Goal: Book appointment/travel/reservation

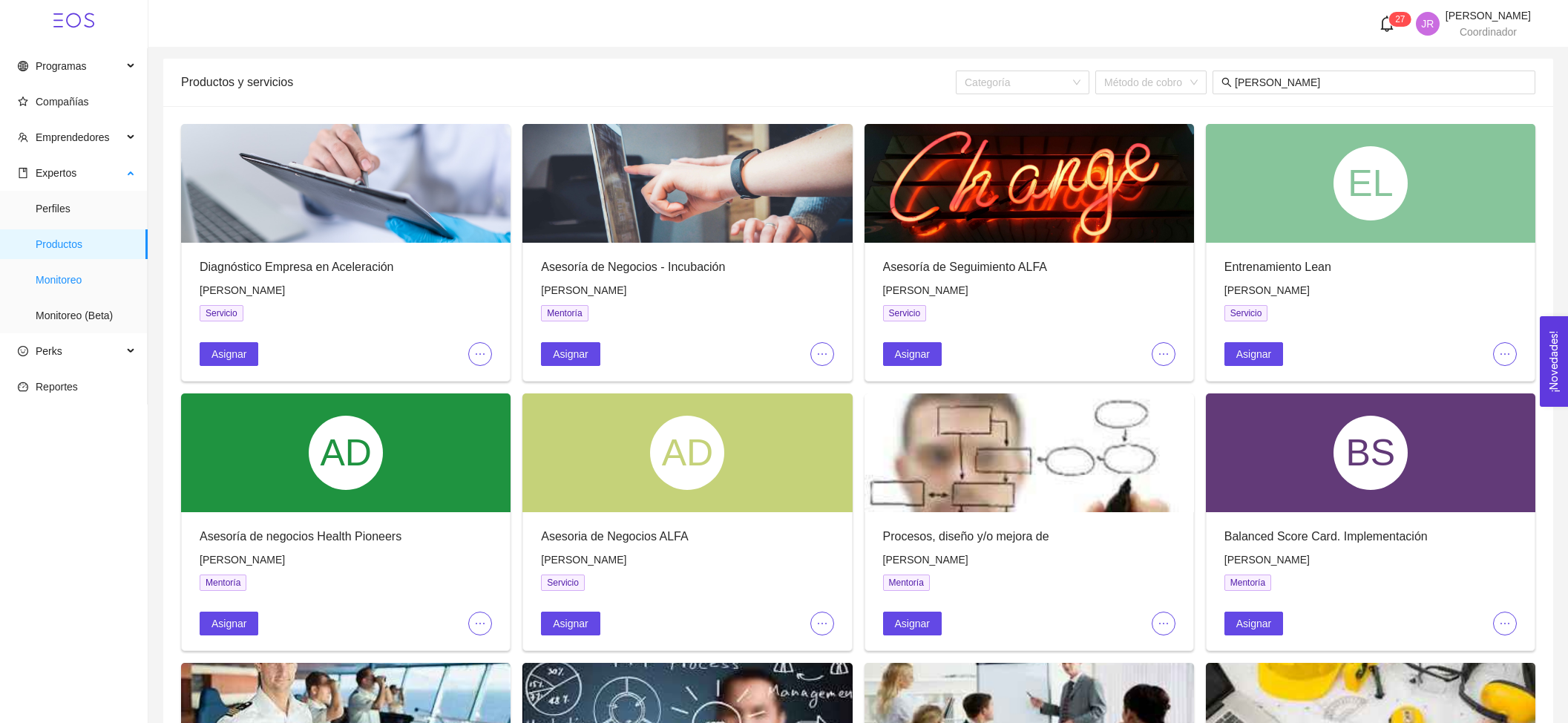
click at [99, 272] on span "Monitoreo" at bounding box center [86, 280] width 100 height 30
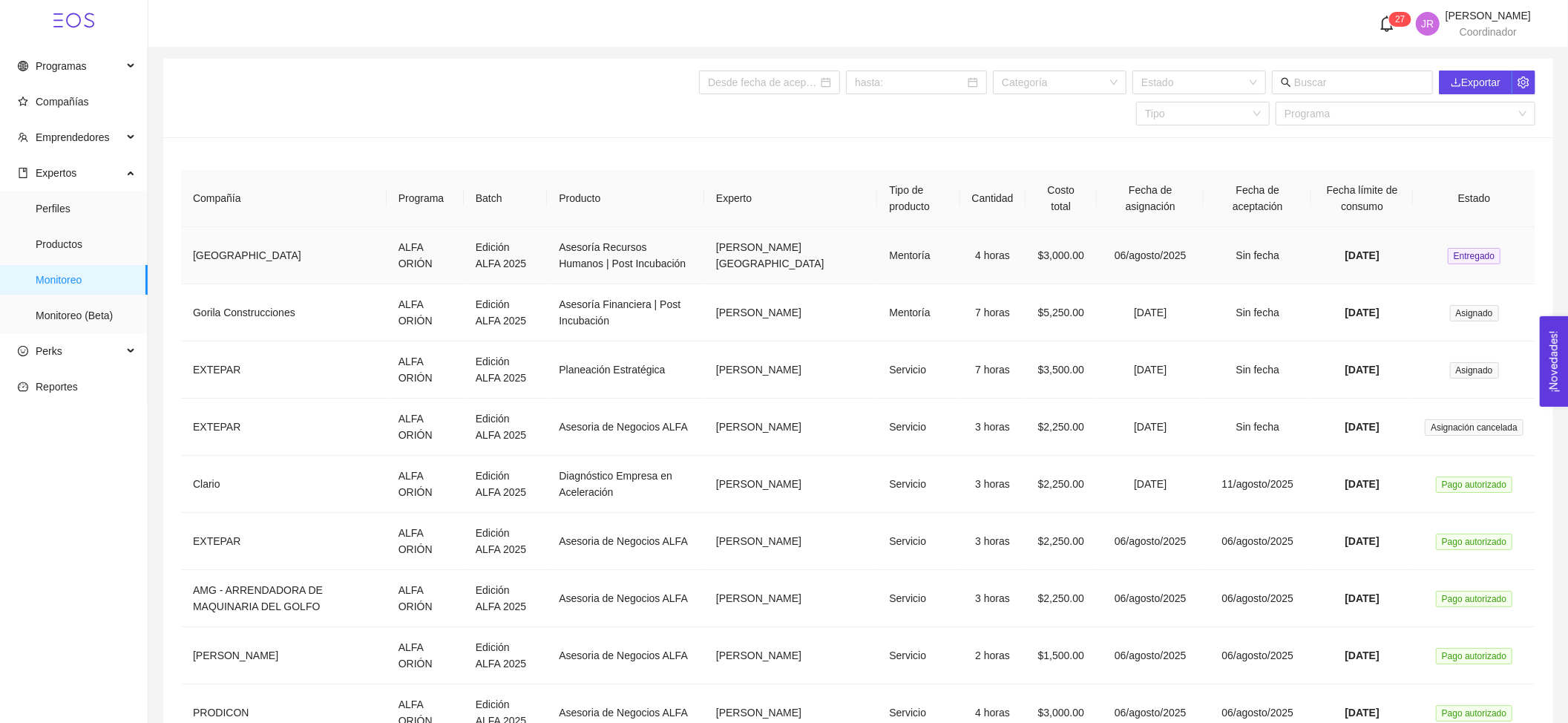
click at [960, 264] on td "4 horas" at bounding box center [992, 256] width 65 height 57
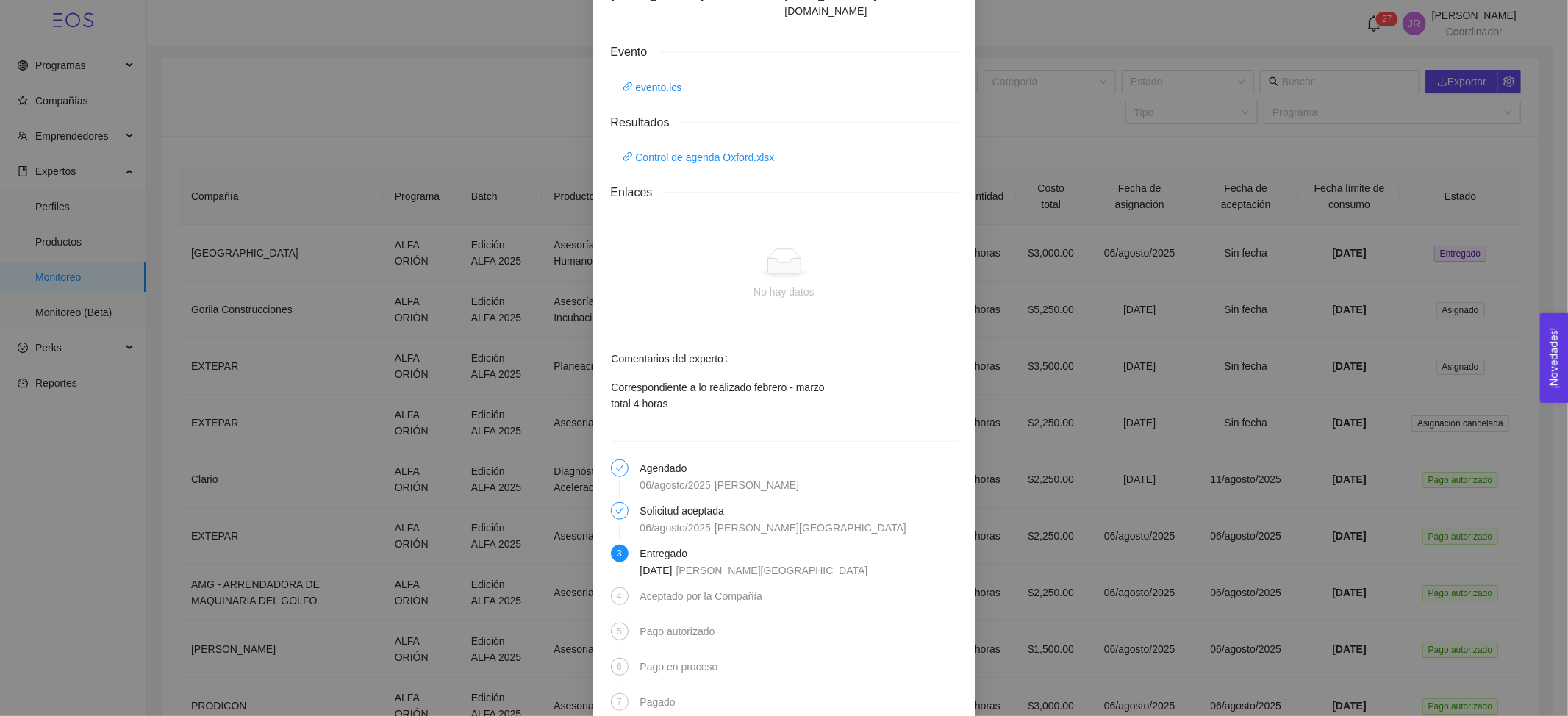
click at [1056, 417] on div "Detalles de mentoría Asesoría Recursos Humanos | Post Incubación Categoría Otro…" at bounding box center [784, 358] width 1568 height 716
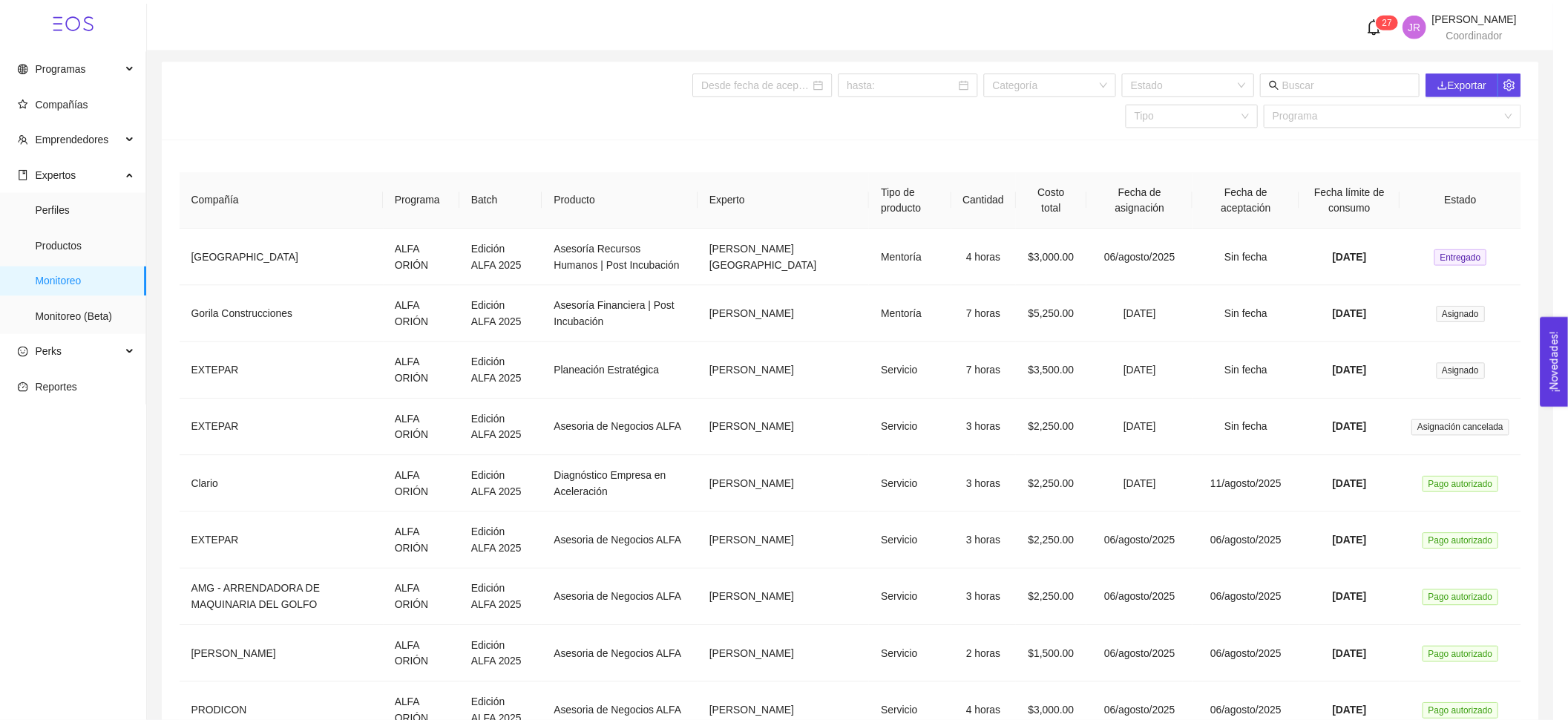
scroll to position [937, 0]
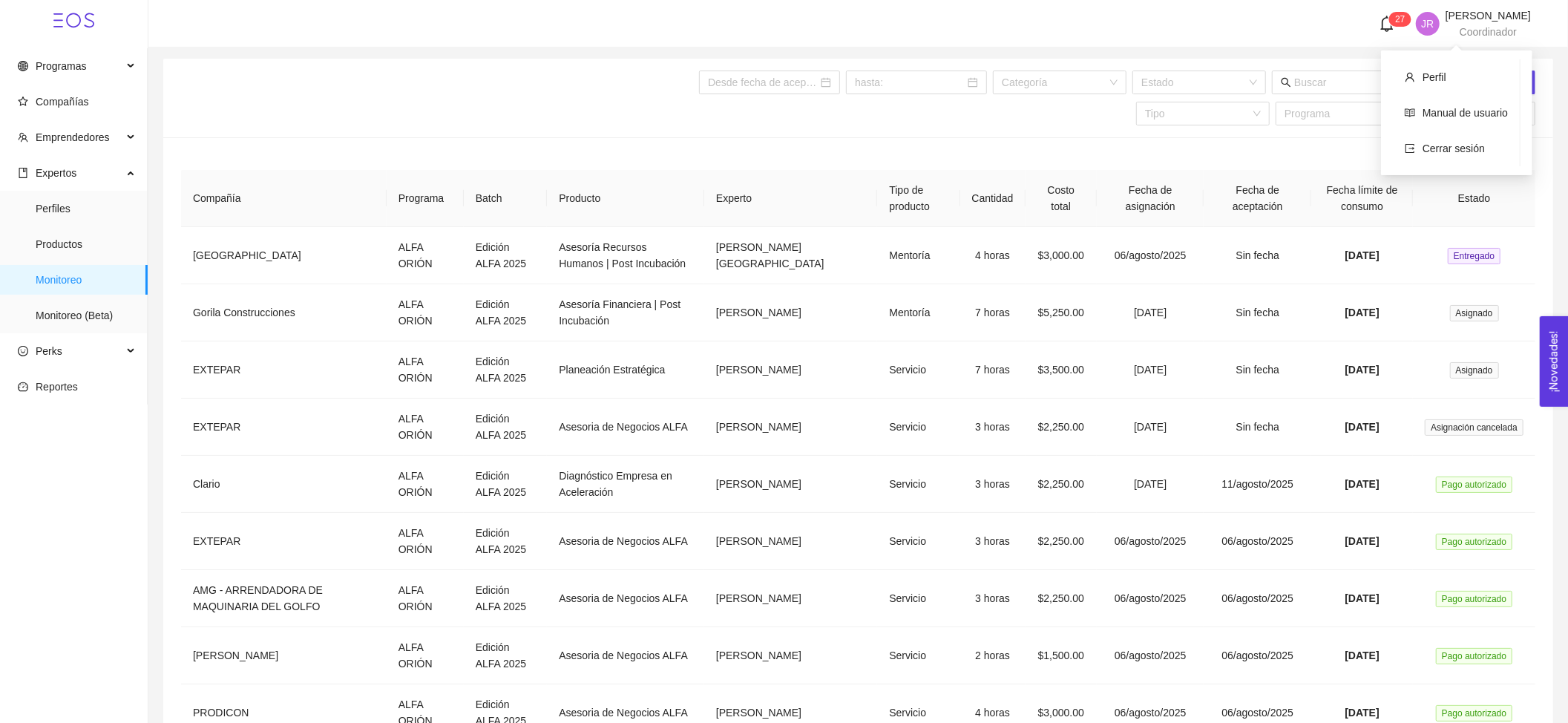
click at [1505, 24] on div "José Raúl Fernández Parra Coordinador" at bounding box center [1487, 23] width 85 height 27
click at [1455, 144] on span "Cerrar sesión" at bounding box center [1453, 148] width 63 height 12
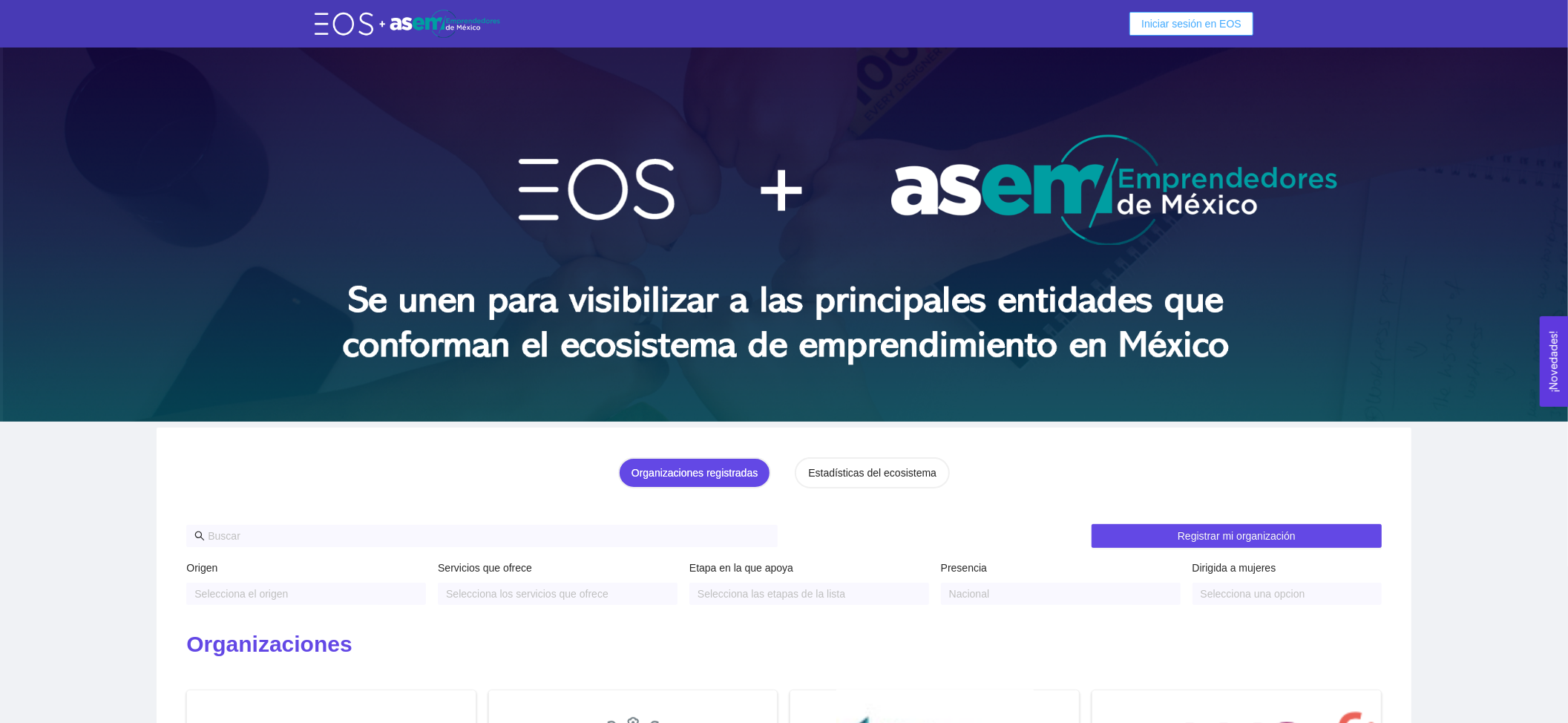
click at [1173, 30] on span "Iniciar sesión en EOS" at bounding box center [1191, 23] width 100 height 16
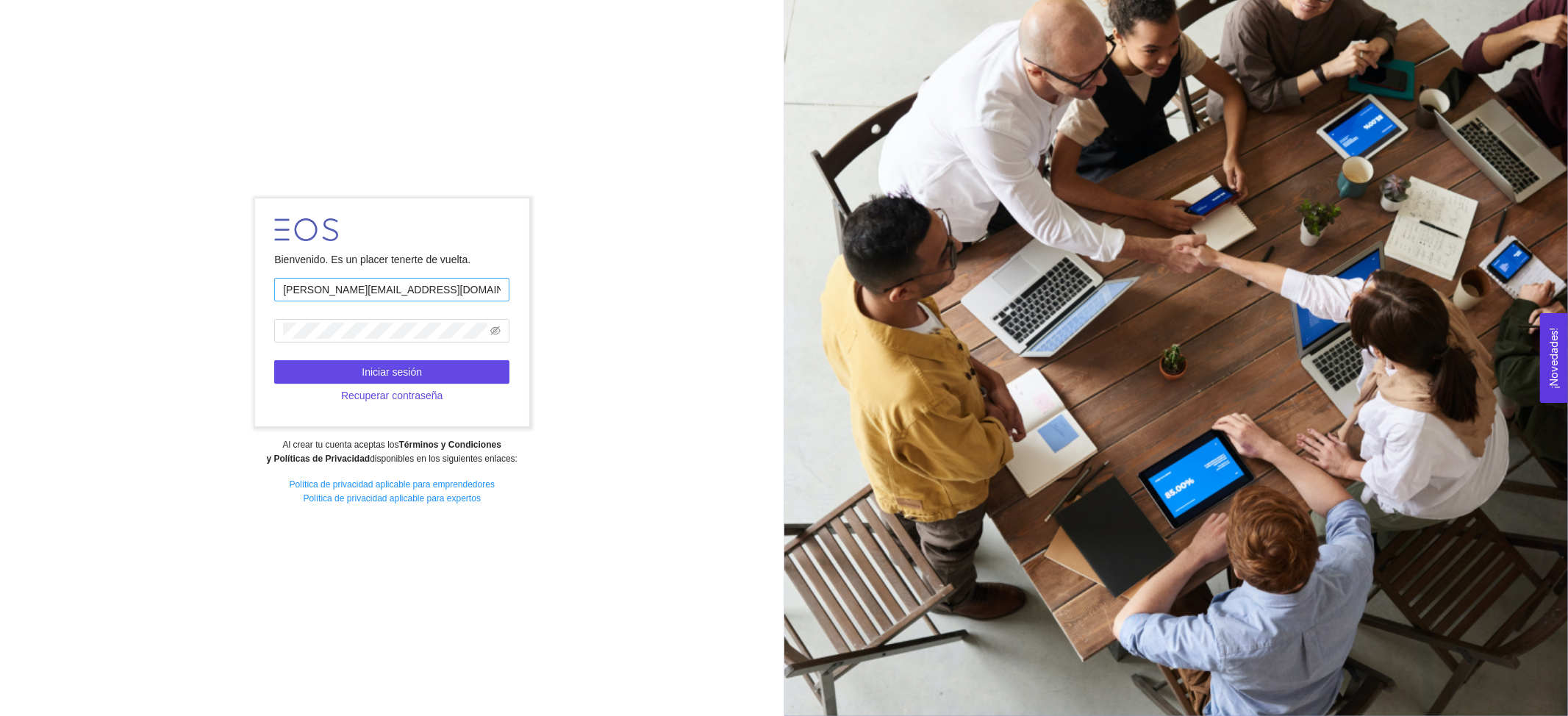
drag, startPoint x: 423, startPoint y: 292, endPoint x: 422, endPoint y: 301, distance: 9.1
click at [423, 292] on input "[PERSON_NAME][EMAIL_ADDRESS][DOMAIN_NAME]" at bounding box center [392, 290] width 235 height 24
type input "[EMAIL_ADDRESS][DOMAIN_NAME]"
click at [411, 374] on span "Iniciar sesión" at bounding box center [392, 371] width 60 height 16
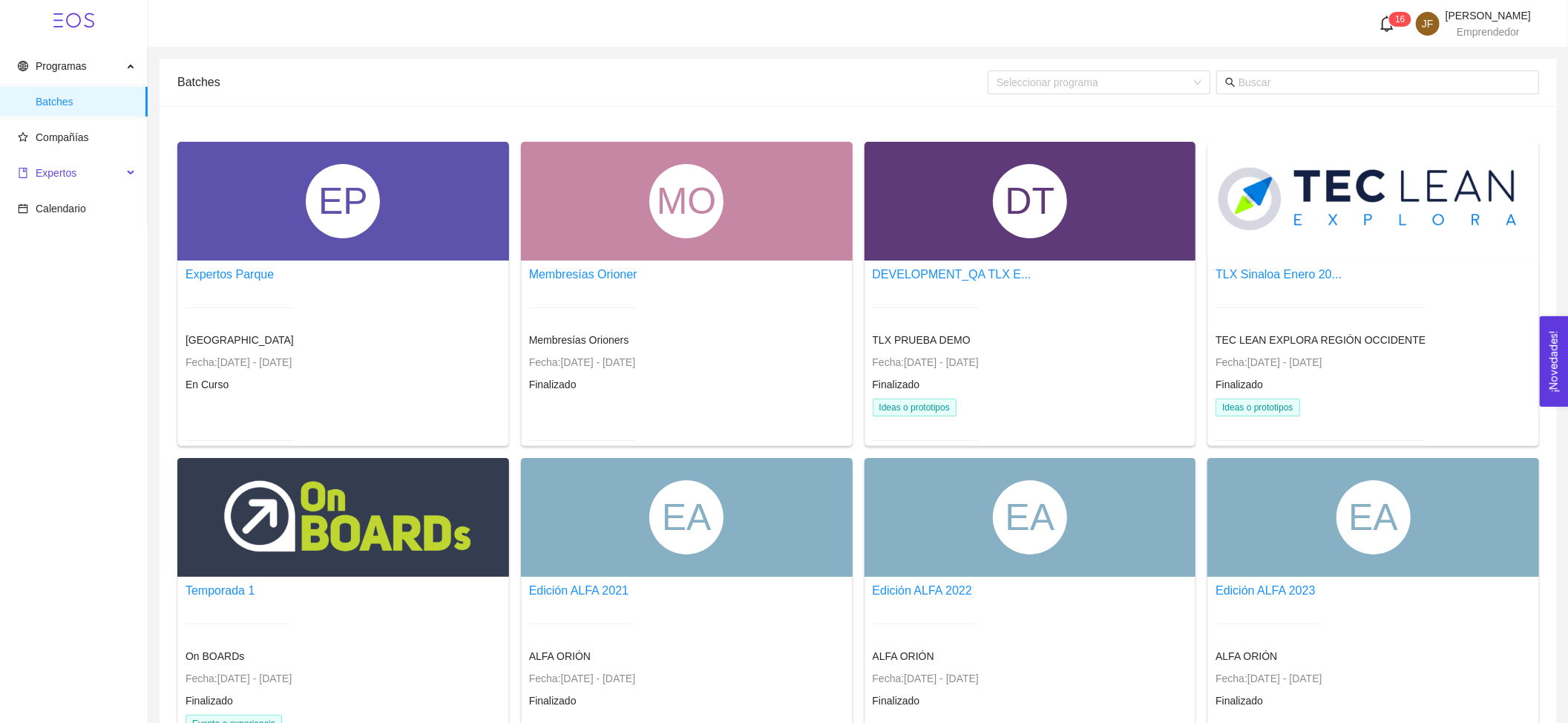
click at [57, 169] on span "Expertos" at bounding box center [57, 173] width 41 height 12
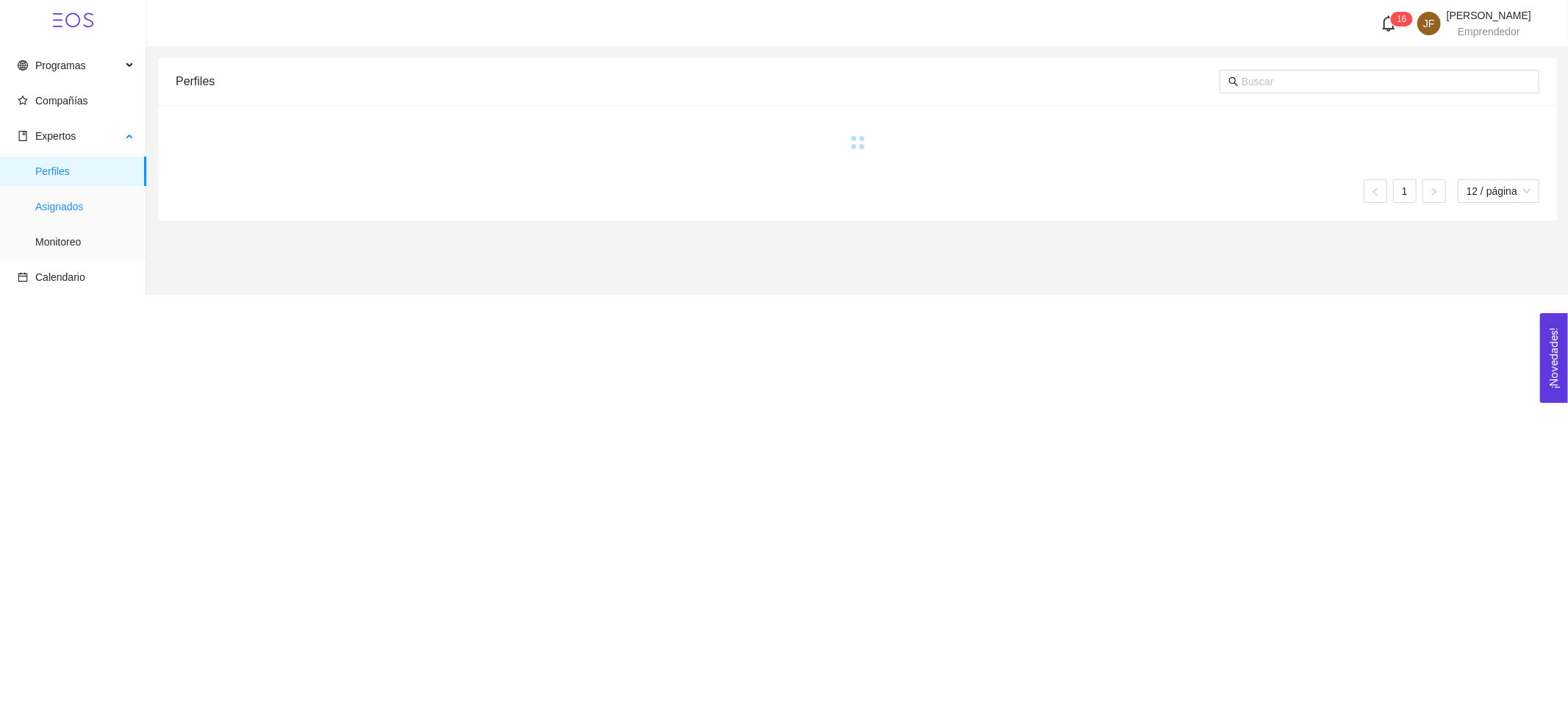
click at [74, 195] on span "Asignados" at bounding box center [85, 206] width 99 height 30
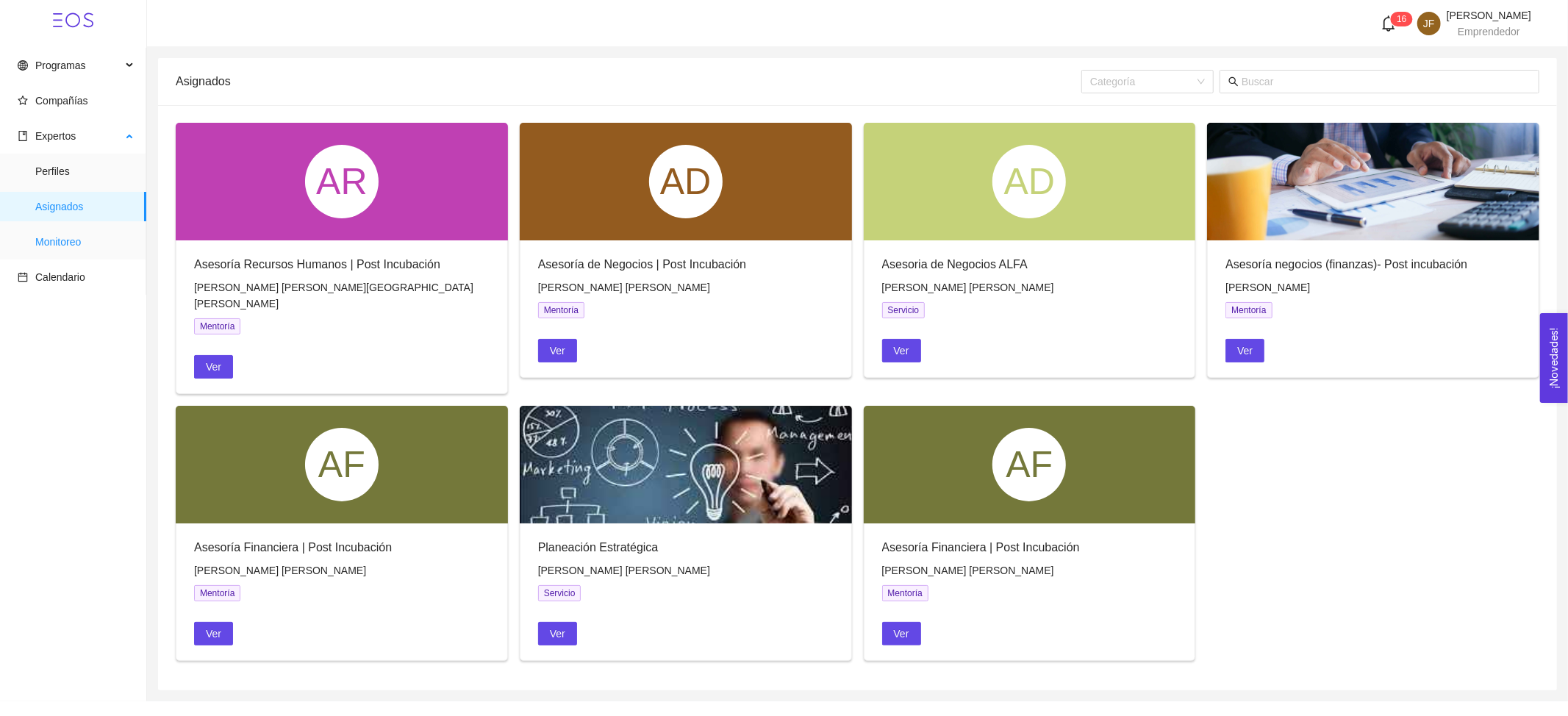
click at [36, 232] on span "Monitoreo" at bounding box center [85, 241] width 99 height 30
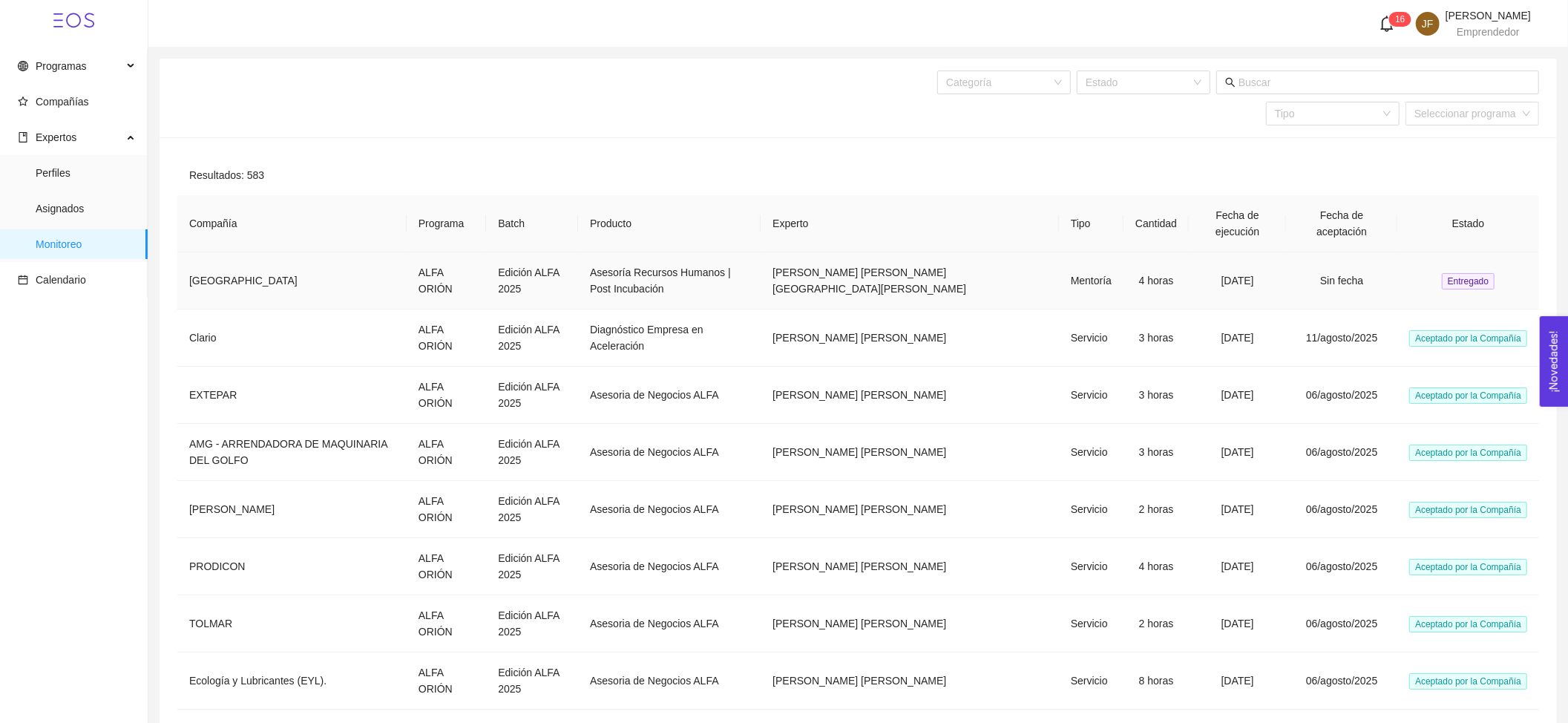
click at [761, 283] on td "Asesoría Recursos Humanos | Post Incubación" at bounding box center [669, 280] width 183 height 57
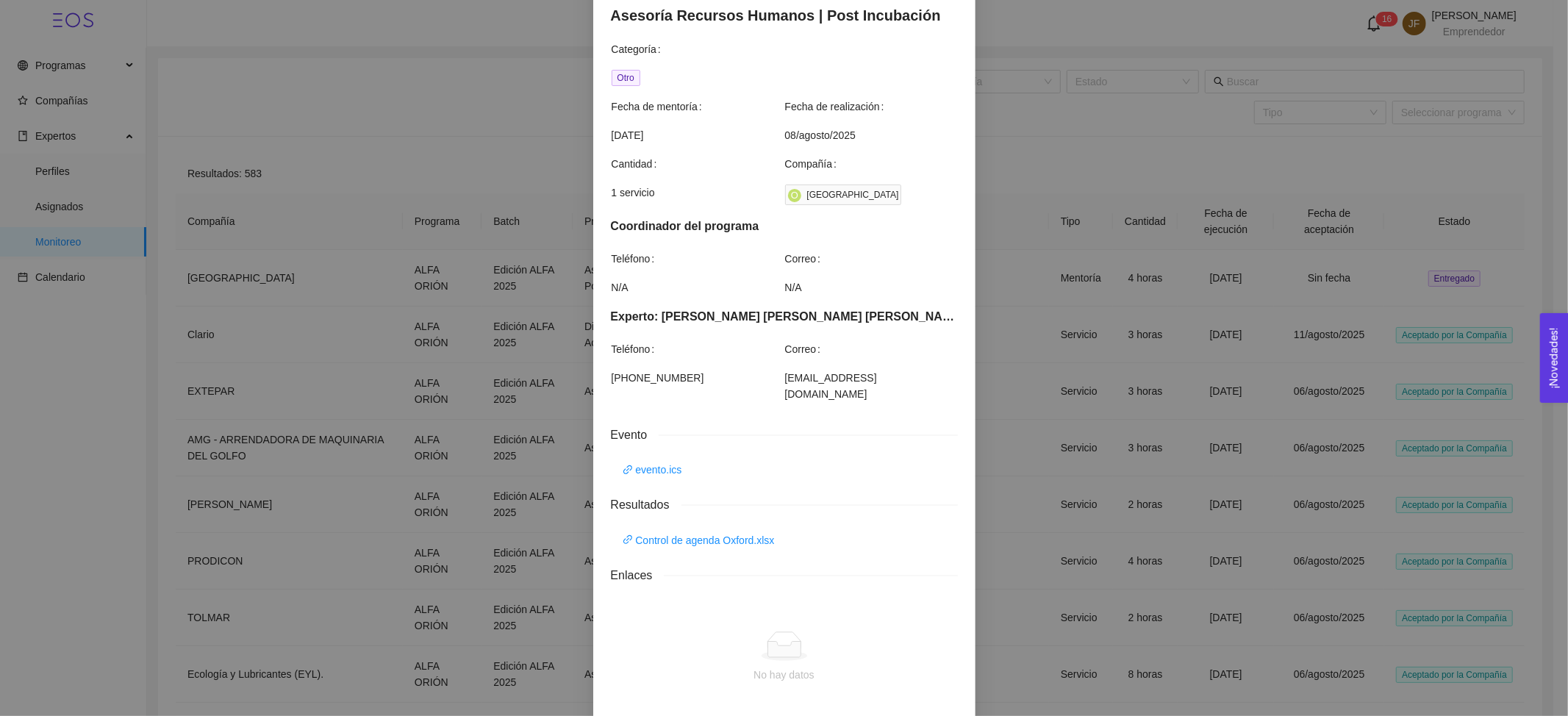
scroll to position [259, 0]
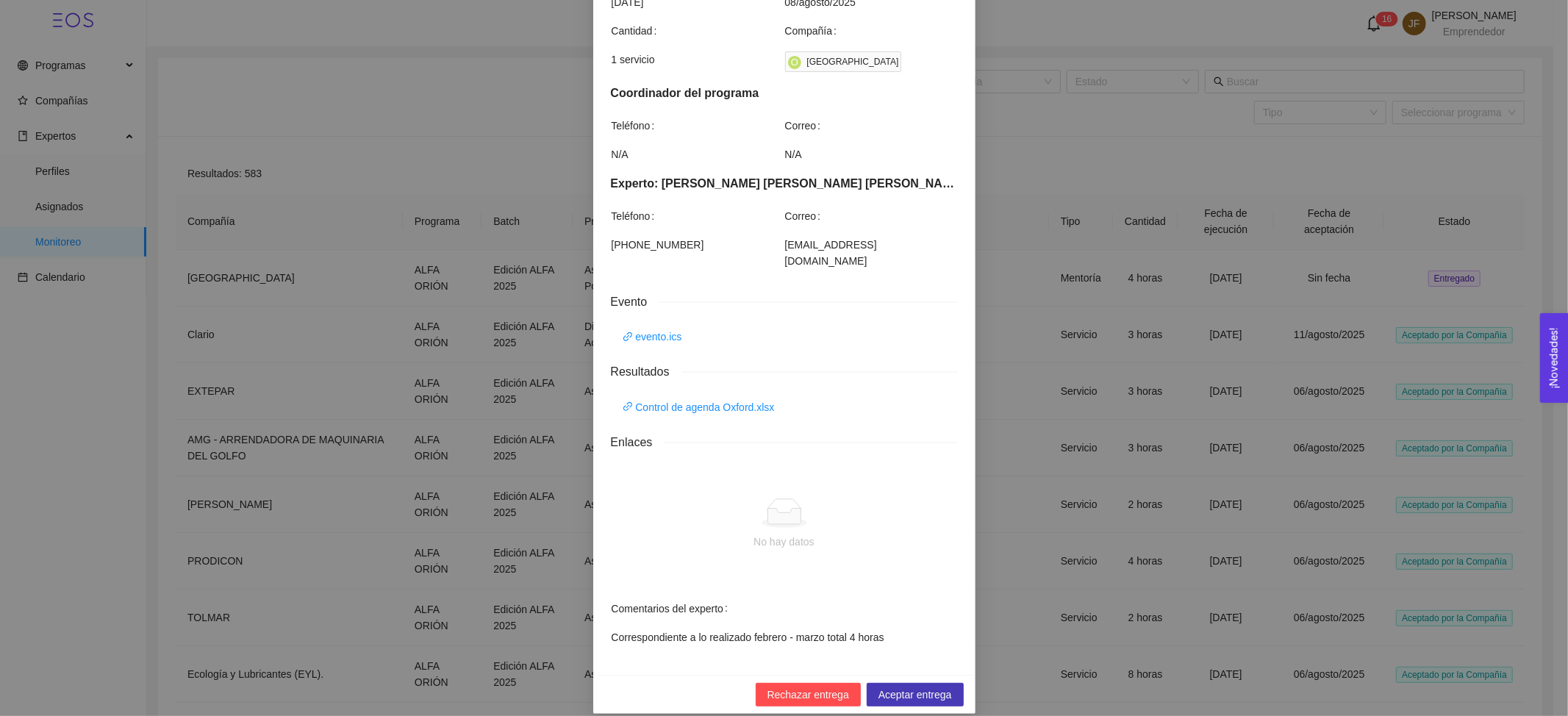
click at [938, 686] on span "Aceptar entrega" at bounding box center [915, 694] width 74 height 16
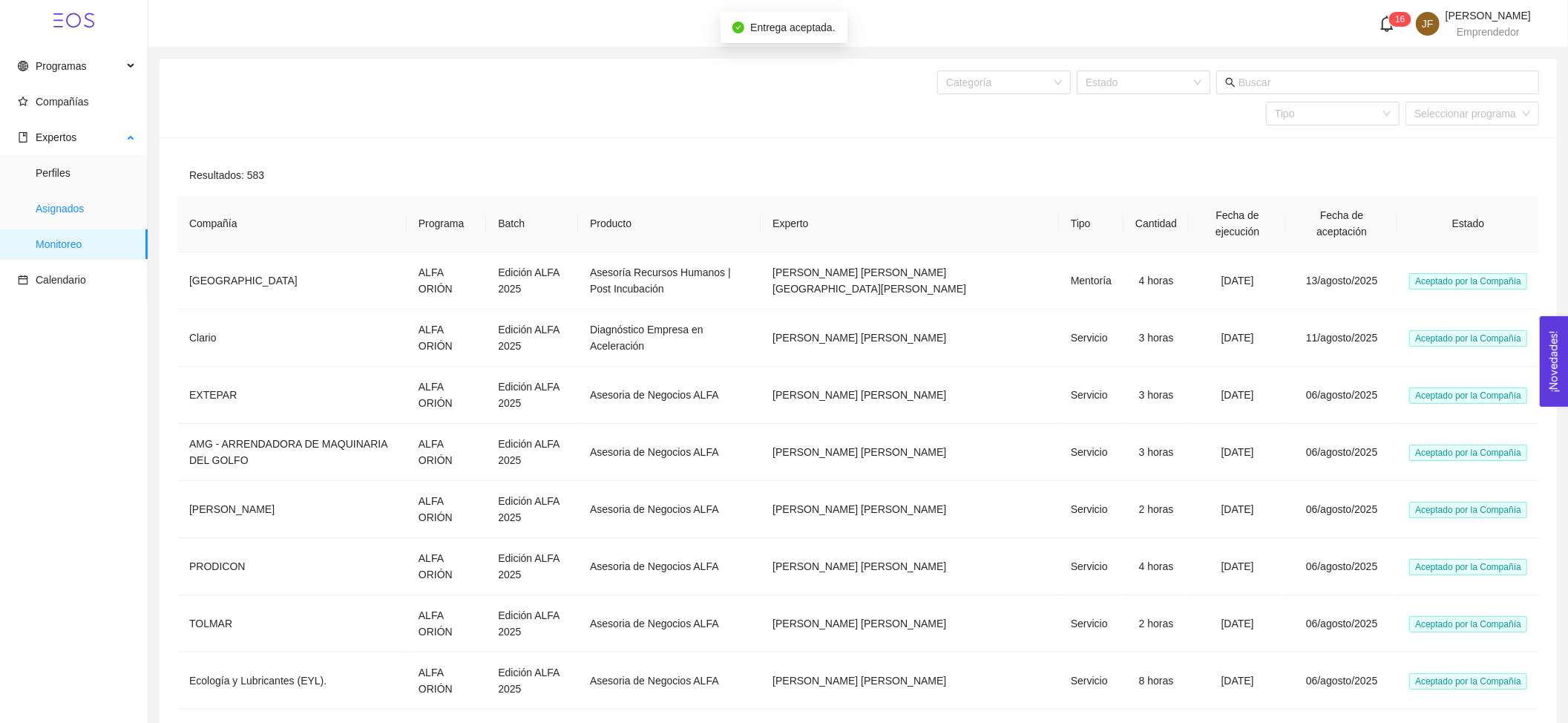
click at [110, 209] on span "Asignados" at bounding box center [86, 208] width 100 height 30
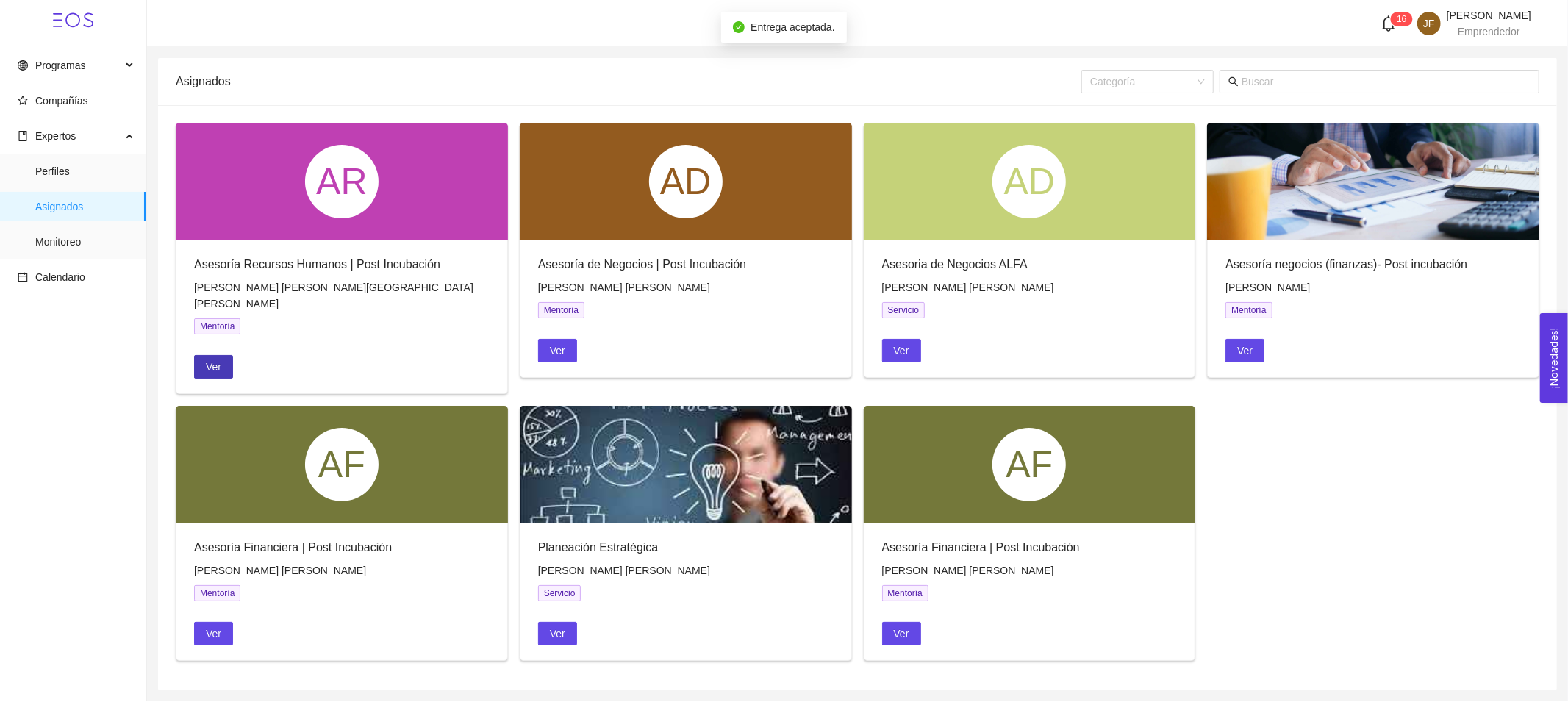
click at [218, 355] on button "Ver" at bounding box center [213, 367] width 39 height 24
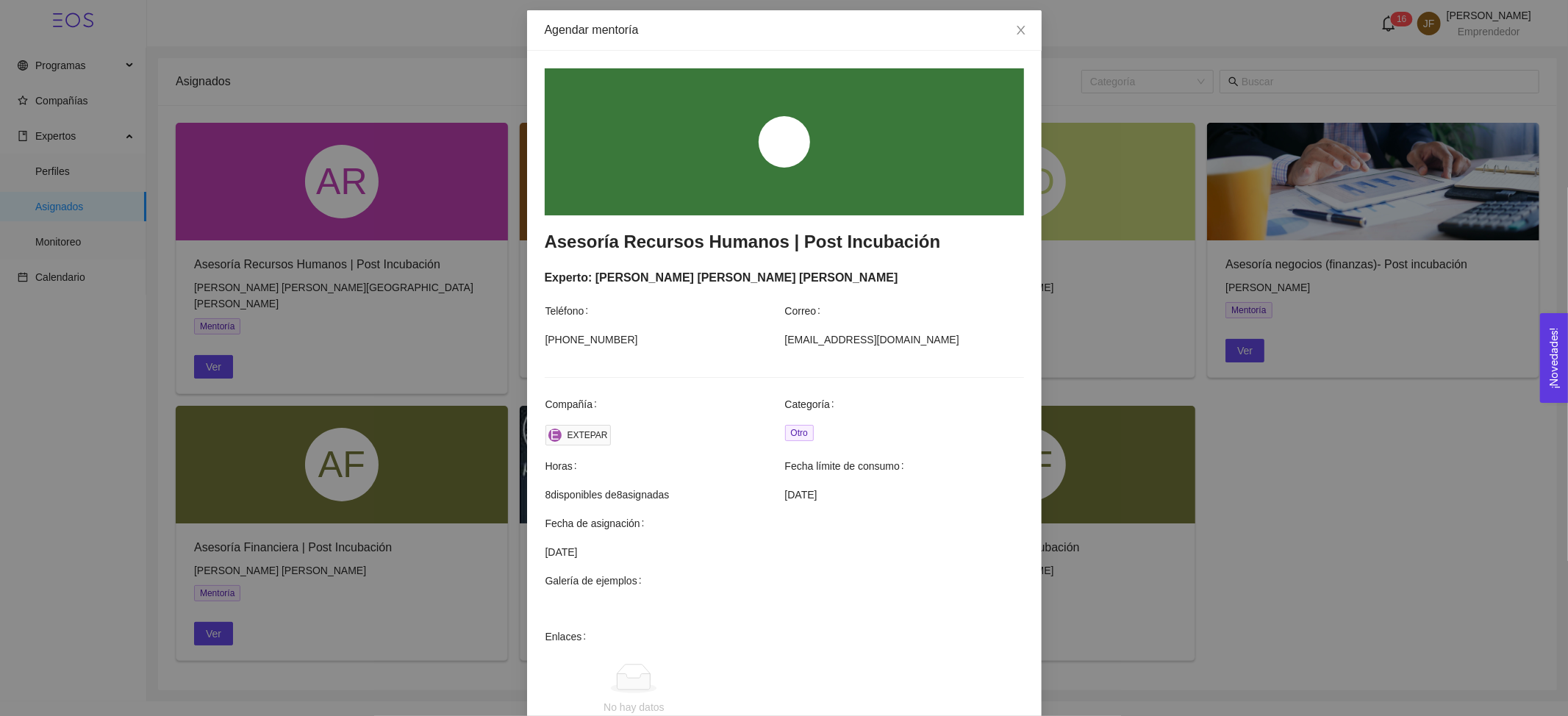
scroll to position [98, 0]
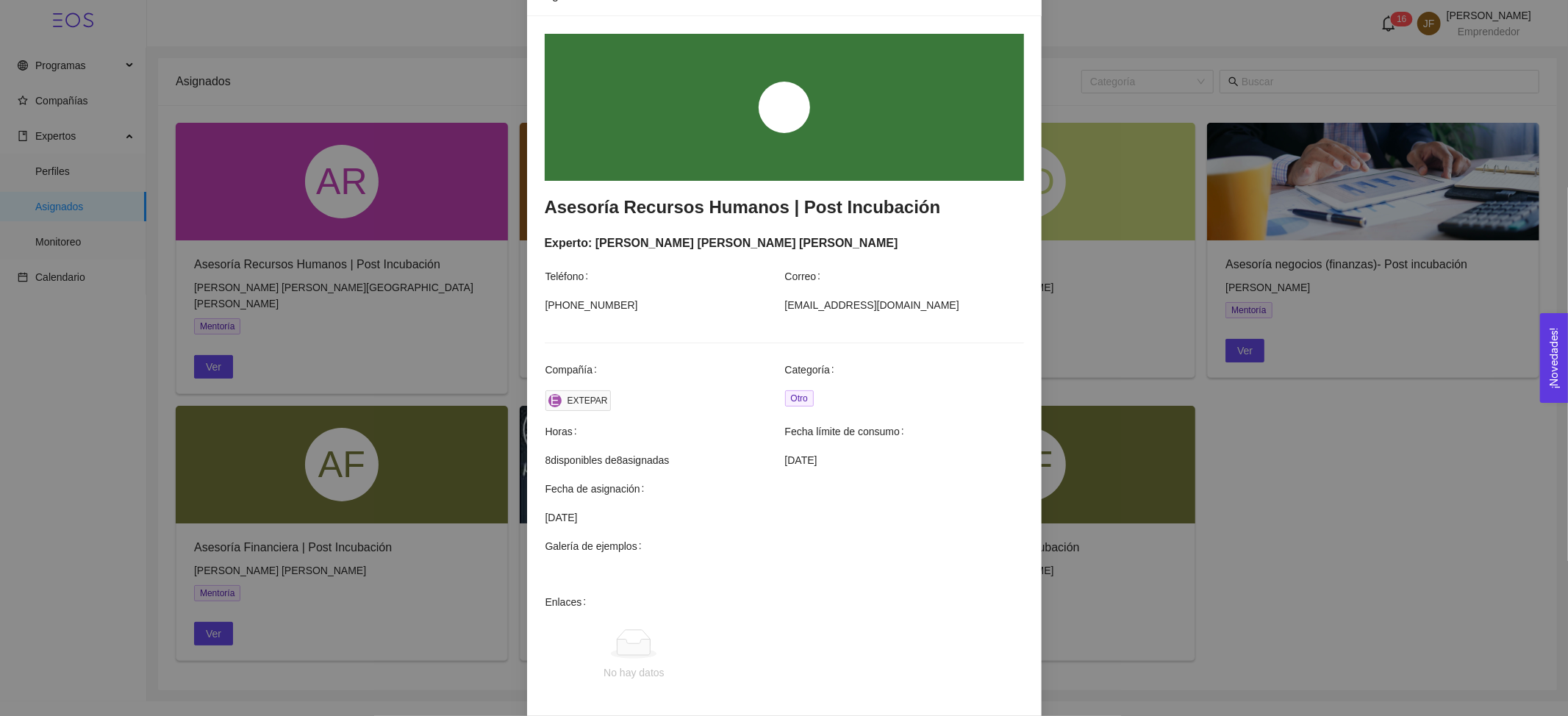
click at [1170, 477] on div "Agendar mentoría Asesoría Recursos Humanos | Post Incubación Experto: Froylan F…" at bounding box center [784, 358] width 1568 height 716
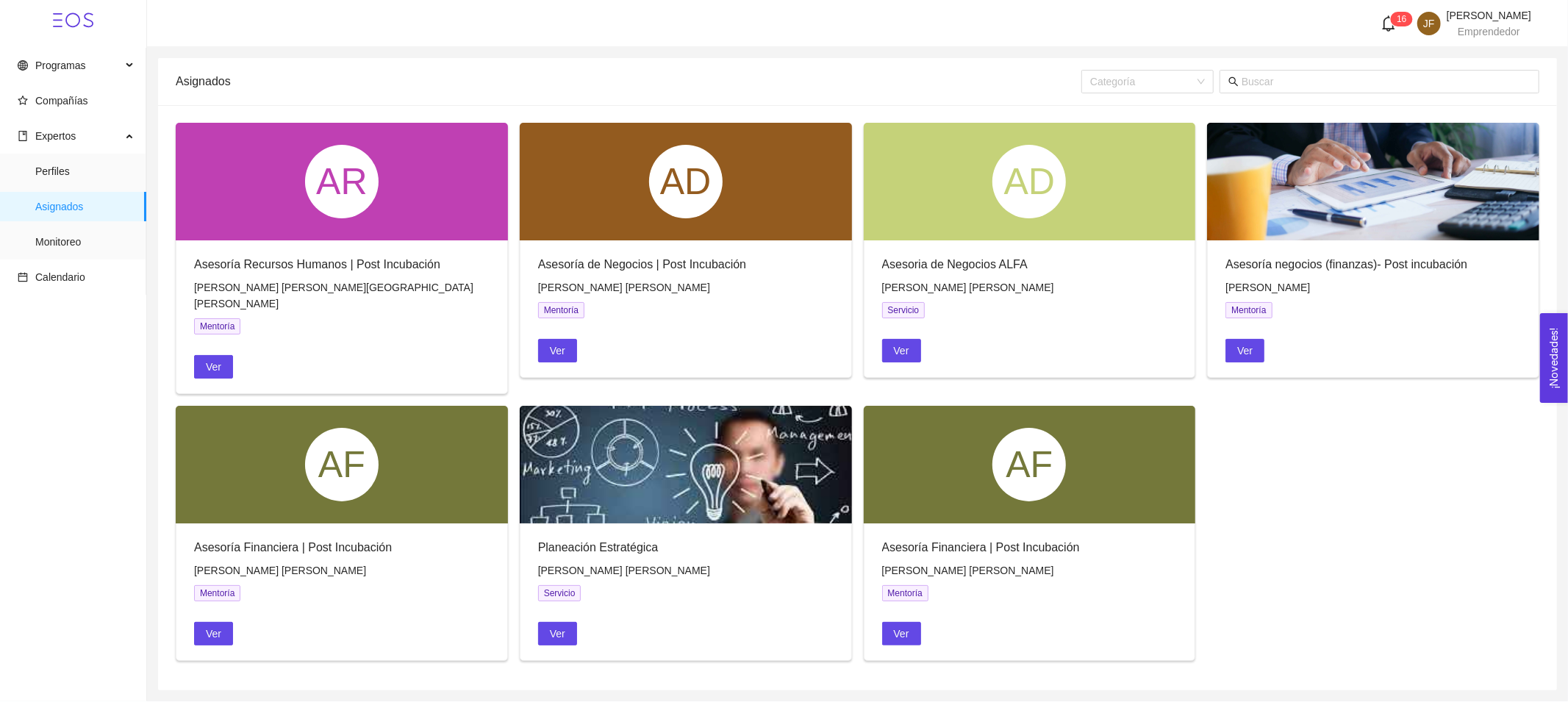
click at [1480, 25] on span "Emprendedor" at bounding box center [1490, 31] width 63 height 12
click at [1486, 19] on span "[PERSON_NAME]" at bounding box center [1489, 15] width 84 height 12
click at [1476, 143] on span "Cerrar sesión" at bounding box center [1467, 147] width 62 height 12
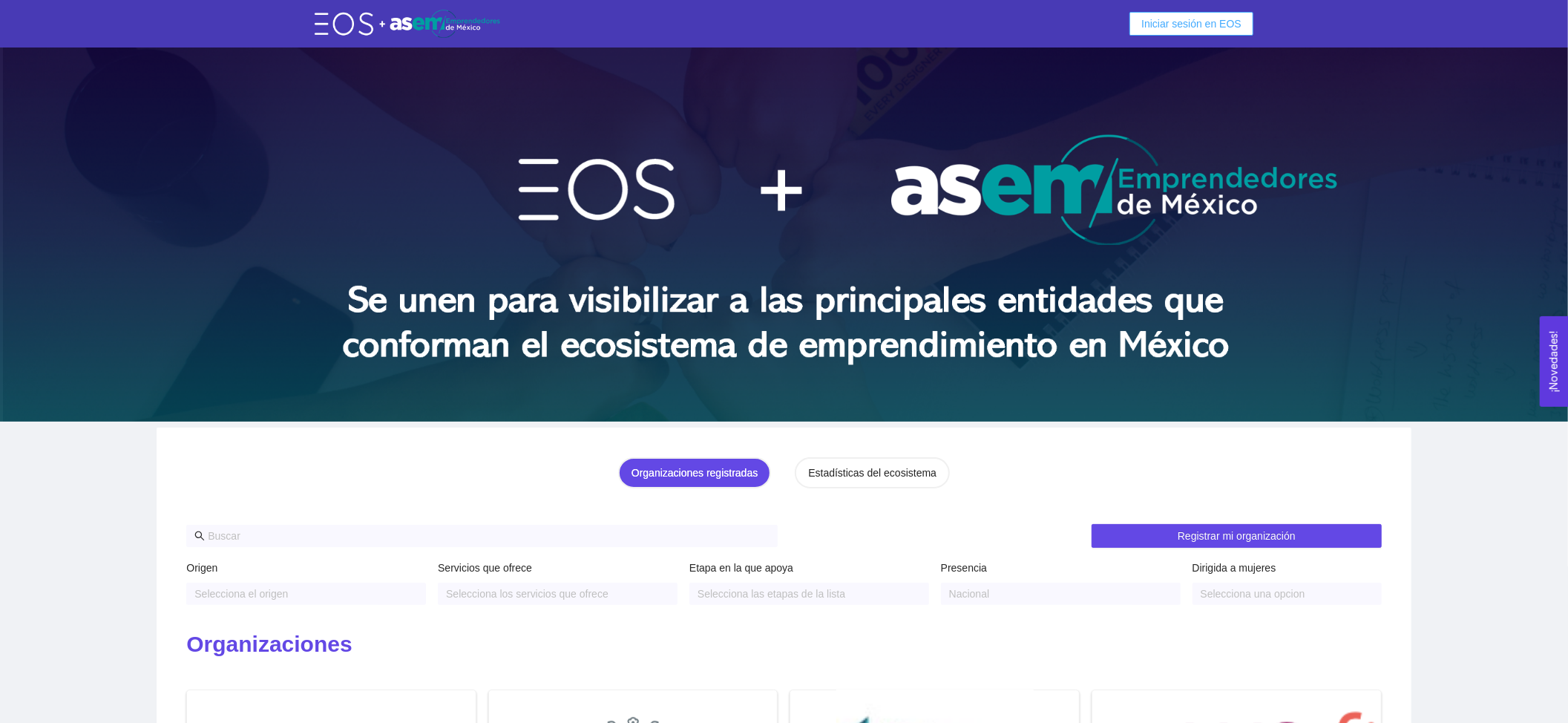
click at [1161, 25] on span "Iniciar sesión en EOS" at bounding box center [1191, 23] width 100 height 16
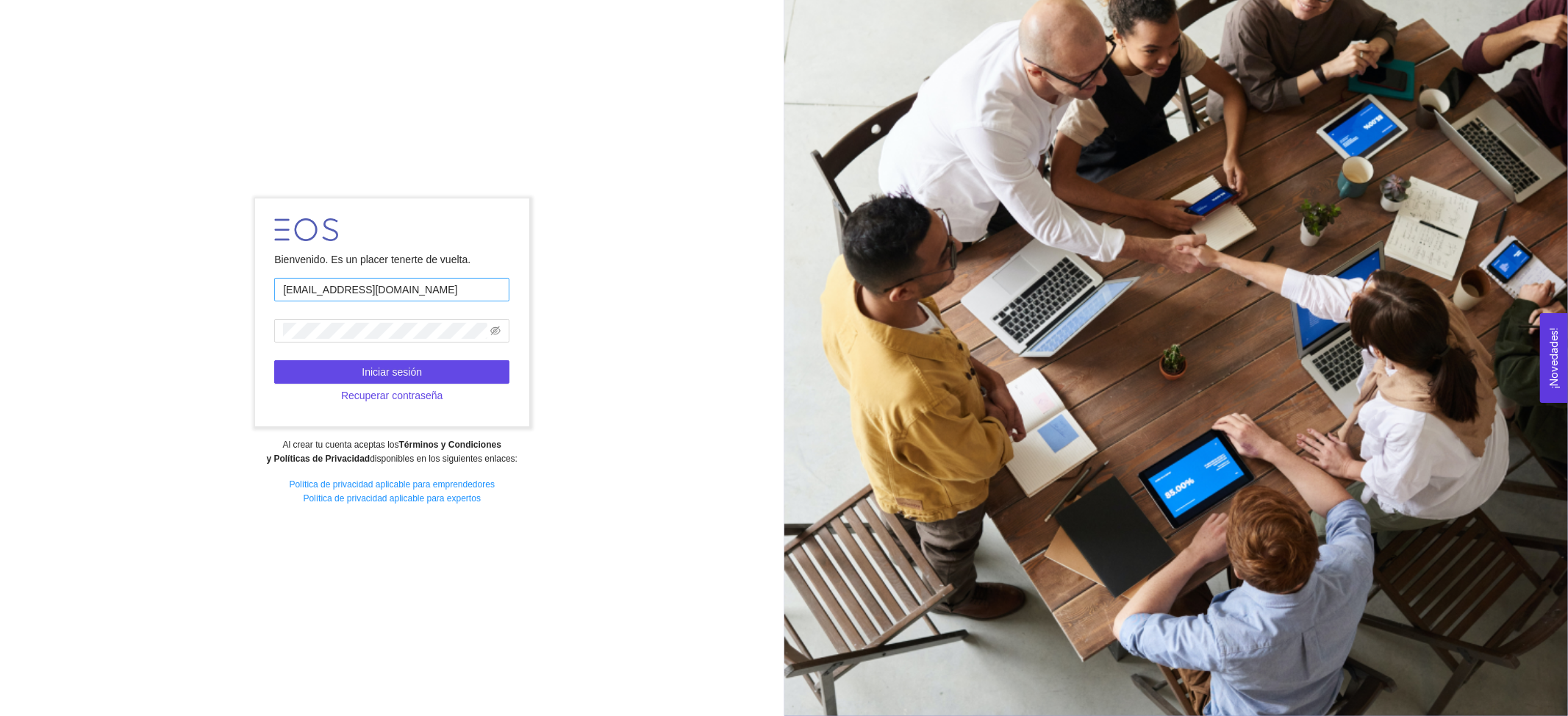
click at [444, 297] on input "[EMAIL_ADDRESS][DOMAIN_NAME]" at bounding box center [392, 290] width 235 height 24
type input "[PERSON_NAME][EMAIL_ADDRESS][DOMAIN_NAME]"
click at [425, 364] on button "Iniciar sesión" at bounding box center [392, 372] width 235 height 24
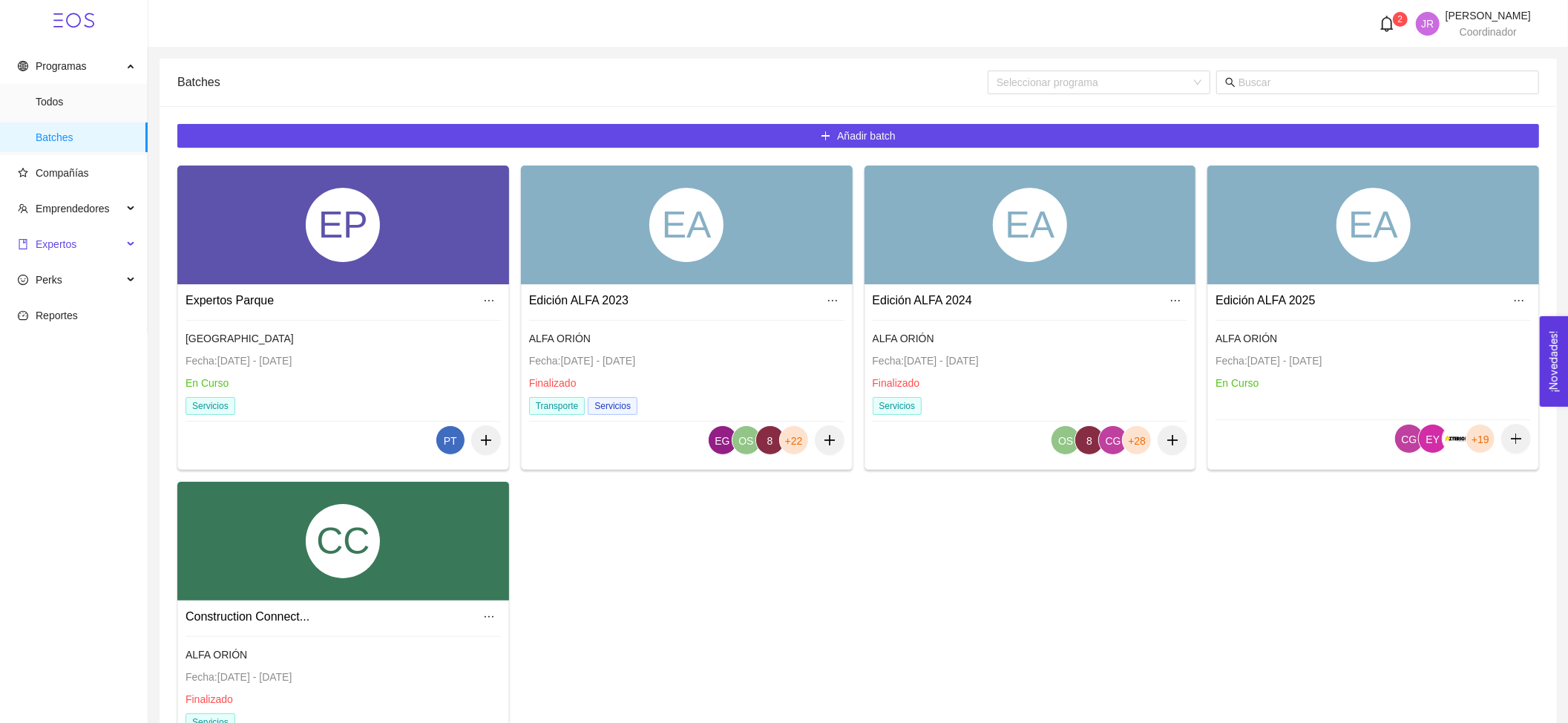
click at [102, 238] on span "Expertos" at bounding box center [70, 244] width 105 height 30
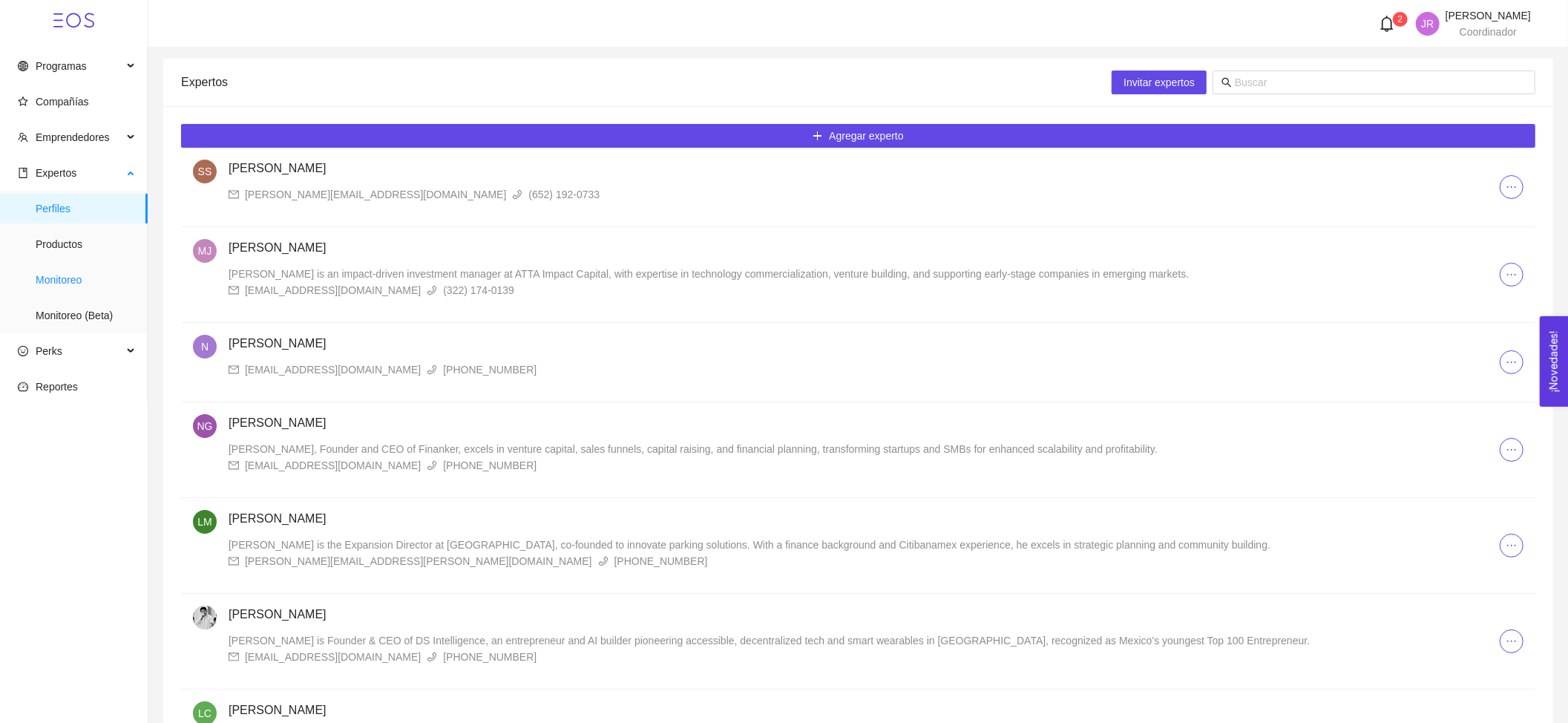
click at [100, 274] on span "Monitoreo" at bounding box center [86, 280] width 100 height 30
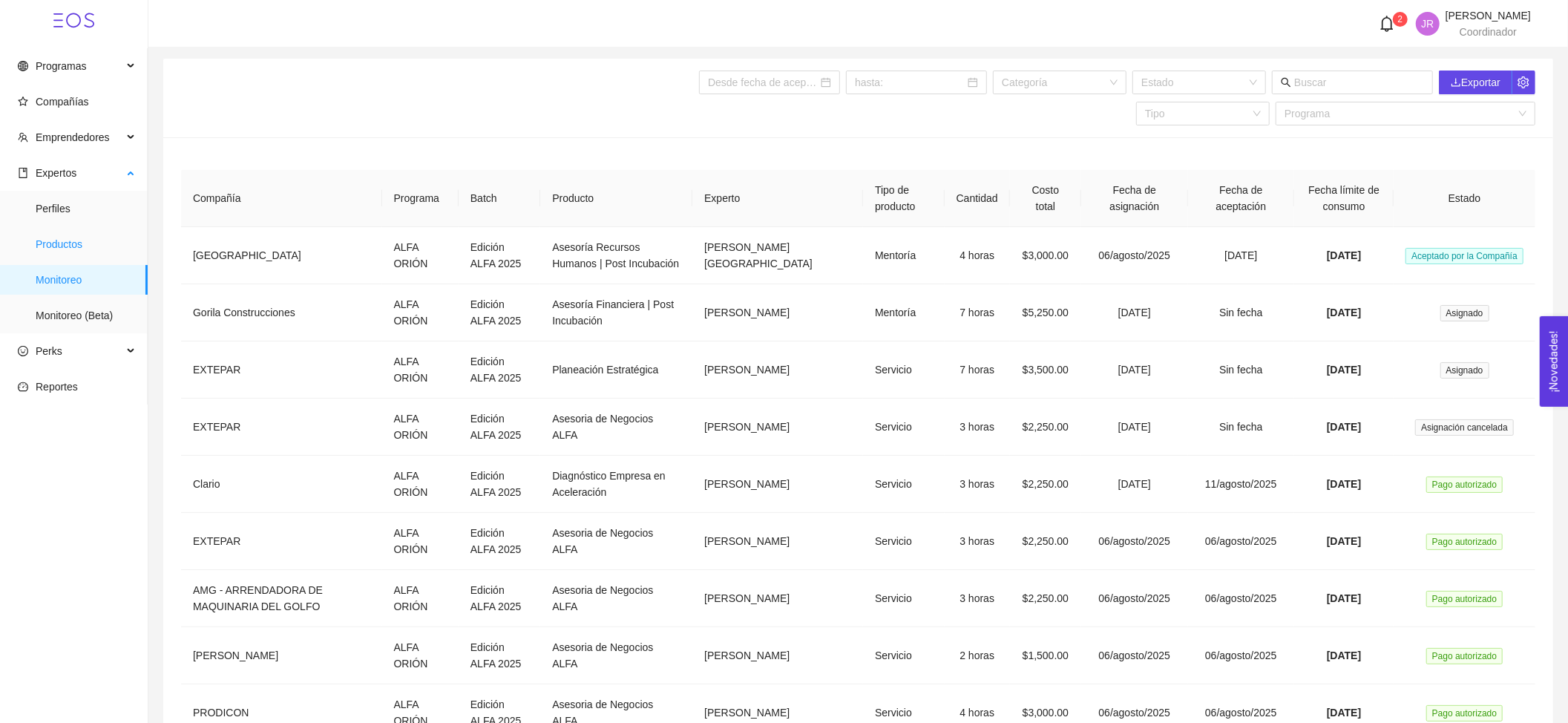
click at [114, 242] on span "Productos" at bounding box center [86, 244] width 100 height 30
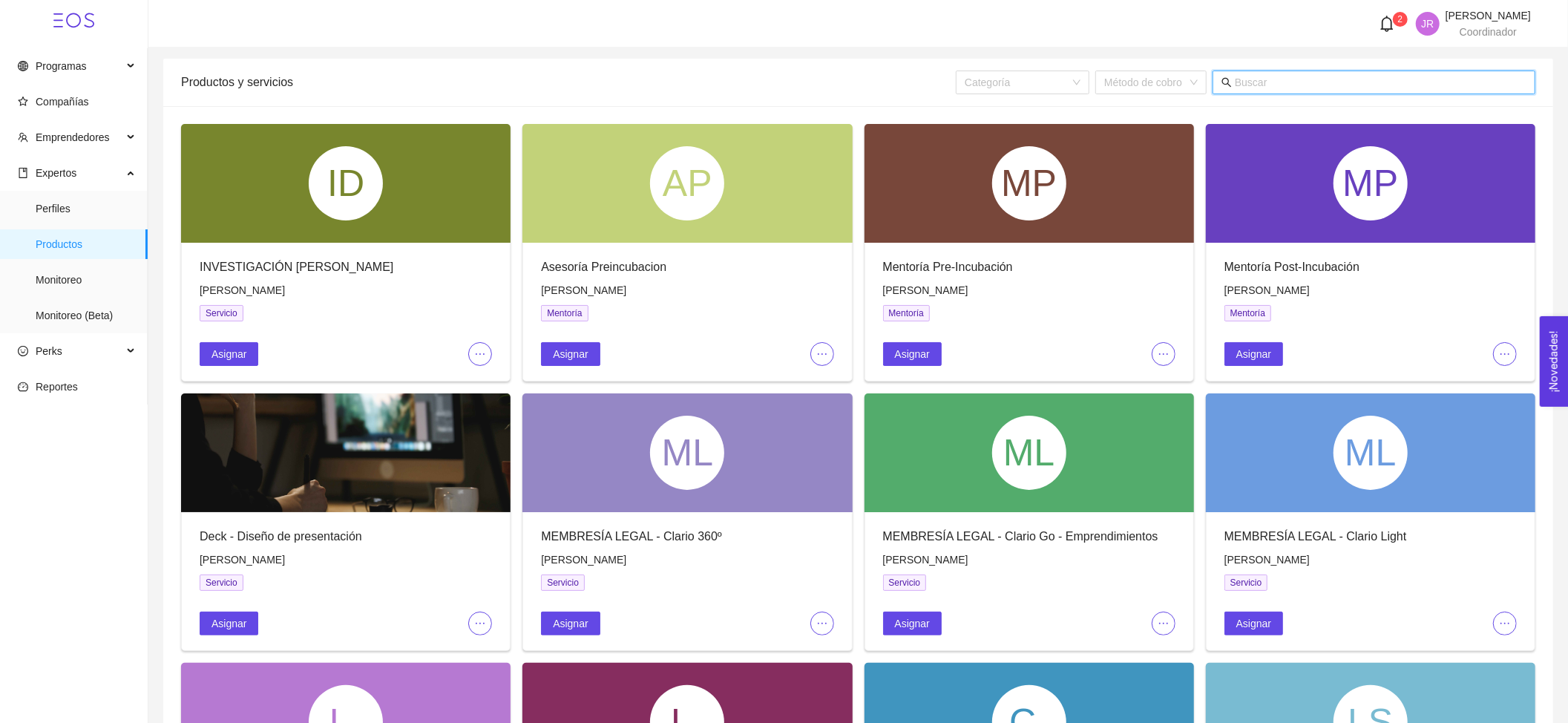
click at [1274, 78] on input "text" at bounding box center [1381, 82] width 292 height 16
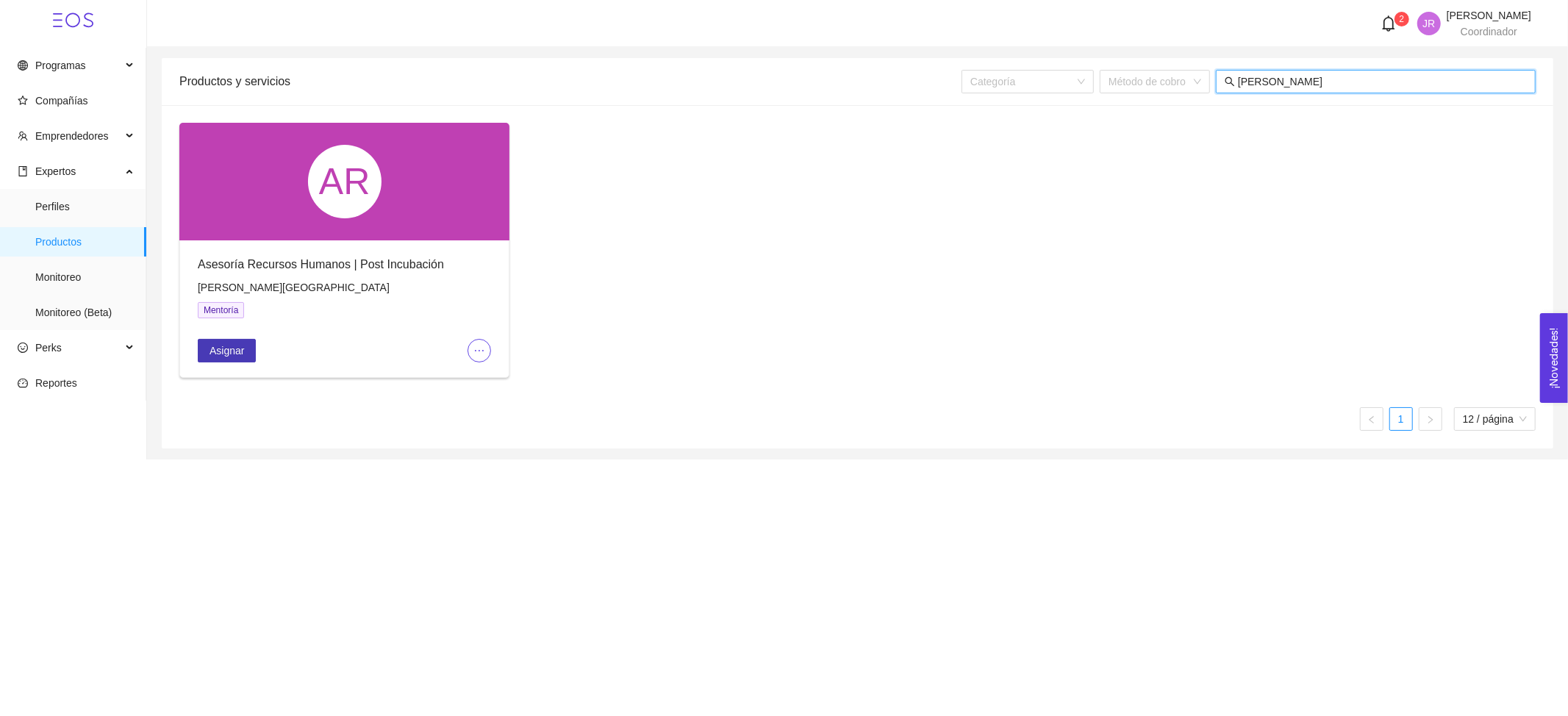
type input "froylan"
click at [248, 356] on button "Asignar" at bounding box center [227, 351] width 58 height 24
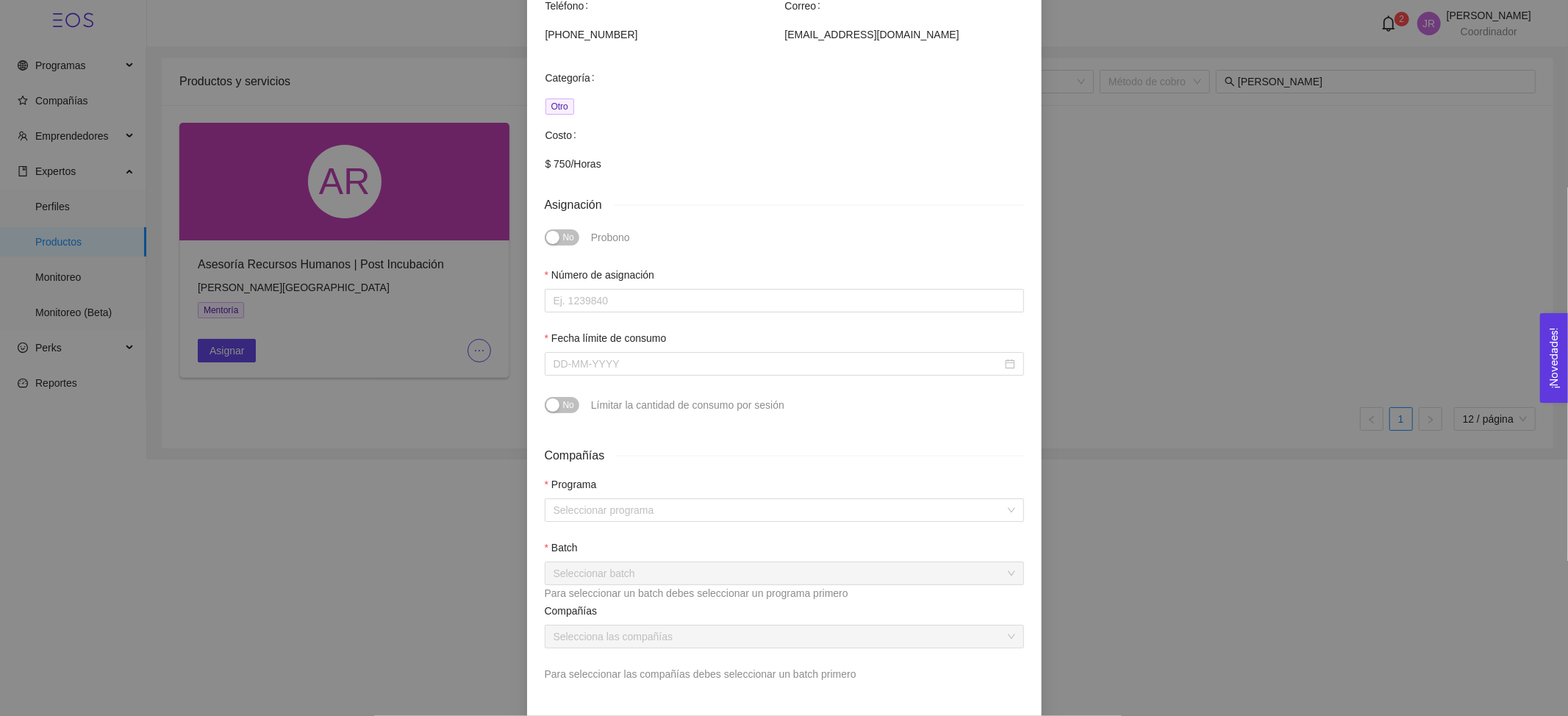
scroll to position [368, 0]
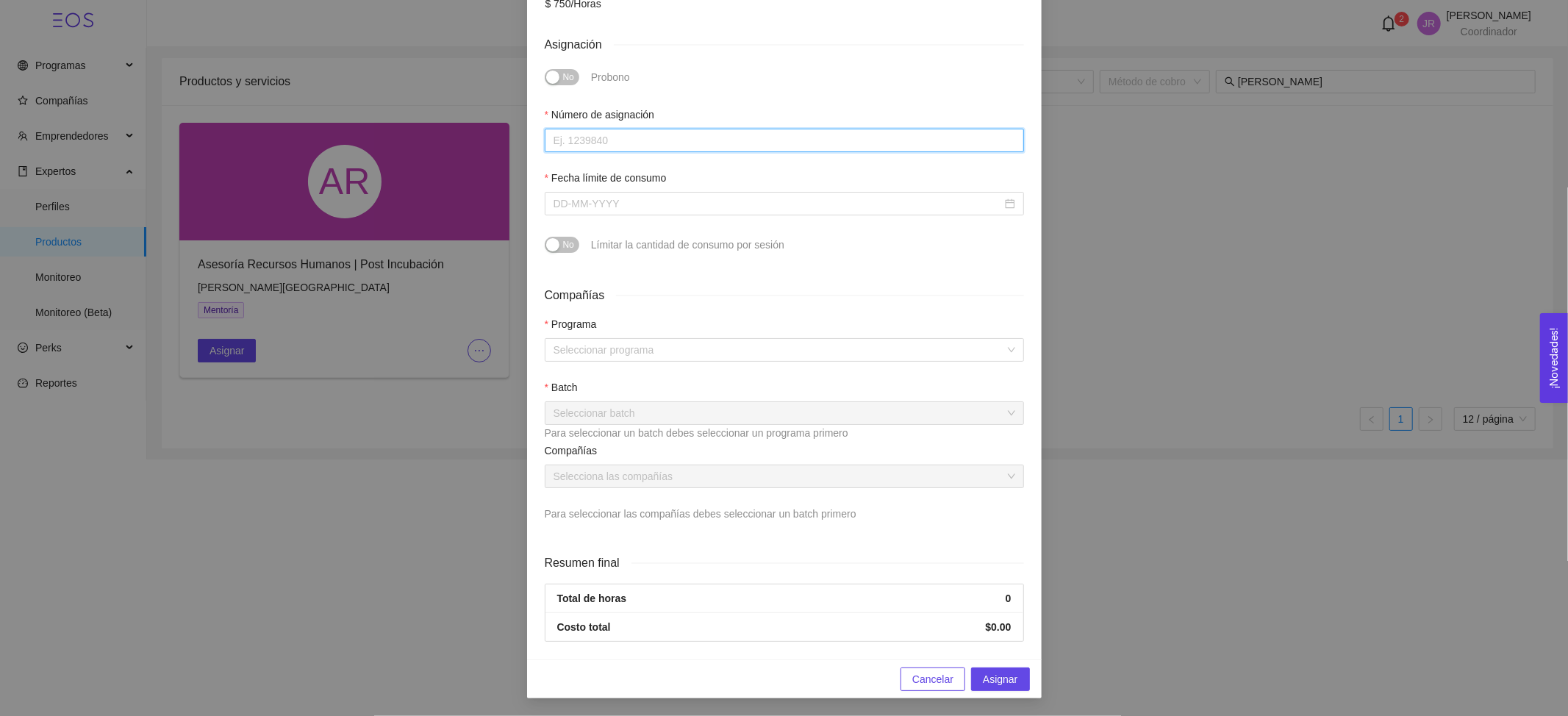
click at [673, 139] on input "Número de asignación" at bounding box center [784, 140] width 479 height 24
type input "0"
click at [659, 204] on input "Fecha límite de consumo" at bounding box center [778, 203] width 449 height 16
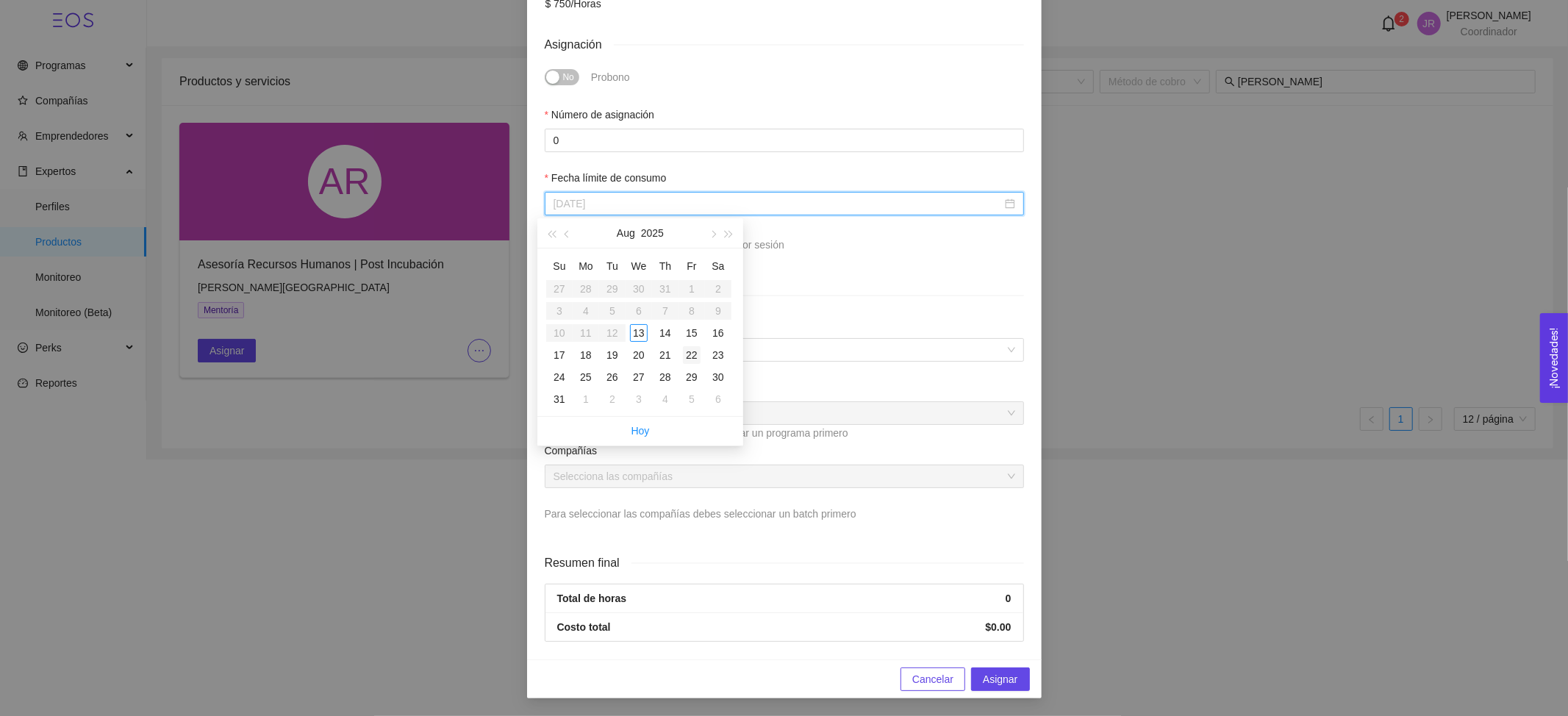
type input "August 22, 2025"
click at [695, 359] on div "22" at bounding box center [692, 354] width 18 height 18
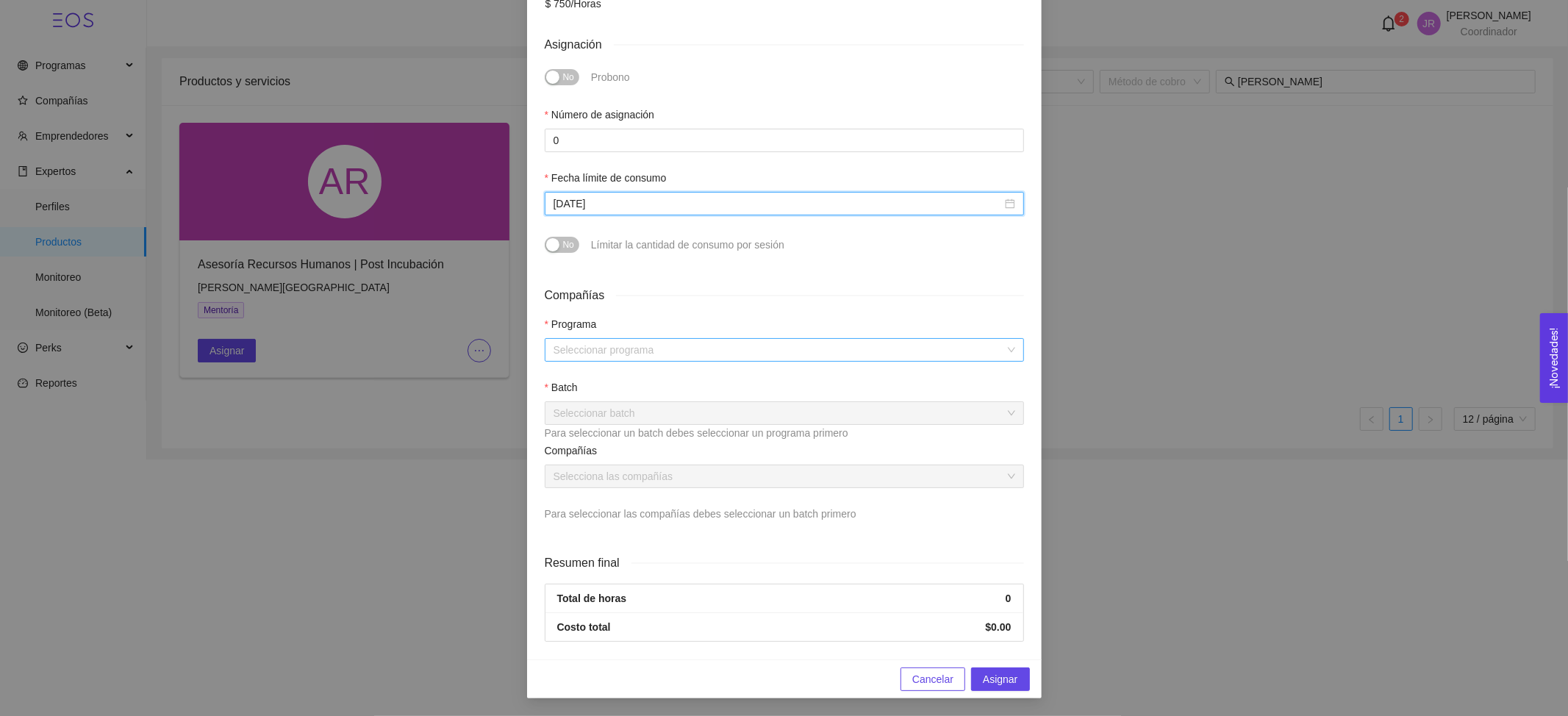
click at [596, 347] on input "search" at bounding box center [778, 350] width 451 height 22
click at [628, 376] on div "ALFA ORIÓN" at bounding box center [777, 379] width 461 height 16
click at [620, 400] on div "Batch" at bounding box center [784, 390] width 479 height 22
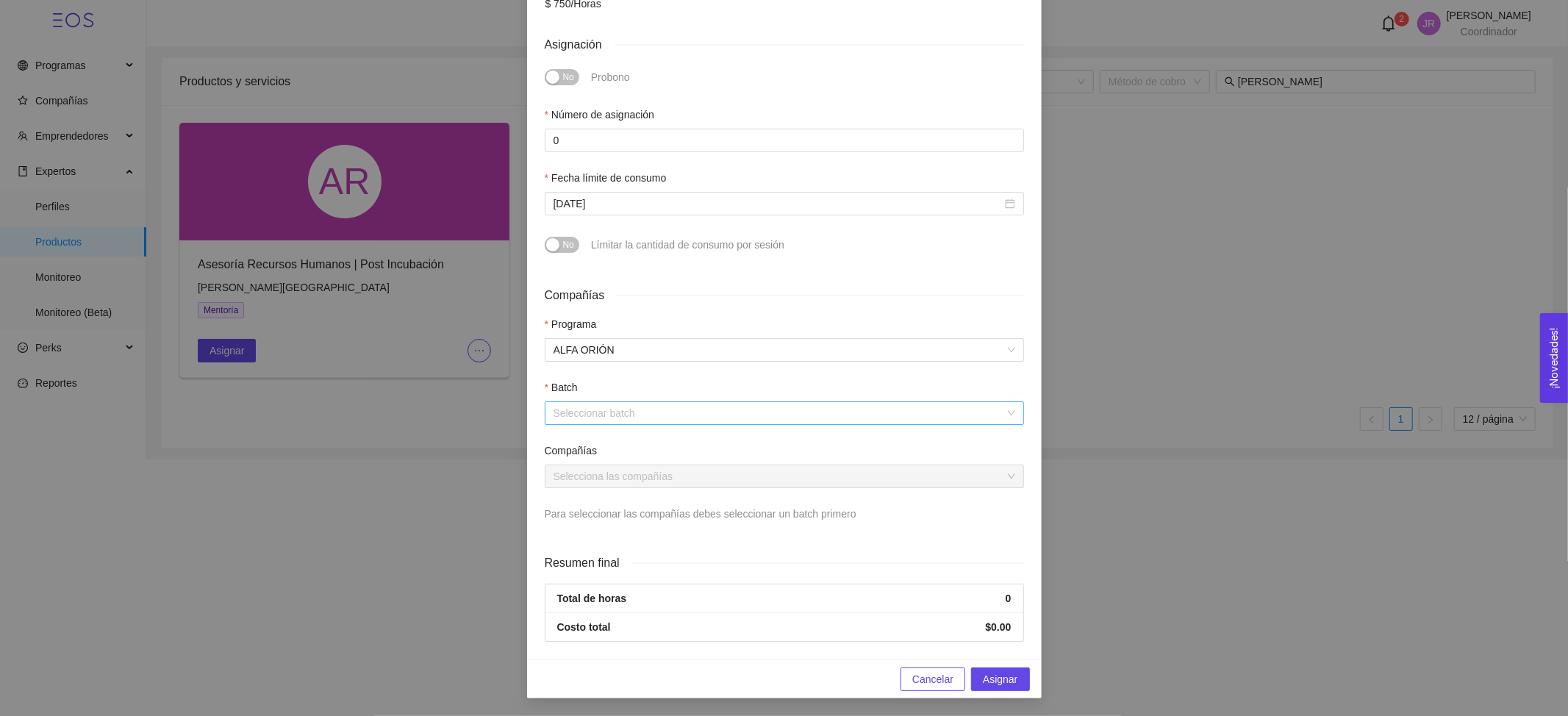
click at [624, 412] on input "search" at bounding box center [778, 413] width 451 height 22
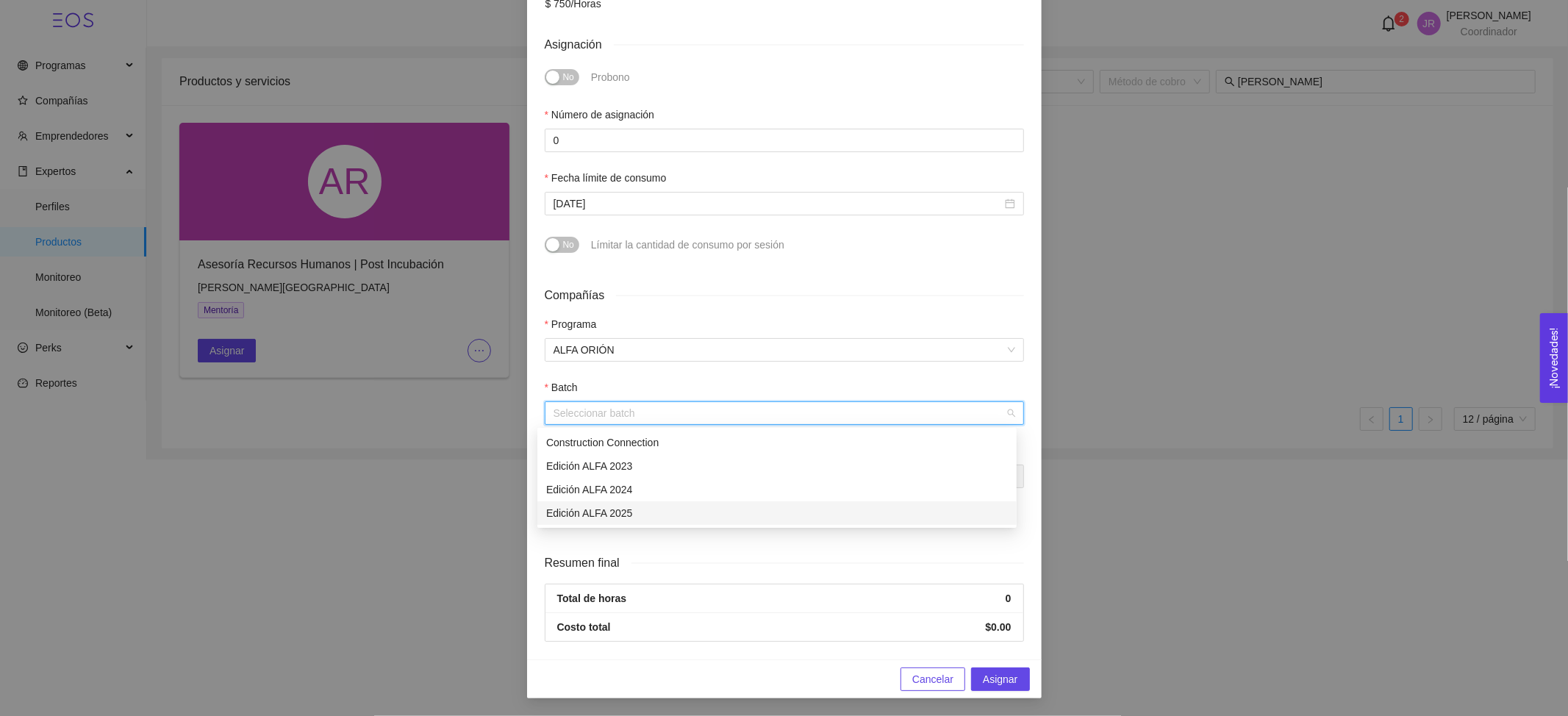
click at [644, 516] on div "Edición ALFA 2025" at bounding box center [777, 512] width 461 height 16
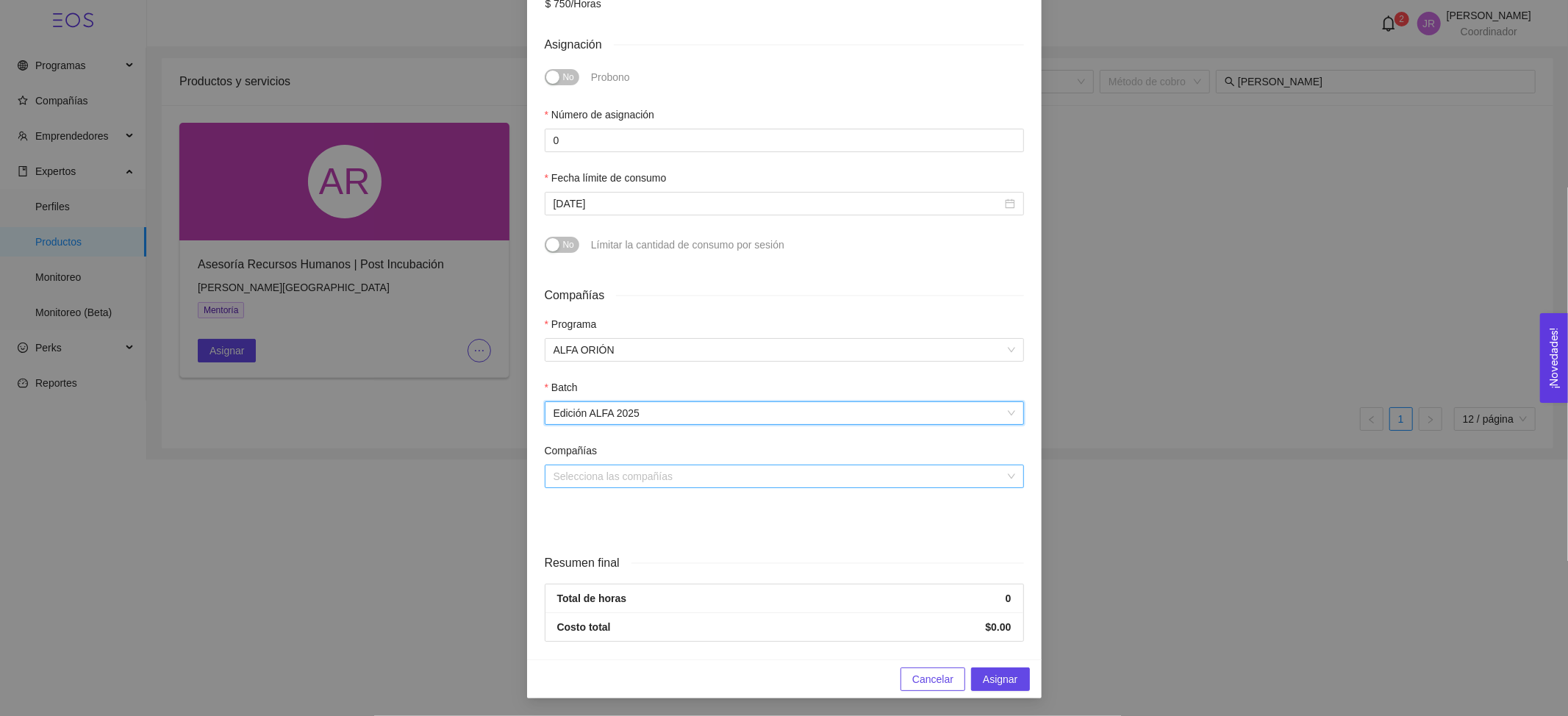
click at [662, 476] on input "search" at bounding box center [778, 476] width 451 height 22
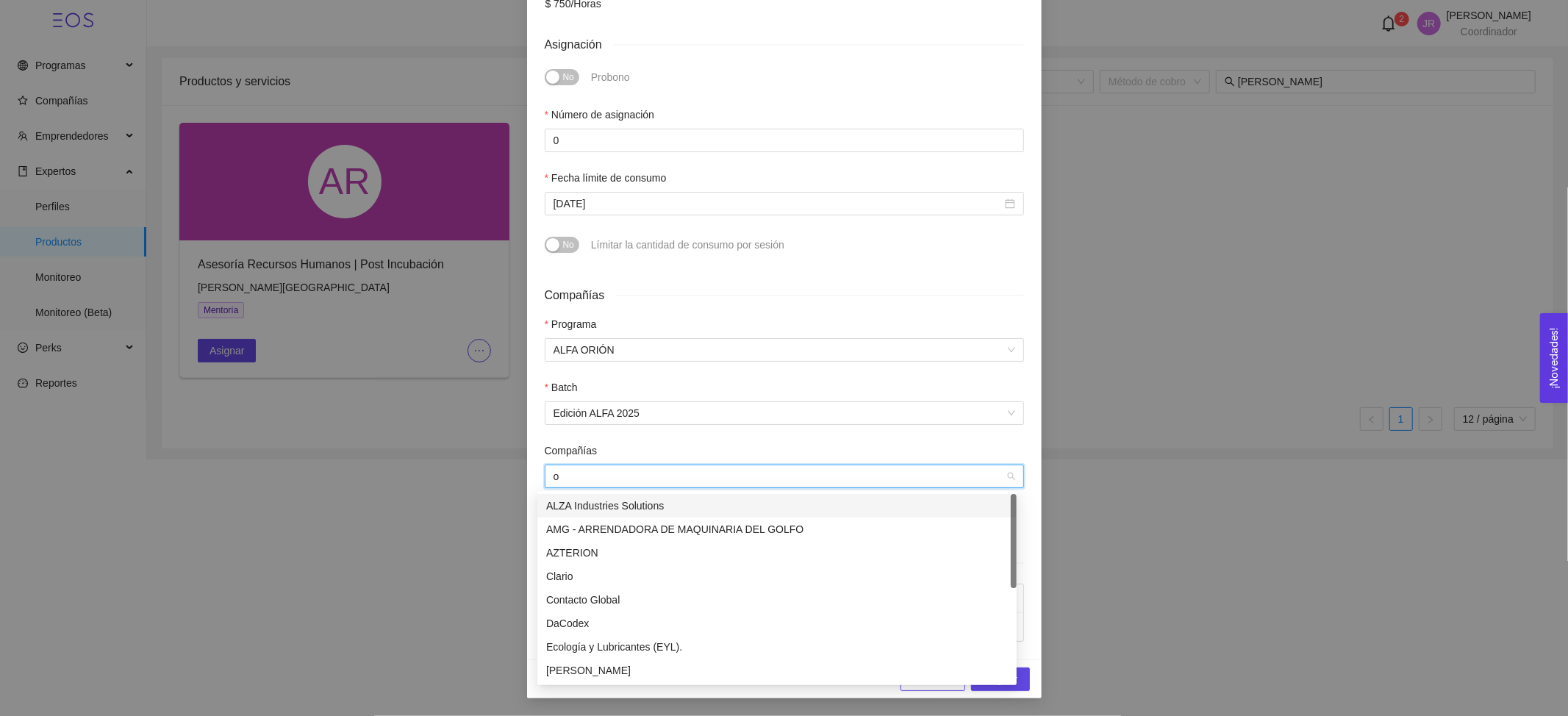
type input "ox"
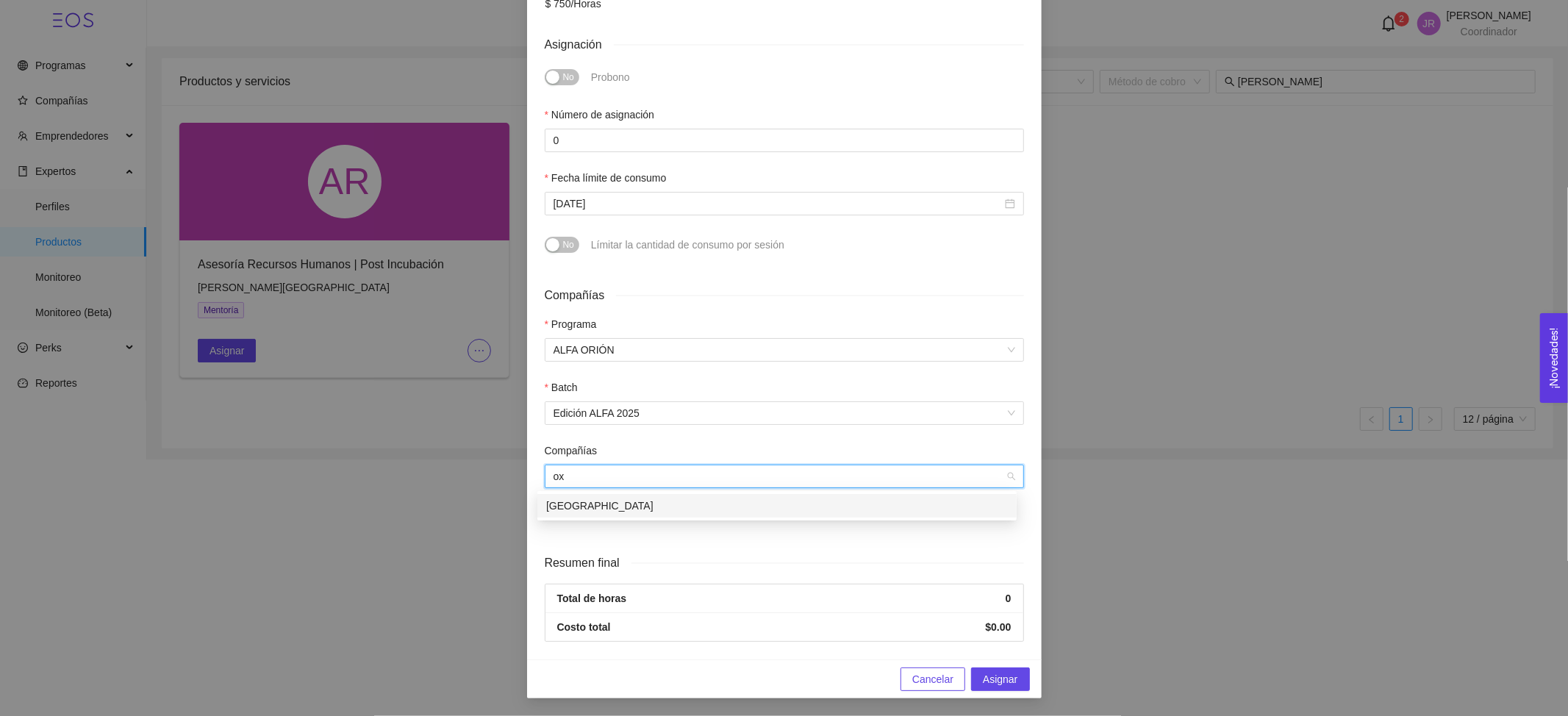
click at [662, 509] on div "[GEOGRAPHIC_DATA]" at bounding box center [777, 505] width 461 height 16
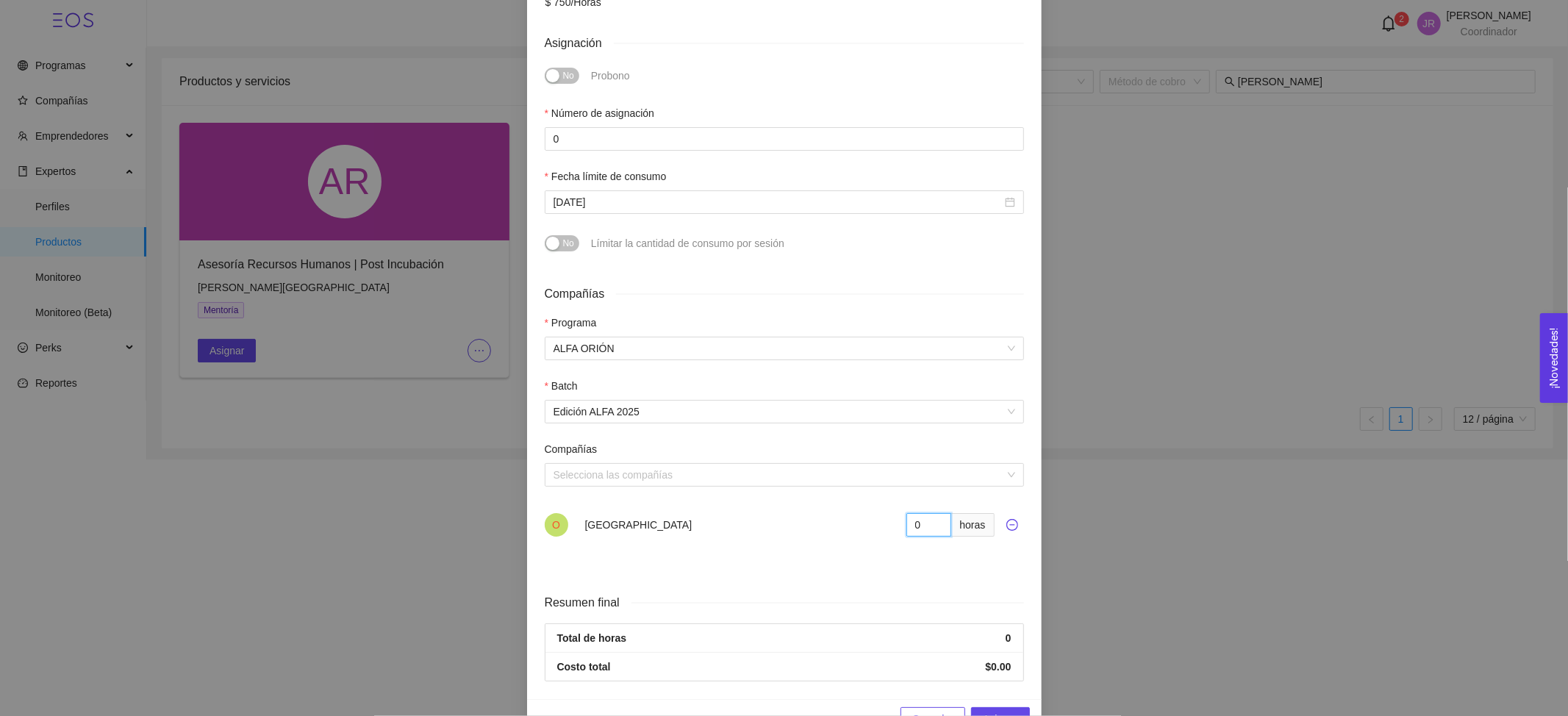
click at [919, 523] on input "0" at bounding box center [930, 525] width 46 height 24
type input "08"
click at [897, 568] on div "Compañías Programa ALFA ORIÓN Batch Edición ALFA 2025 Compañías Selecciona las …" at bounding box center [784, 426] width 491 height 307
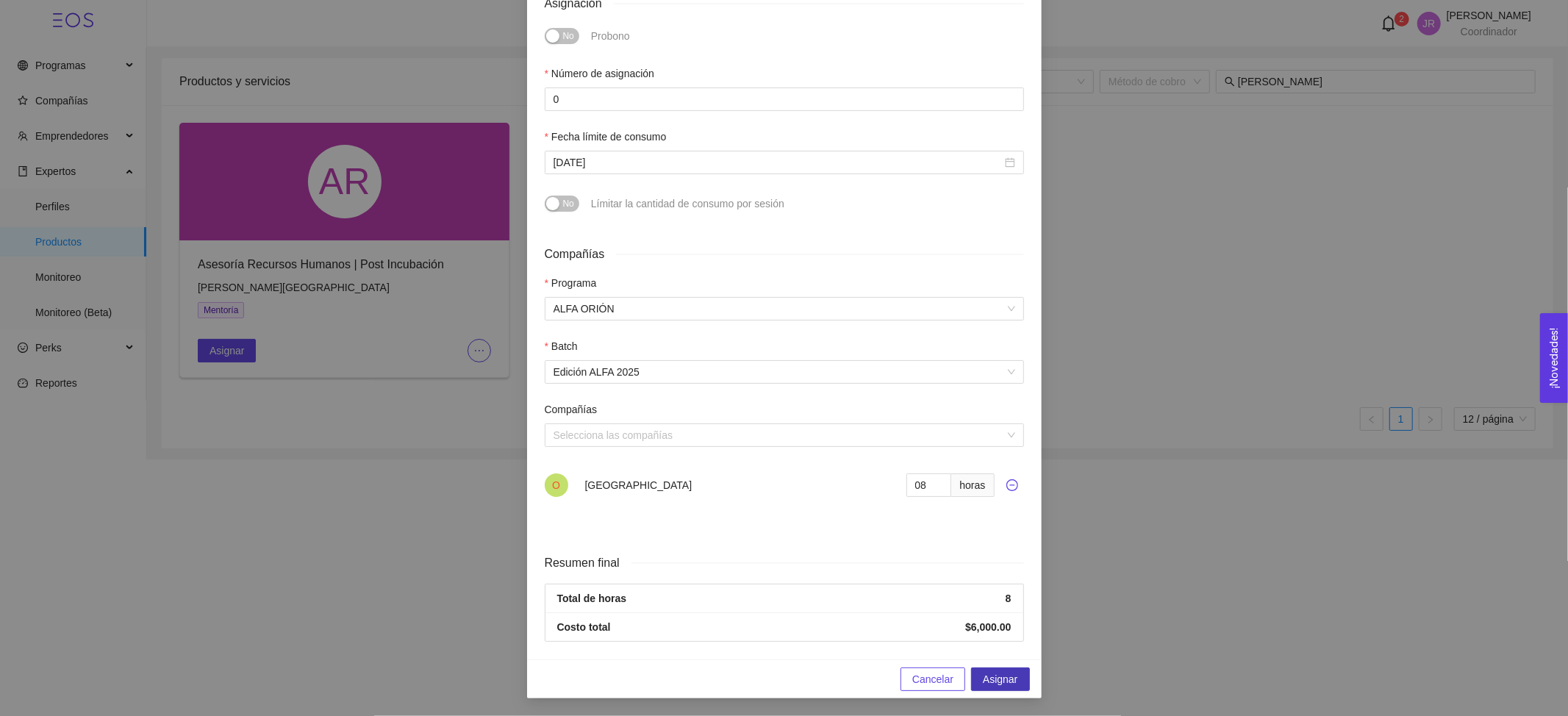
click at [992, 674] on span "Asignar" at bounding box center [1000, 679] width 35 height 16
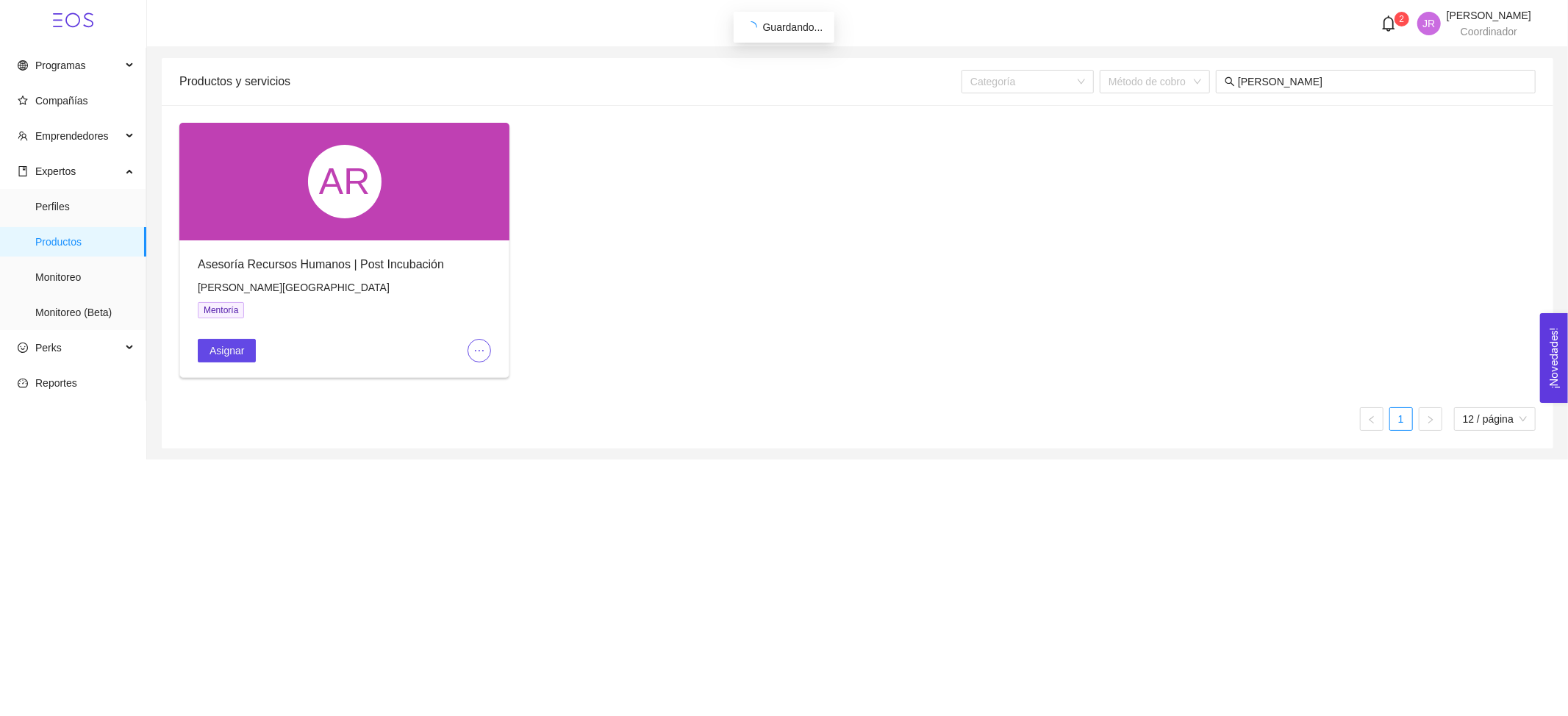
scroll to position [277, 0]
click at [1461, 25] on span "Coordinador" at bounding box center [1489, 31] width 57 height 12
click at [1475, 22] on div "José Raúl Fernández Parra Coordinador" at bounding box center [1489, 23] width 84 height 26
click at [1458, 143] on div "AR Asesoría Recursos Humanos | Post Incubación Froylan Francisco Villa Márquez …" at bounding box center [858, 256] width 1368 height 267
click at [1451, 141] on span "Cerrar sesión" at bounding box center [1455, 147] width 62 height 12
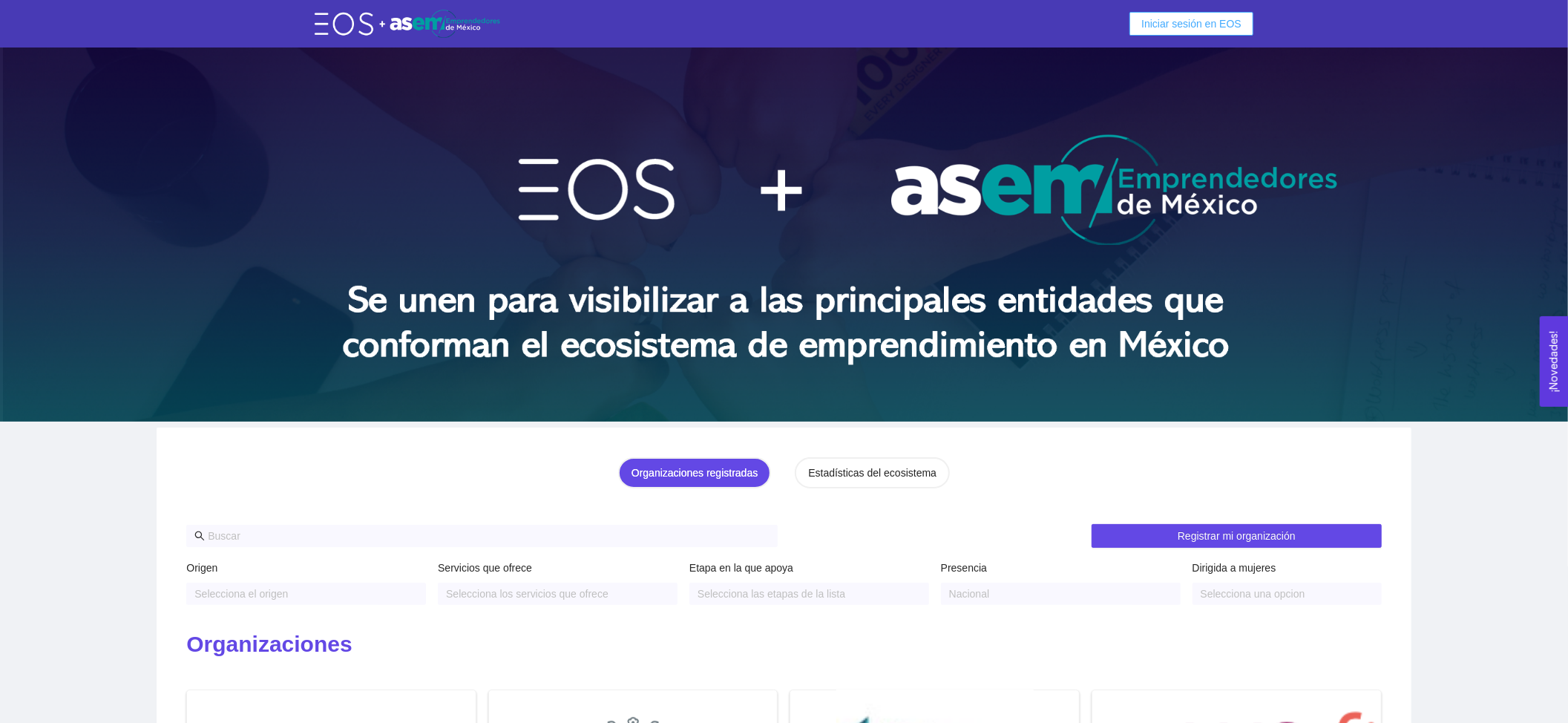
click at [1199, 21] on span "Iniciar sesión en EOS" at bounding box center [1191, 23] width 100 height 16
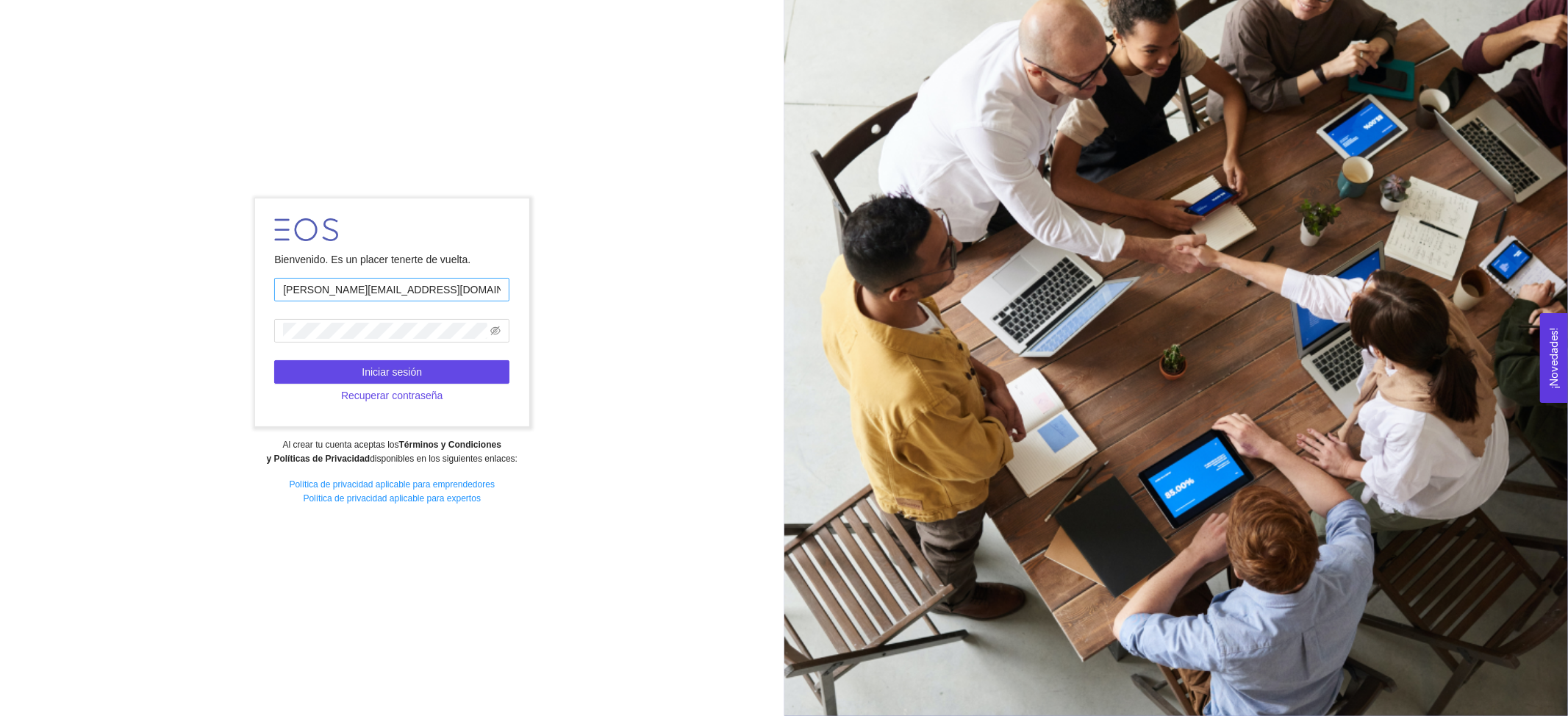
click at [433, 286] on input "jose.fdz@tec.mx" at bounding box center [392, 290] width 235 height 24
type input "josera1958@hotmail.com"
click at [429, 372] on button "Iniciar sesión" at bounding box center [392, 372] width 235 height 24
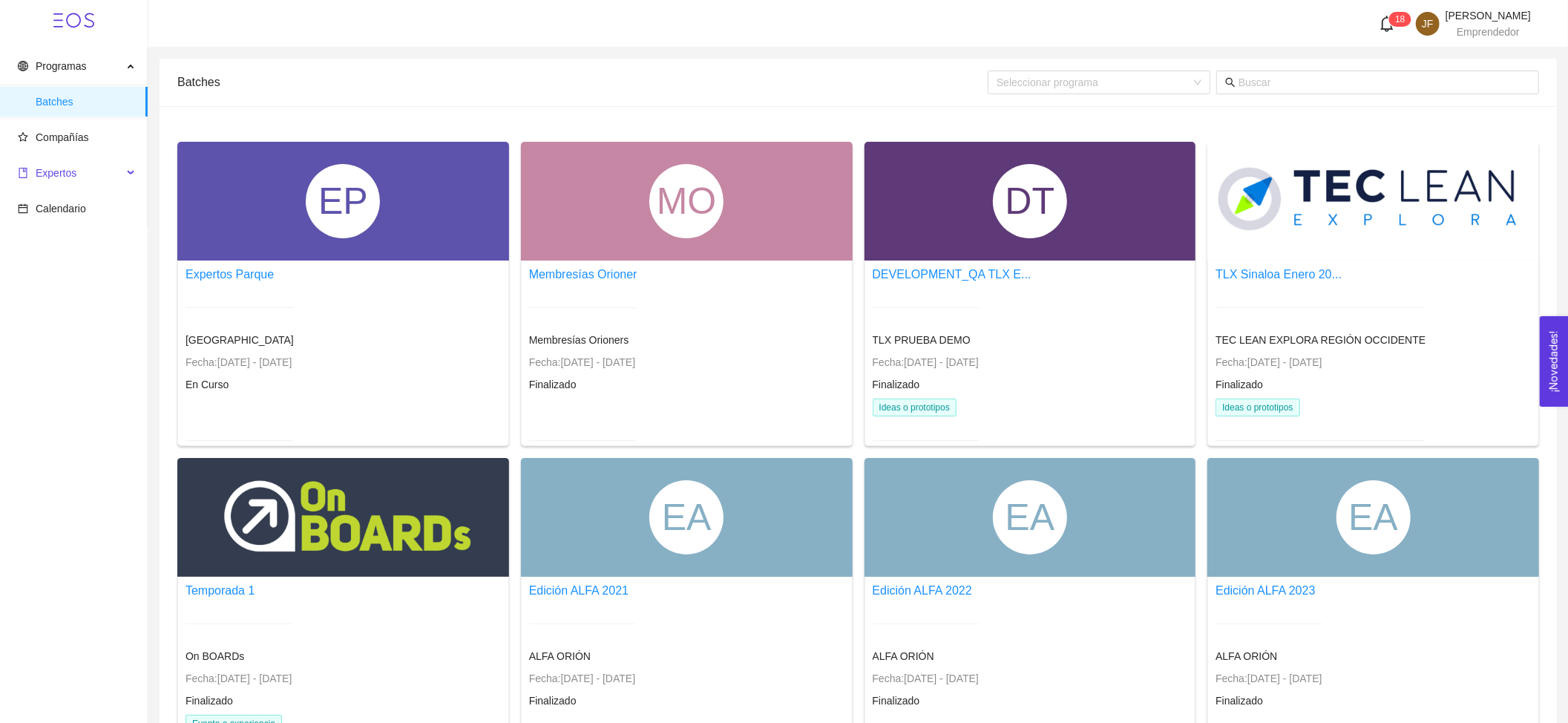
click at [87, 165] on span "Expertos" at bounding box center [70, 172] width 105 height 30
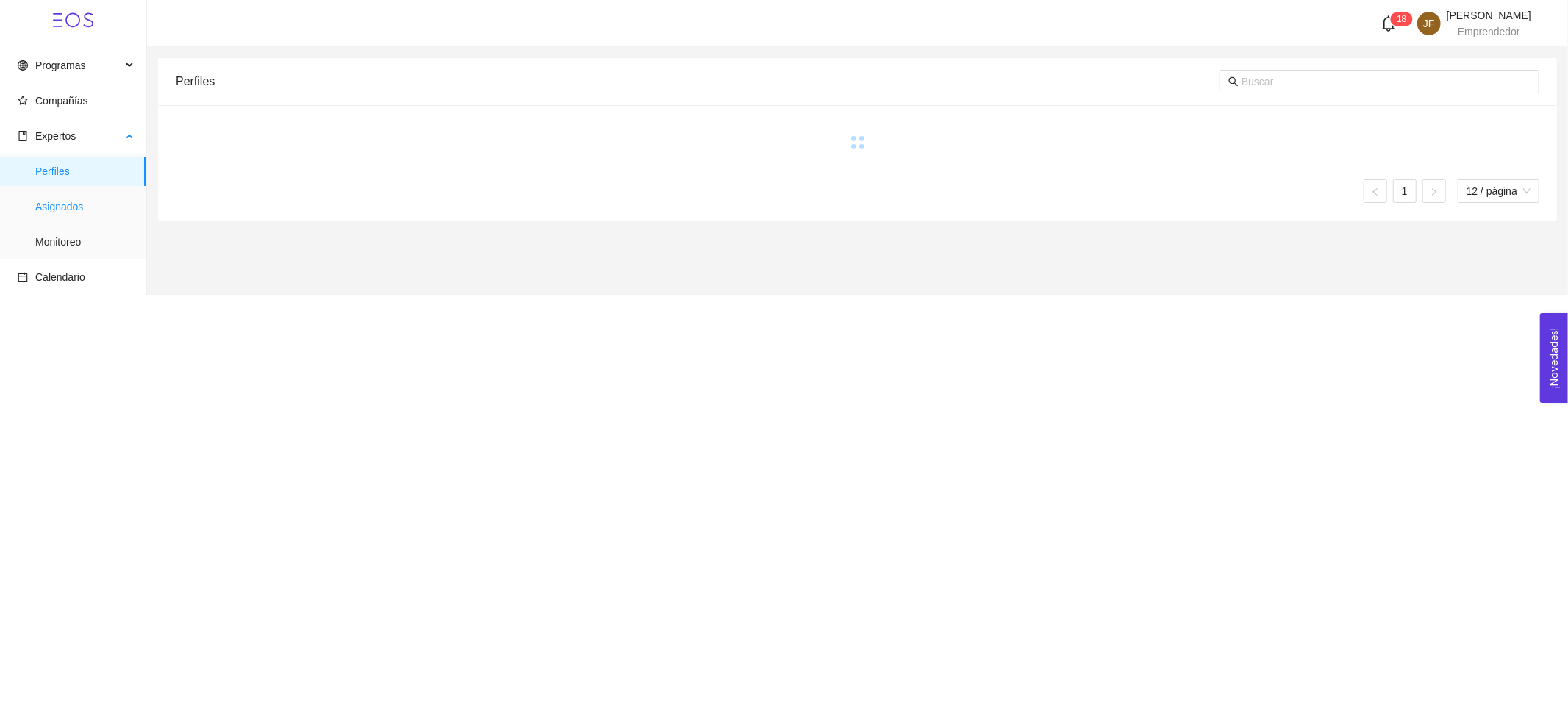
click at [119, 207] on span "Asignados" at bounding box center [85, 206] width 99 height 30
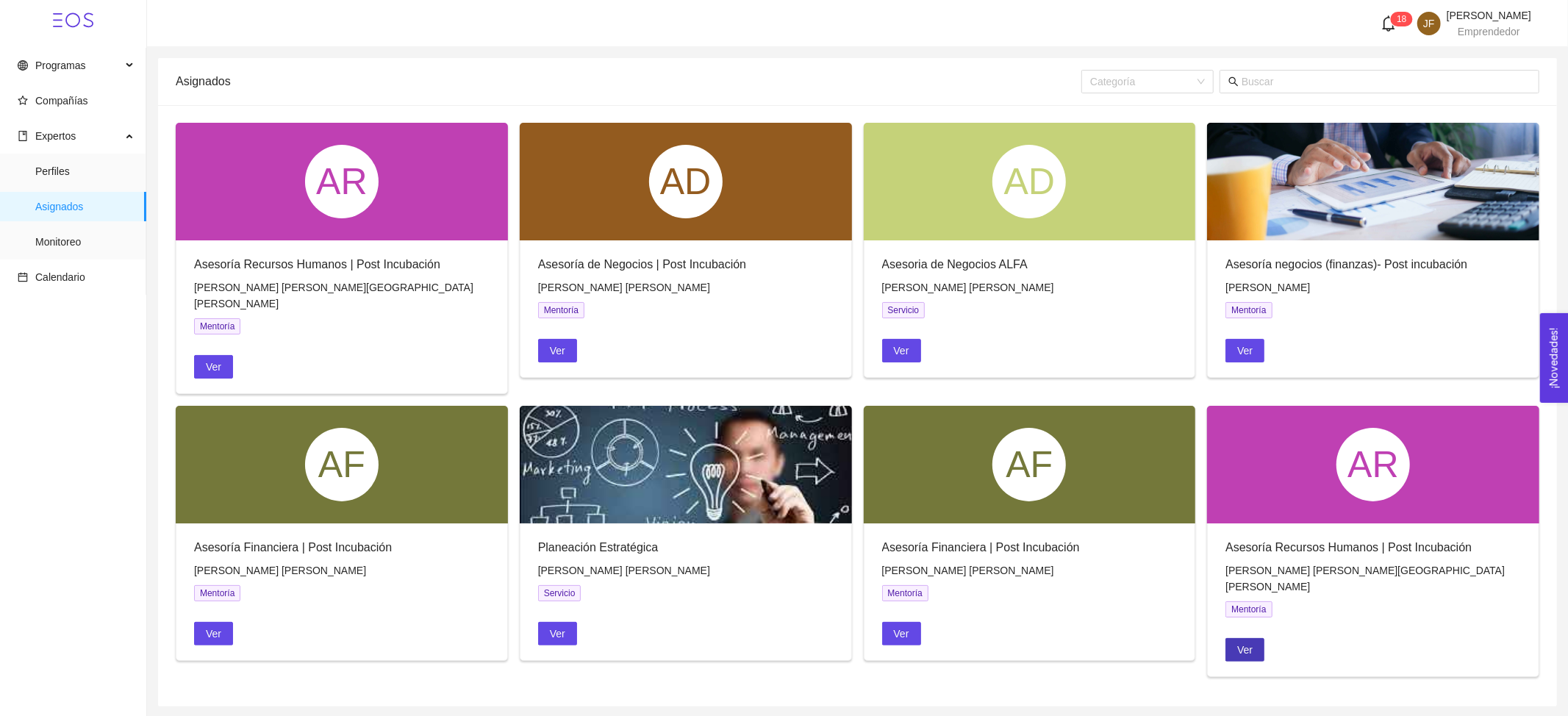
click at [1244, 641] on span "Ver" at bounding box center [1245, 649] width 15 height 16
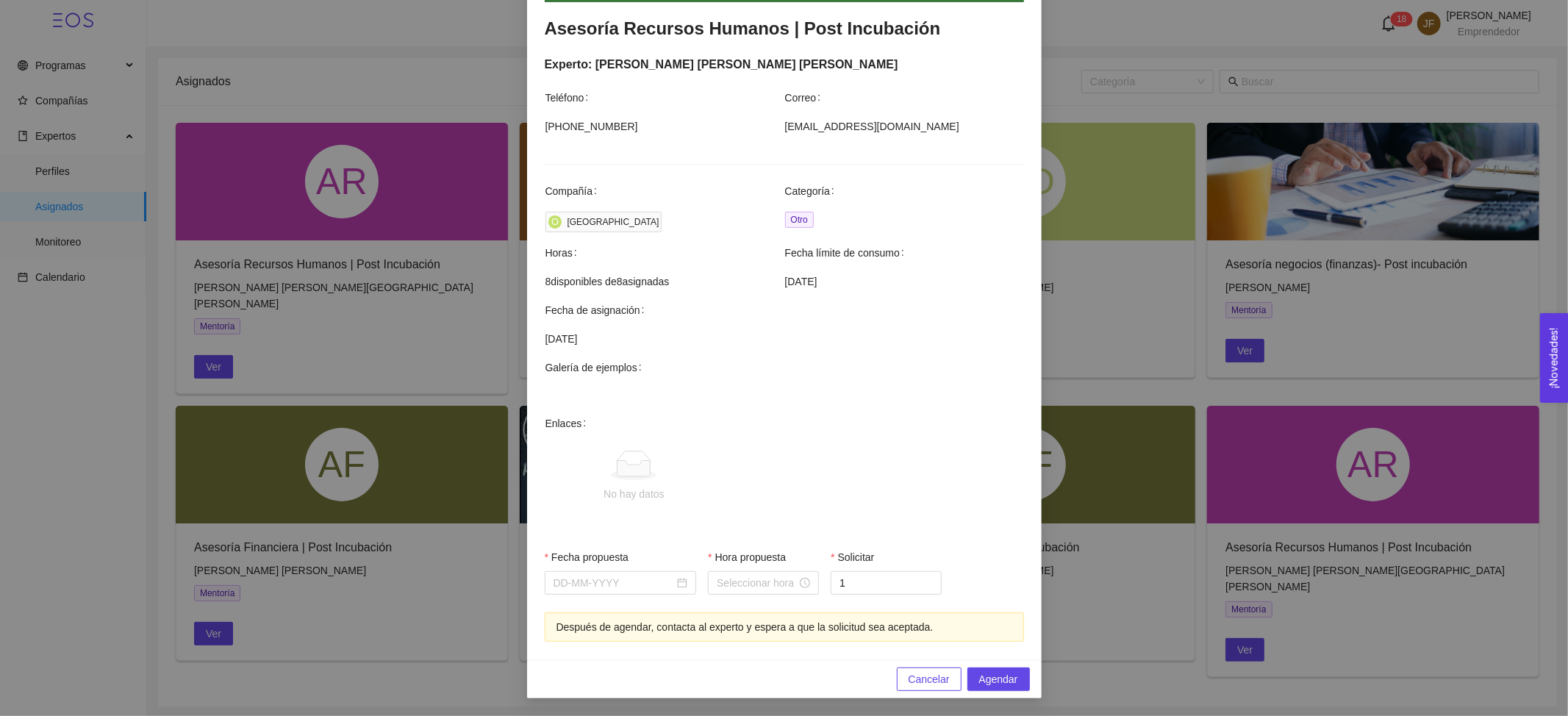
scroll to position [278, 0]
click at [595, 584] on input "Fecha propuesta" at bounding box center [614, 583] width 122 height 16
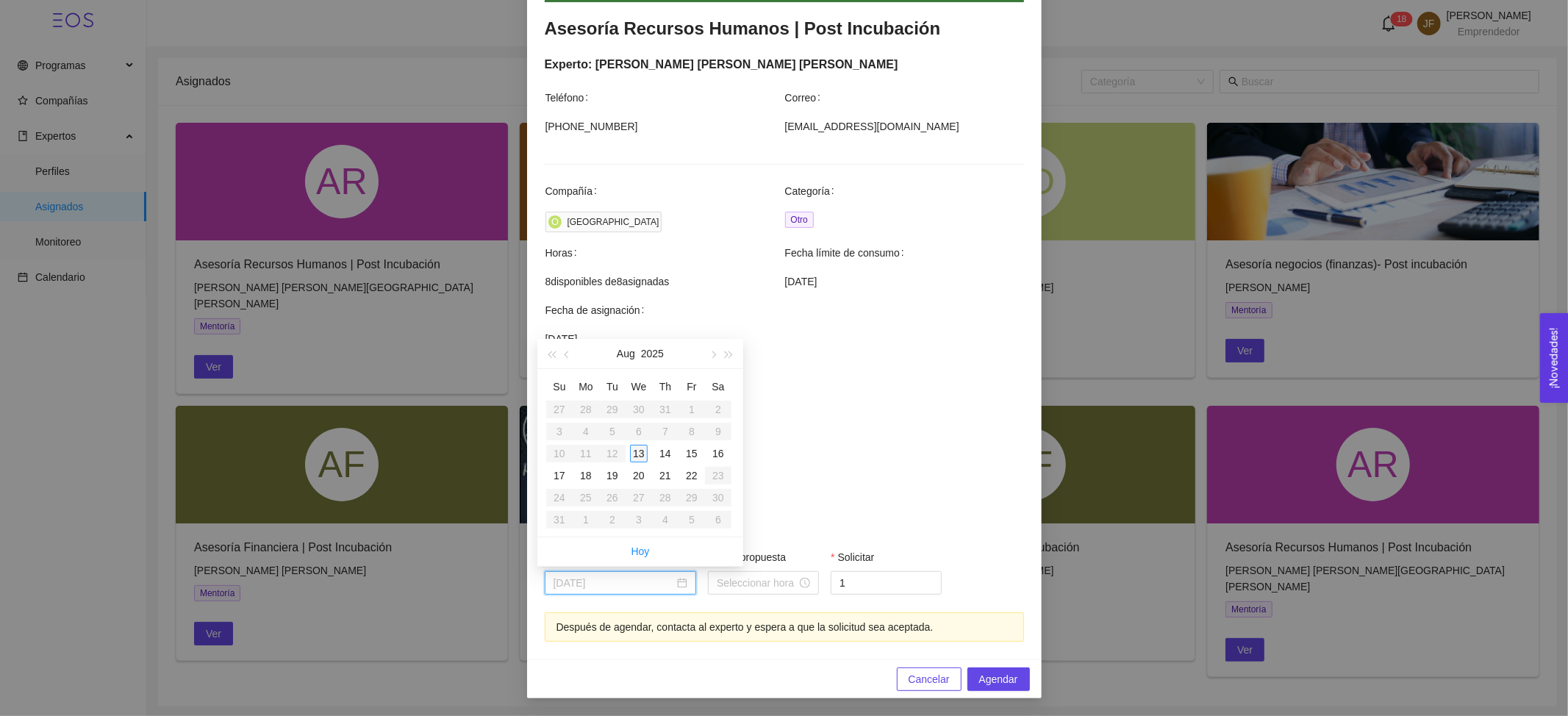
type input "[DATE]"
click at [642, 456] on div "13" at bounding box center [638, 453] width 18 height 18
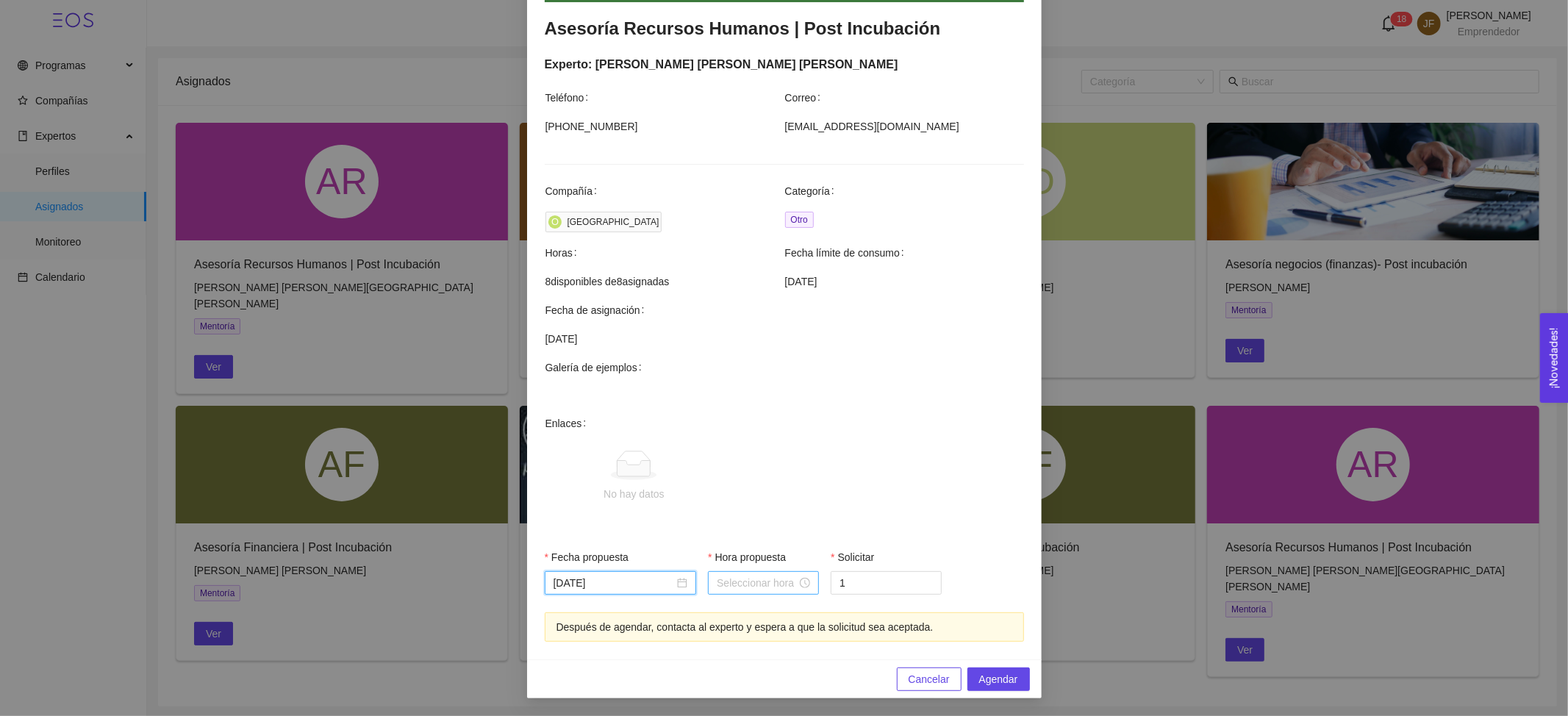
click at [782, 589] on input "Hora propuesta" at bounding box center [756, 583] width 80 height 16
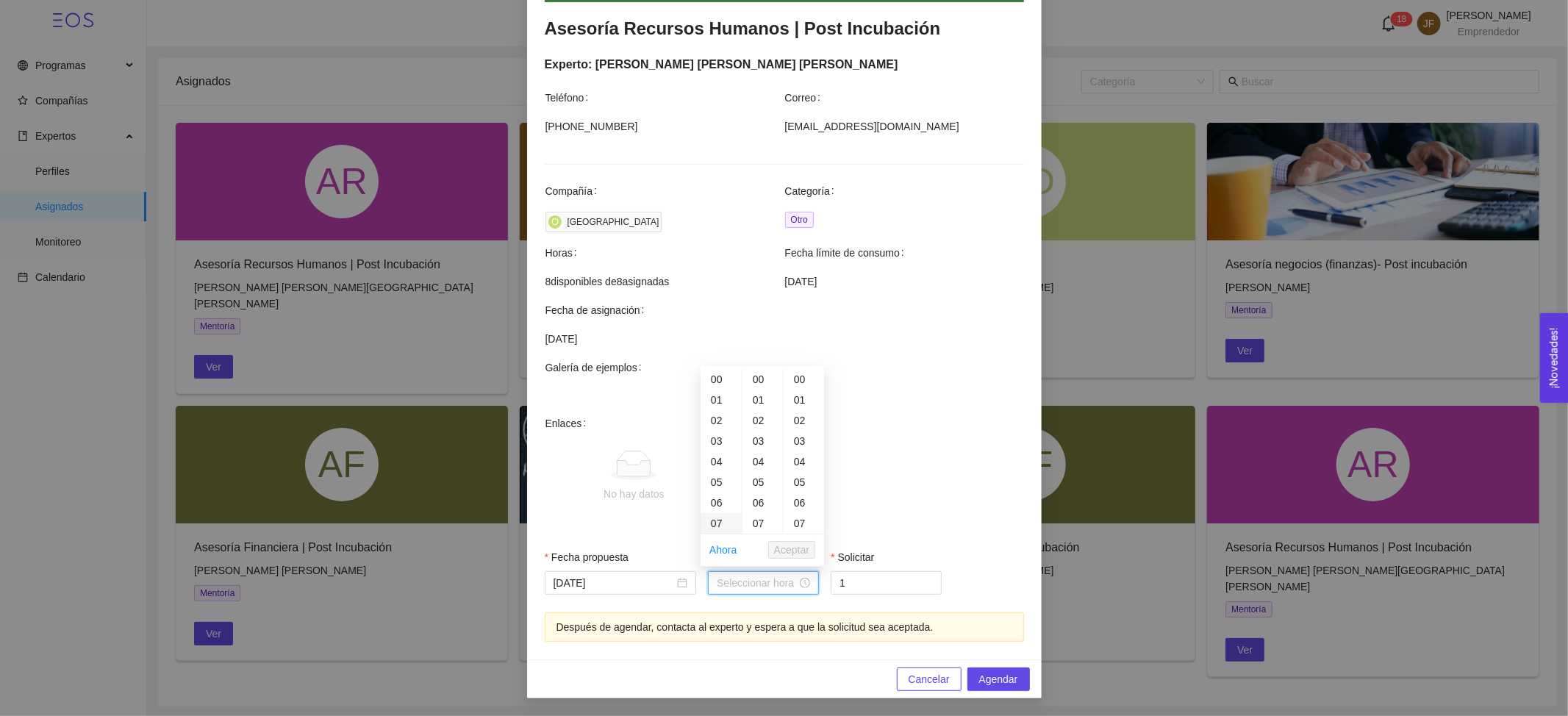
click at [719, 521] on div "07" at bounding box center [721, 523] width 41 height 20
type input "07:00:00"
click at [862, 580] on input "1" at bounding box center [886, 583] width 110 height 22
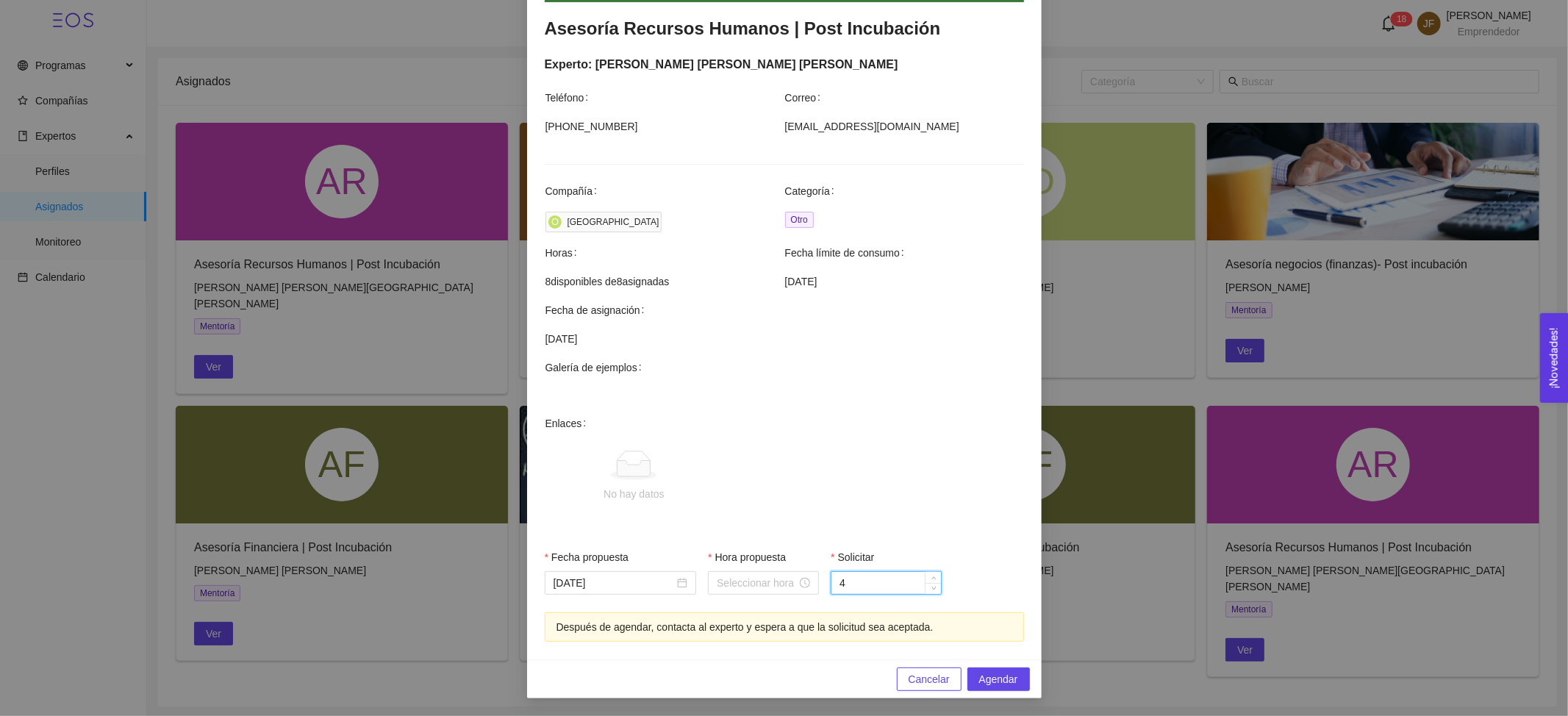
type input "4"
click at [892, 488] on span "No hay datos" at bounding box center [807, 476] width 431 height 122
click at [998, 679] on span "Agendar" at bounding box center [999, 679] width 39 height 16
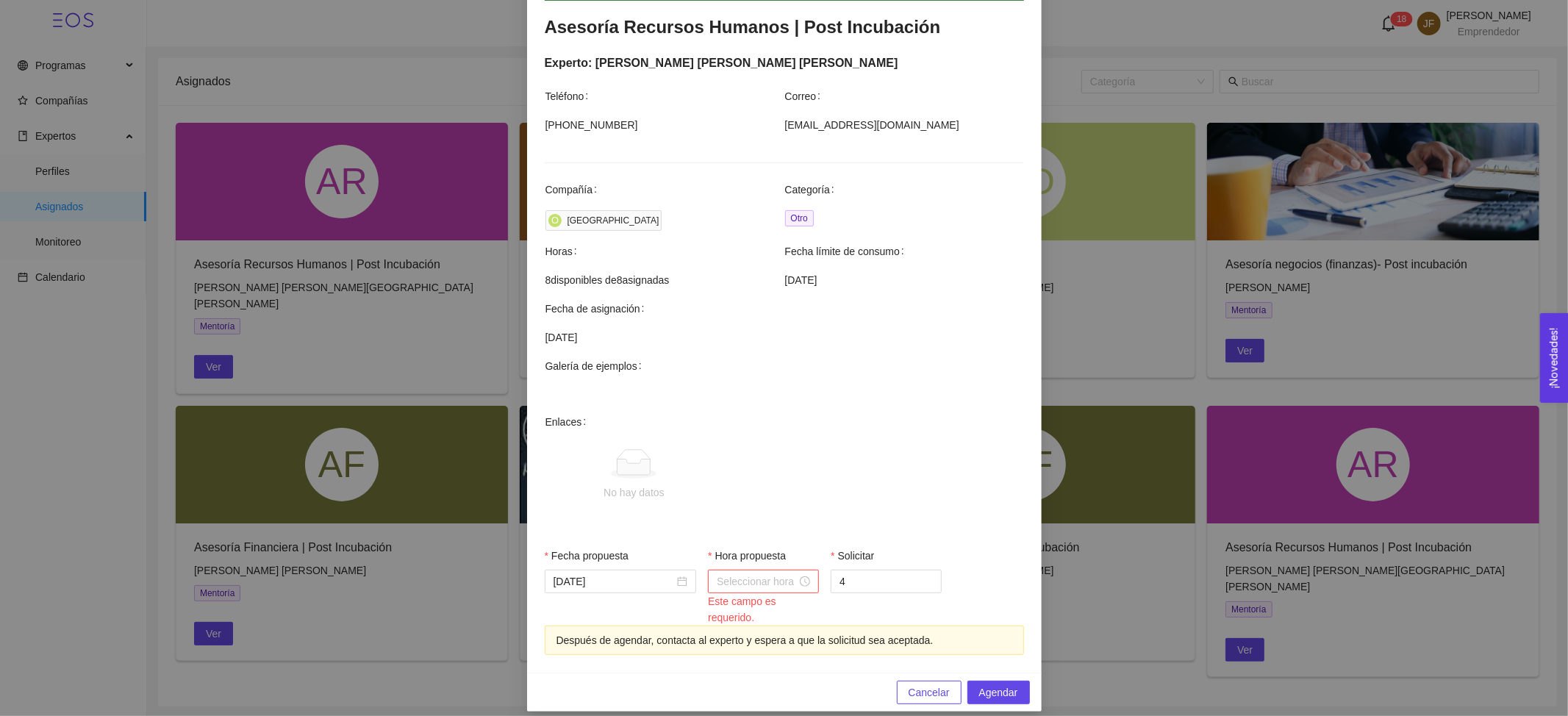
click at [737, 579] on input "Hora propuesta" at bounding box center [756, 581] width 80 height 16
click at [719, 433] on div "10" at bounding box center [721, 441] width 41 height 20
type input "10:00:00"
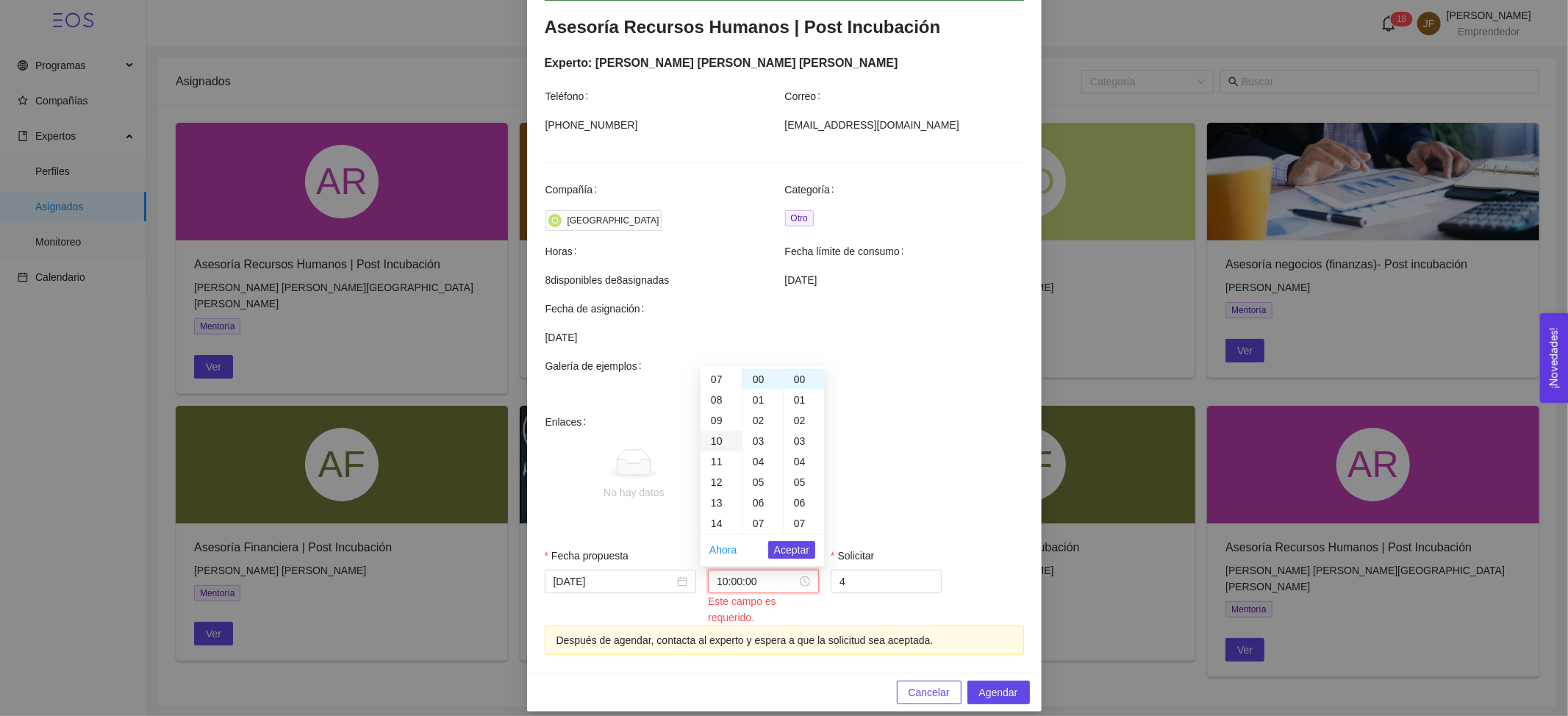
scroll to position [206, 0]
click at [804, 547] on span "Aceptar" at bounding box center [792, 550] width 36 height 16
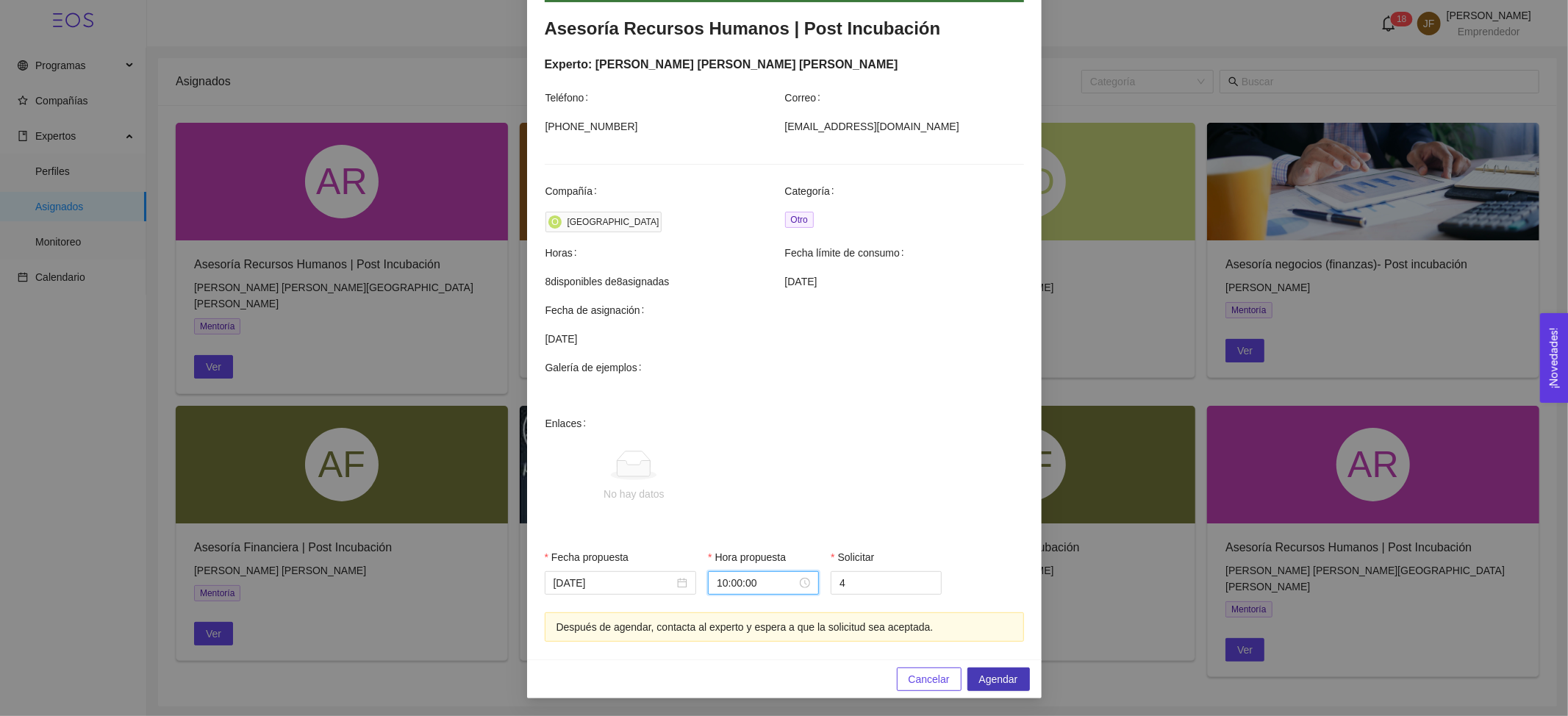
click at [979, 684] on span "Agendar" at bounding box center [999, 679] width 39 height 16
click at [1178, 628] on div "Agendar mentoría Asesoría Recursos Humanos | Post Incubación Experto: Froylan F…" at bounding box center [784, 358] width 1568 height 716
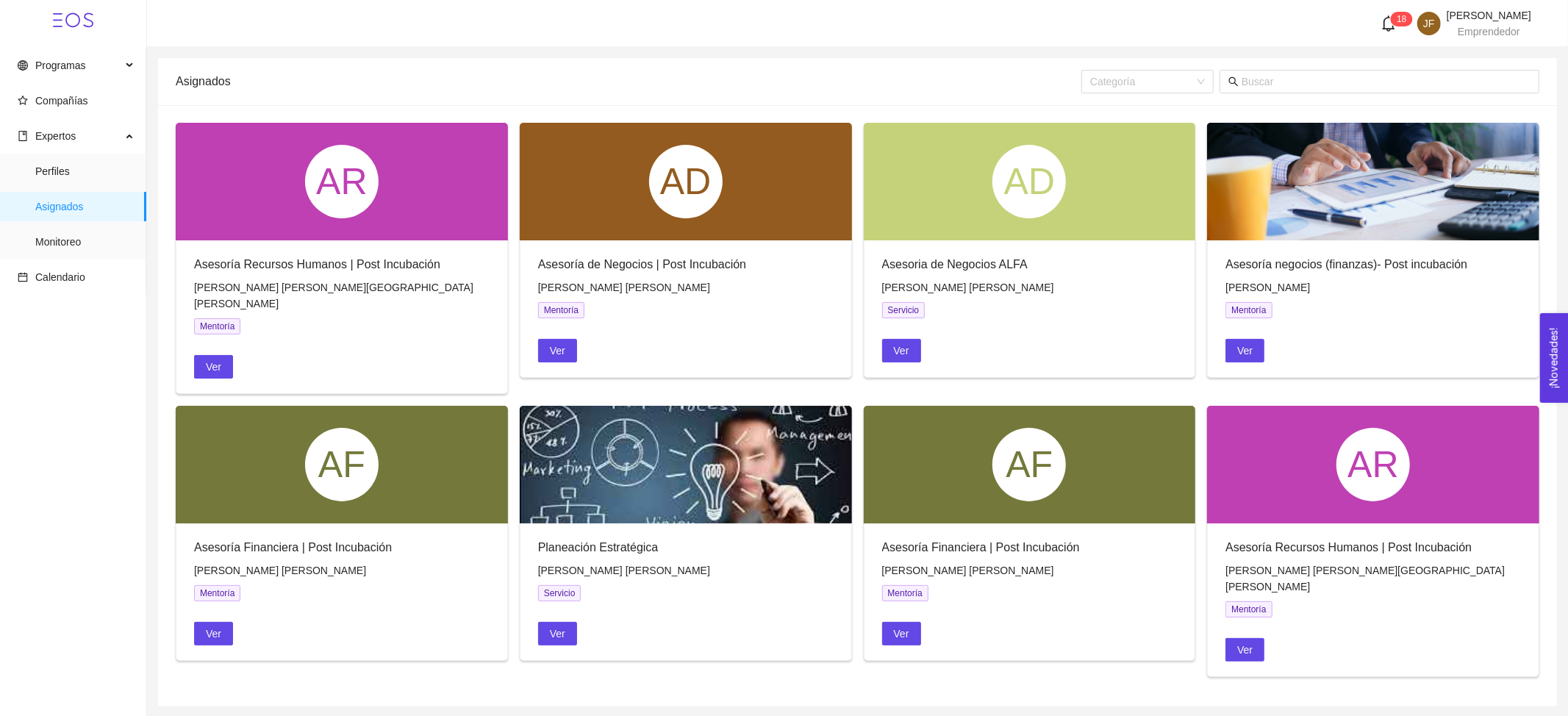
scroll to position [204, 0]
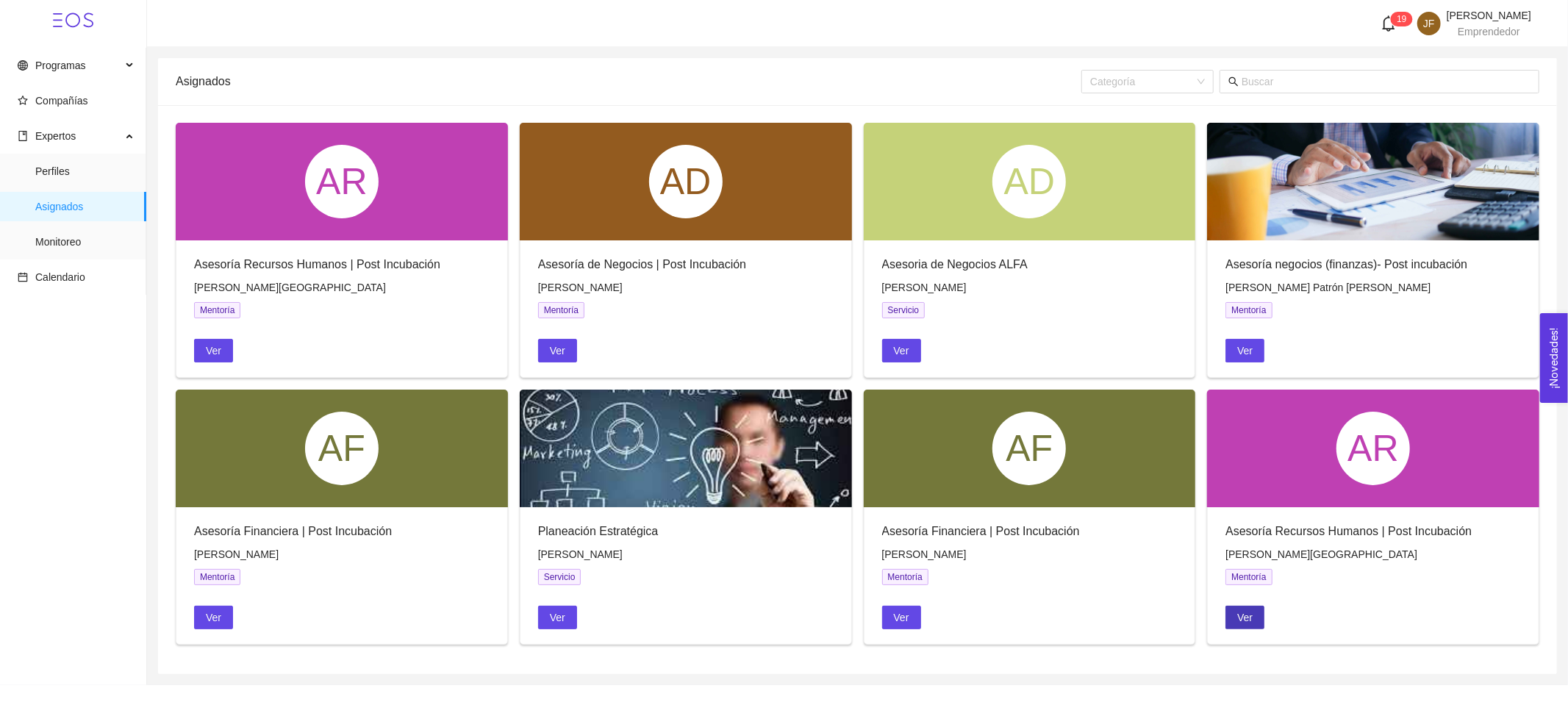
click at [1257, 622] on button "Ver" at bounding box center [1245, 617] width 39 height 24
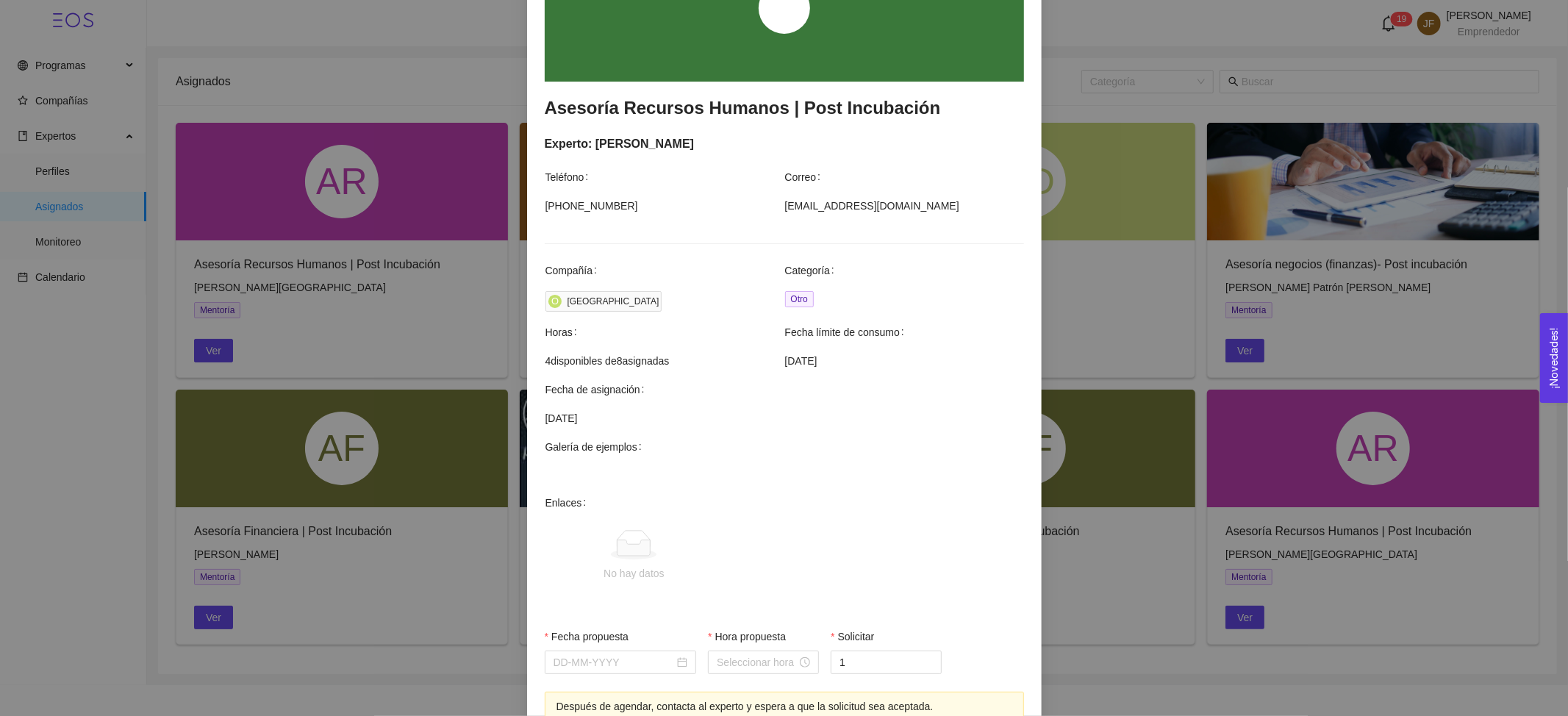
scroll to position [278, 0]
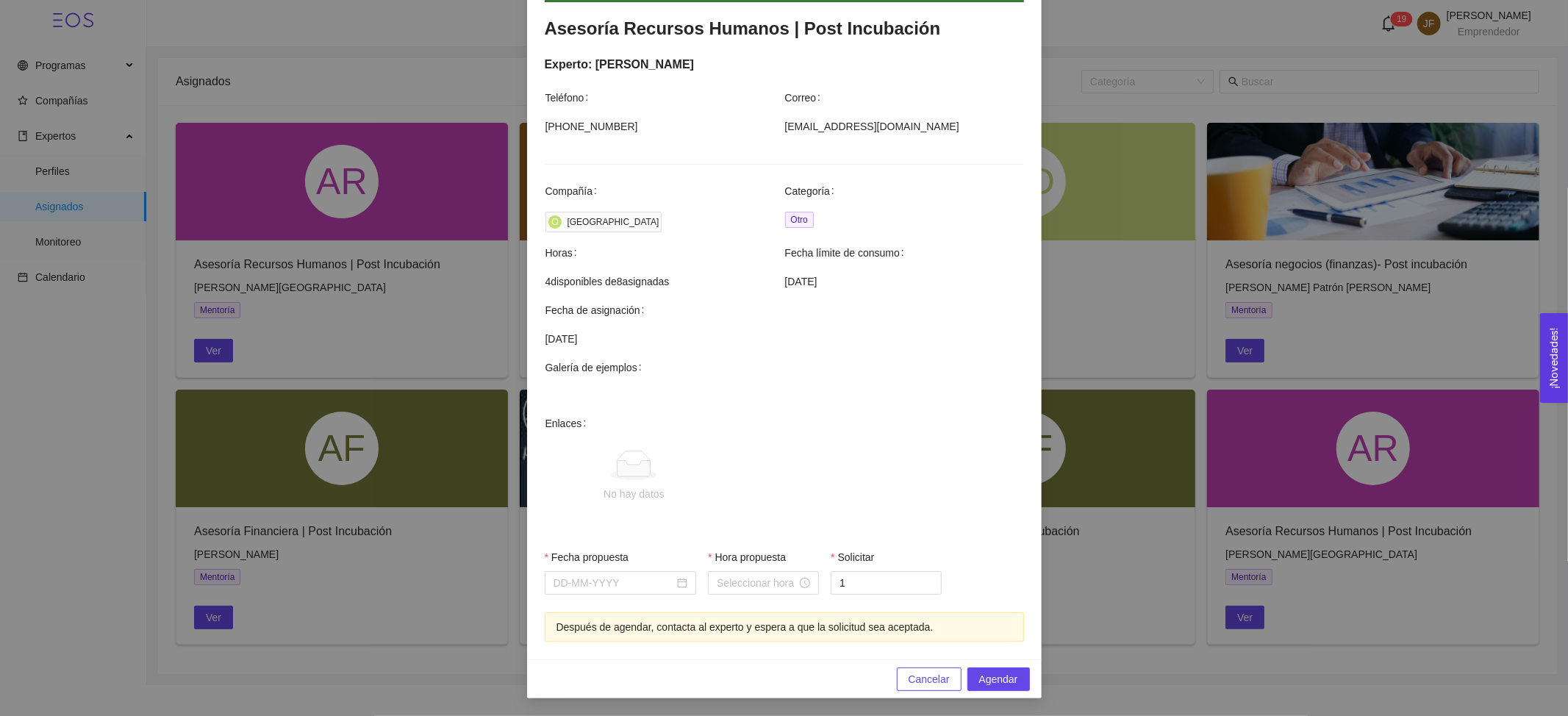
click at [924, 680] on span "Cancelar" at bounding box center [929, 679] width 41 height 16
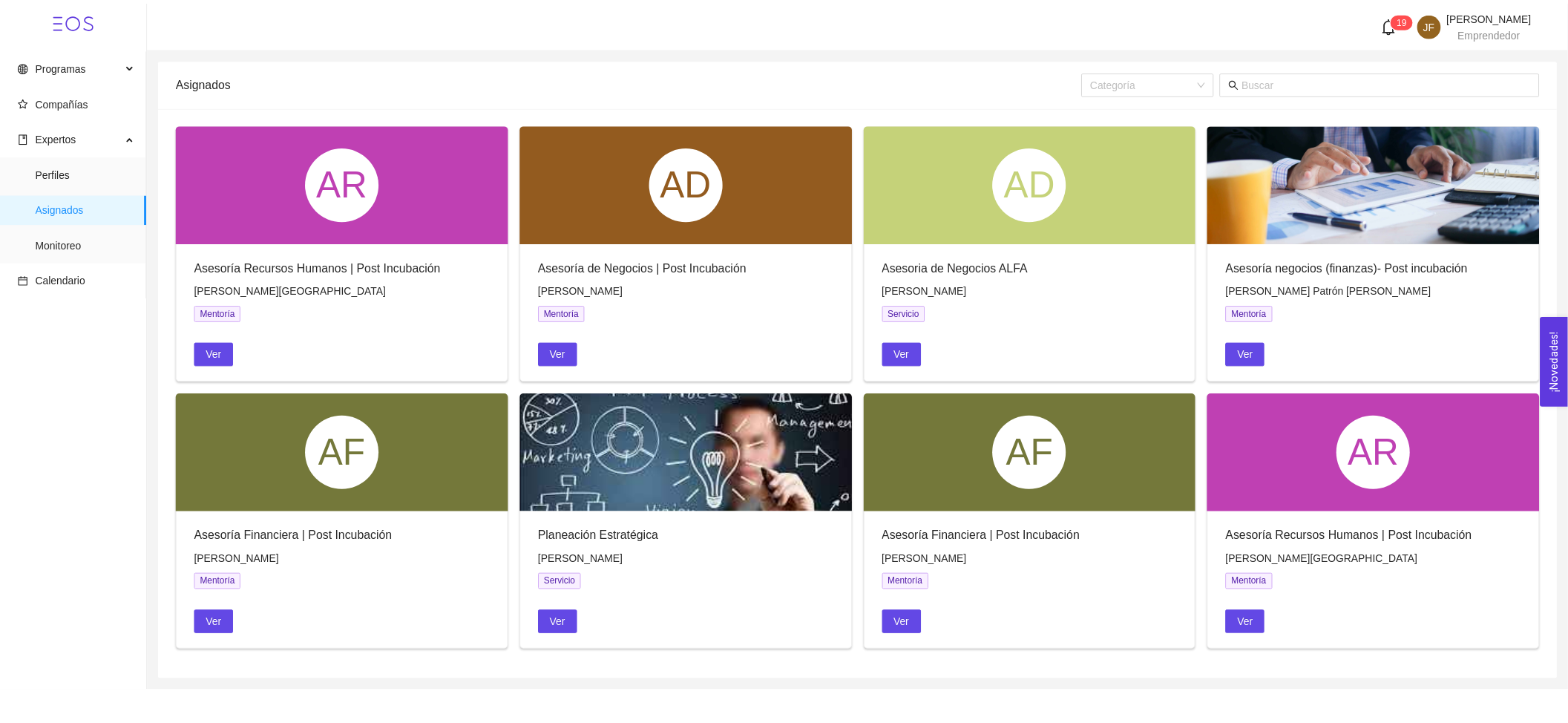
scroll to position [206, 0]
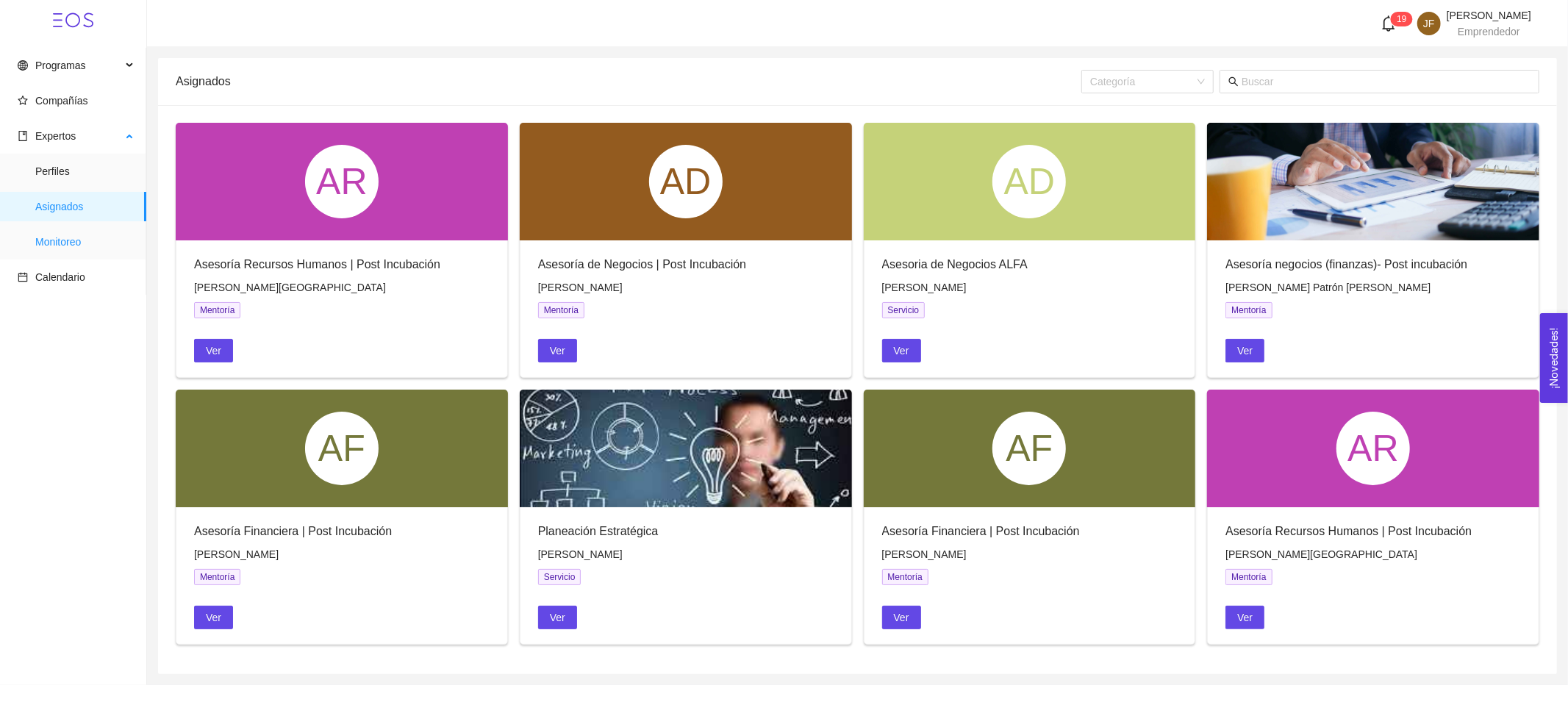
click at [85, 229] on span "Monitoreo" at bounding box center [85, 241] width 99 height 30
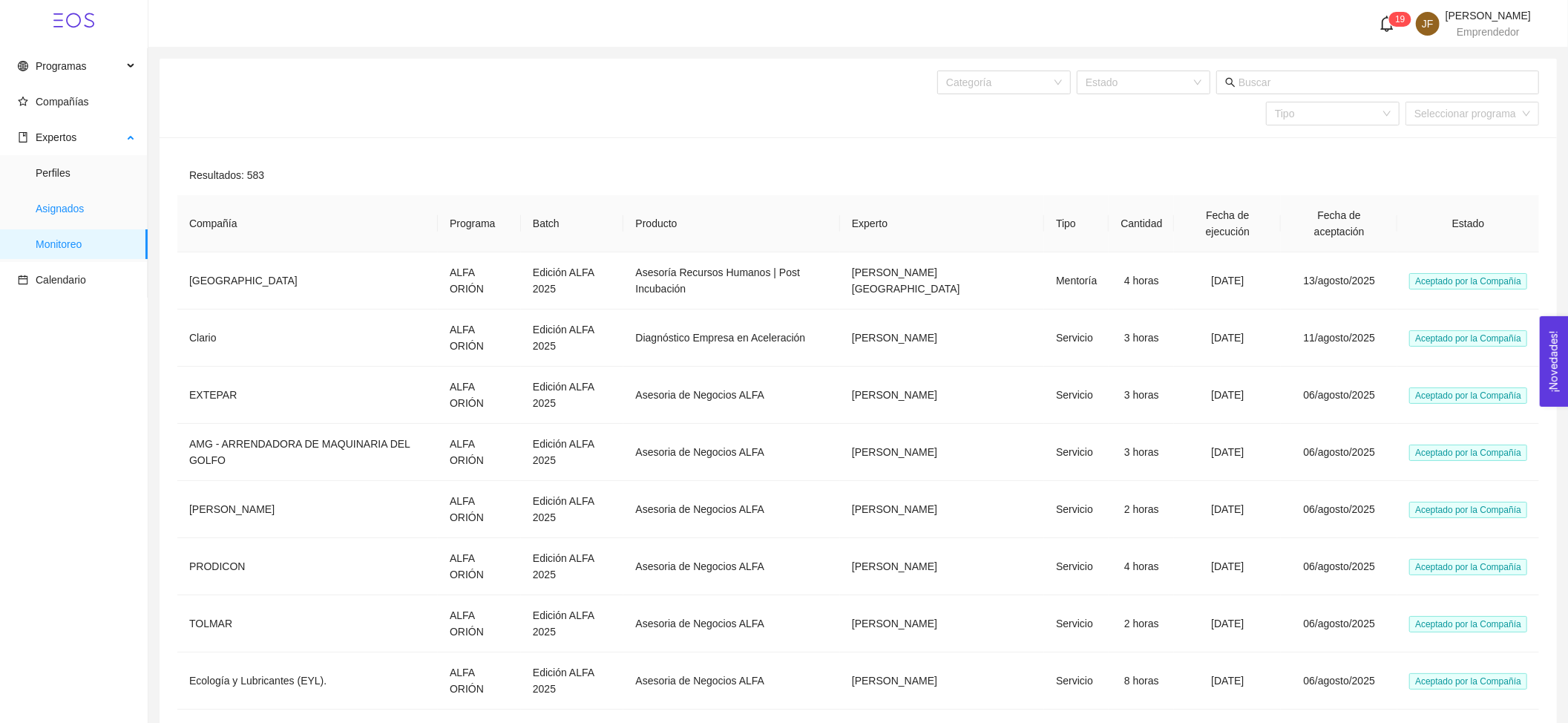
click at [67, 197] on span "Asignados" at bounding box center [86, 208] width 100 height 30
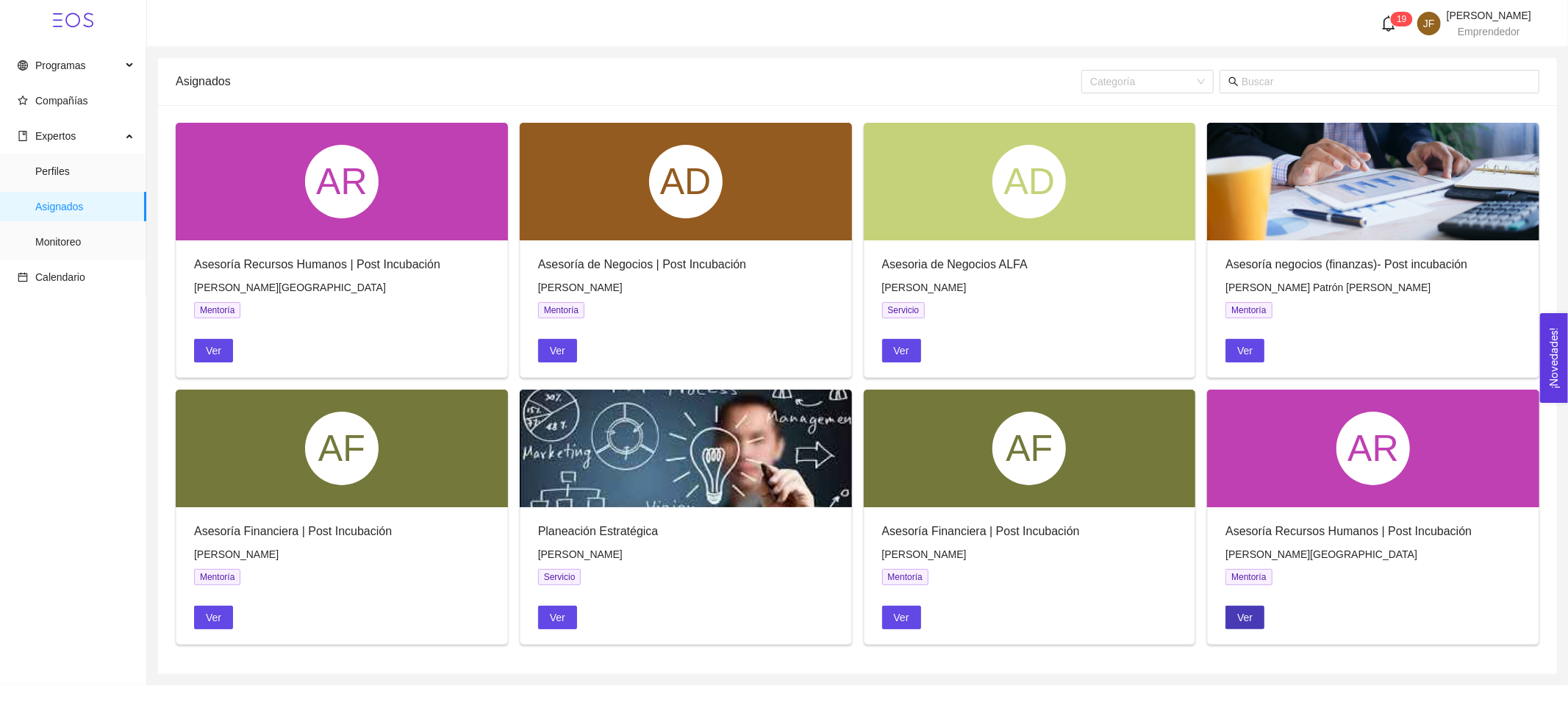
click at [1242, 610] on span "Ver" at bounding box center [1245, 617] width 15 height 16
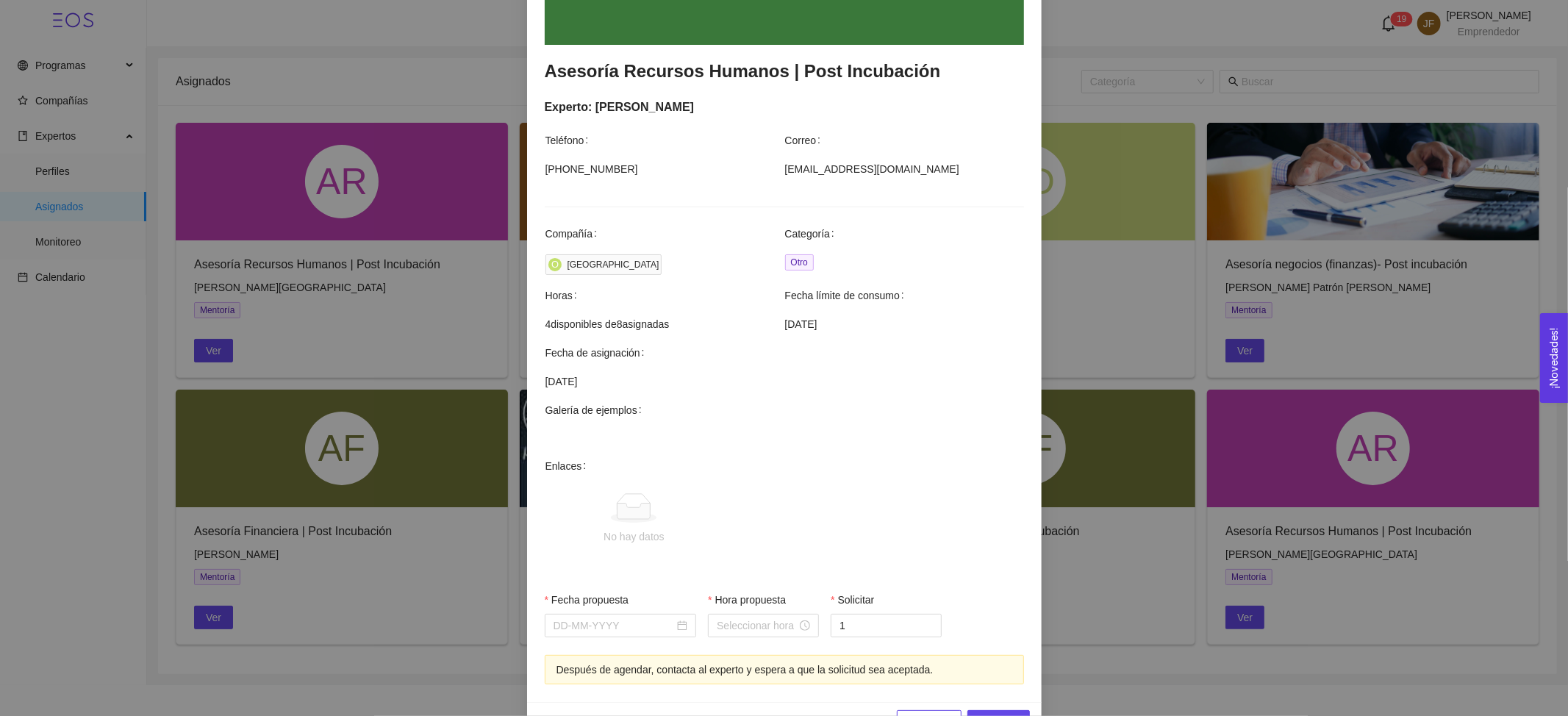
scroll to position [278, 0]
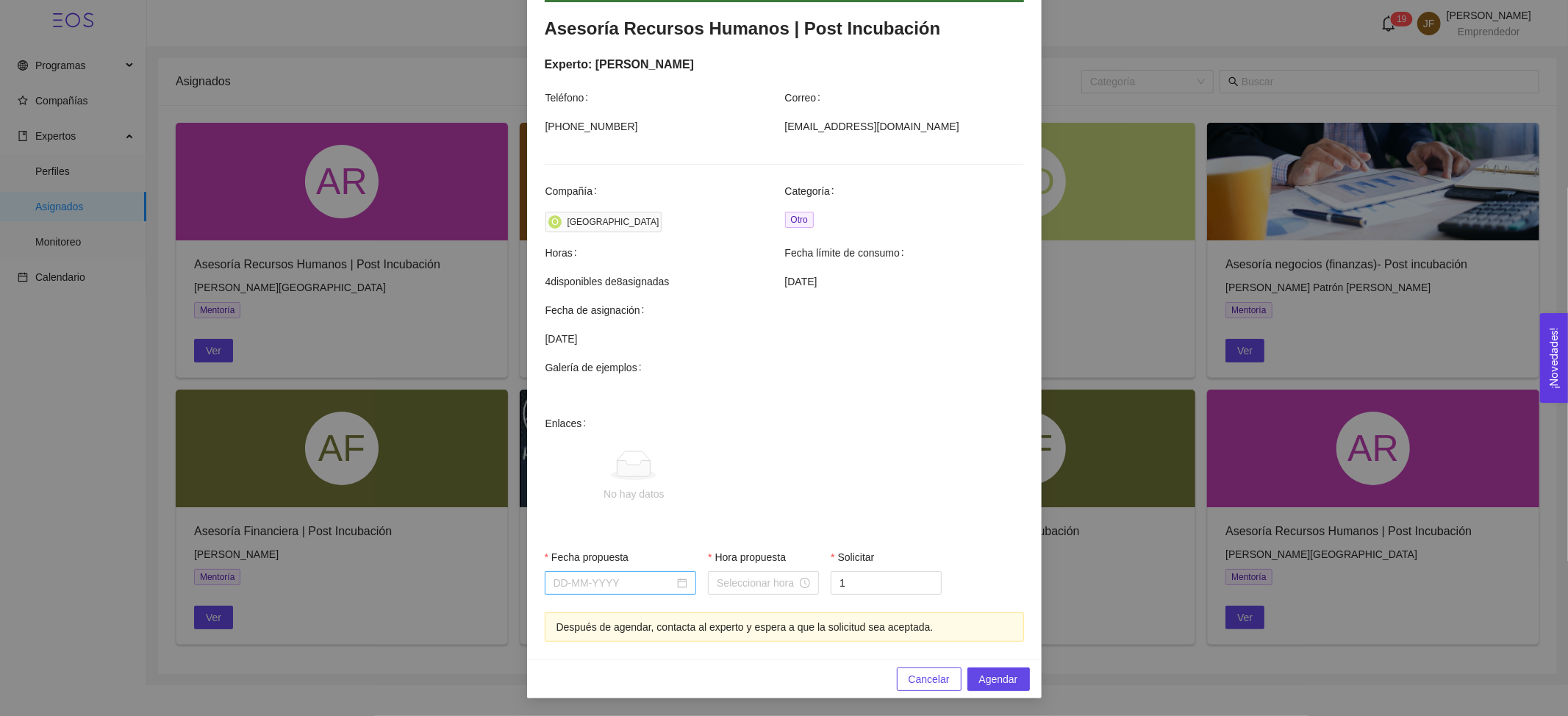
click at [606, 582] on input "Fecha propuesta" at bounding box center [614, 583] width 122 height 16
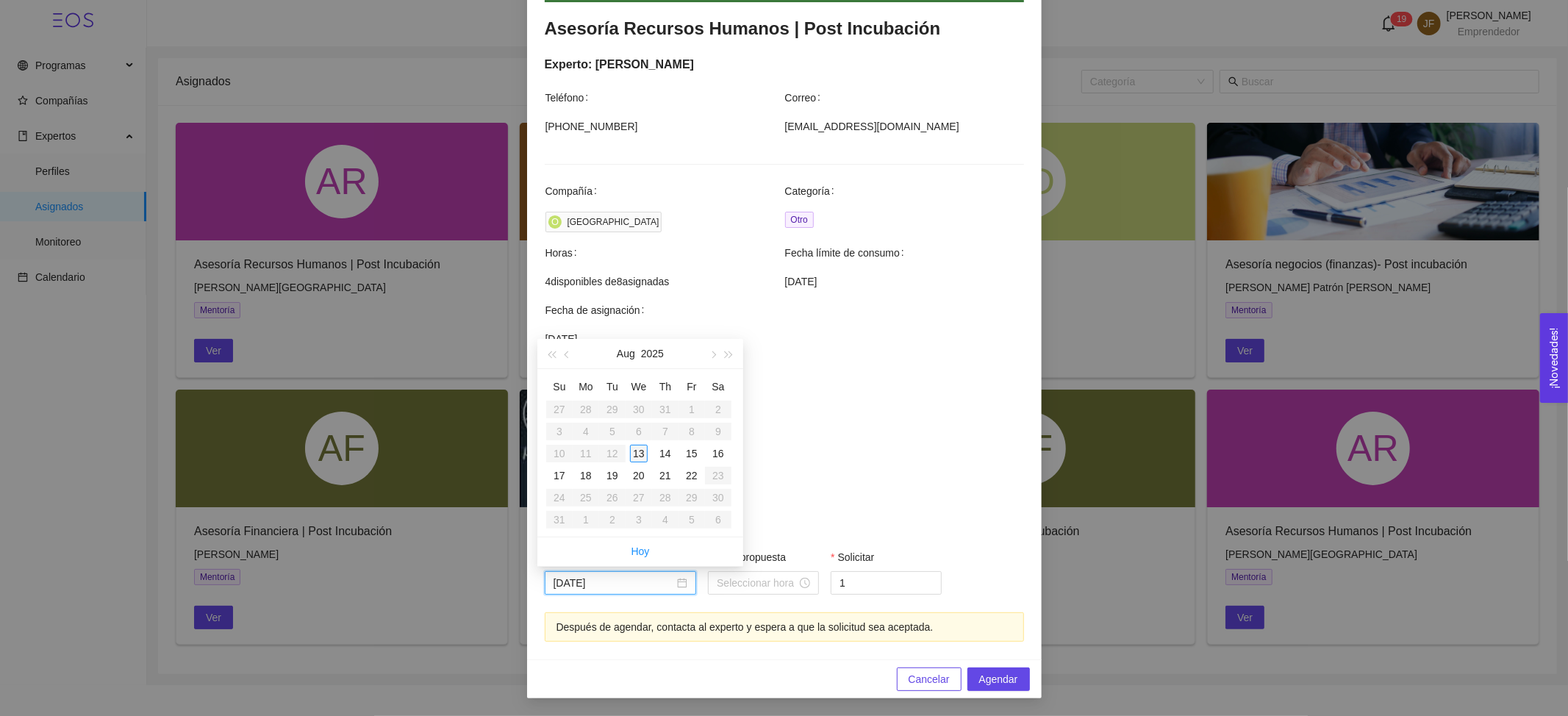
type input "[DATE]"
click at [642, 456] on div "13" at bounding box center [638, 453] width 18 height 18
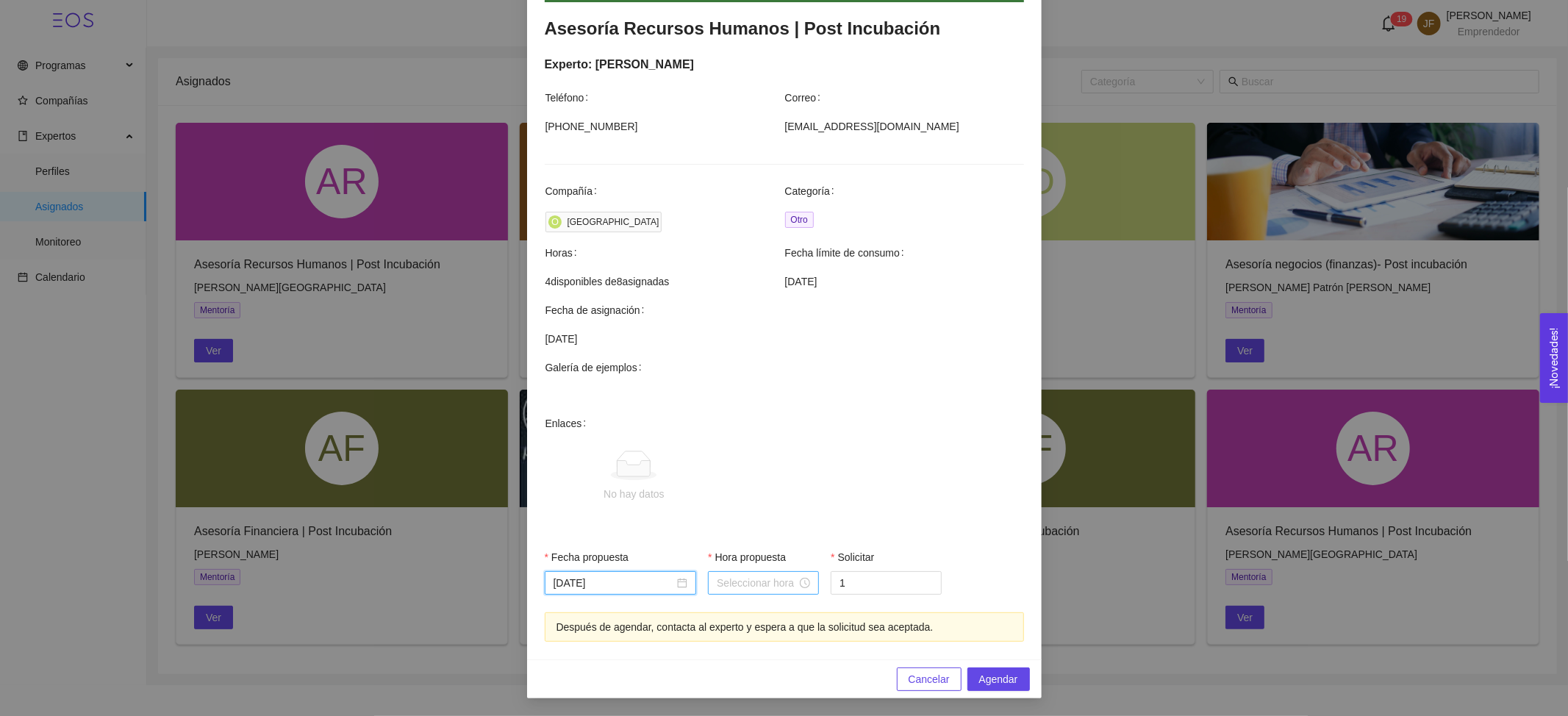
click at [733, 572] on div at bounding box center [763, 583] width 111 height 24
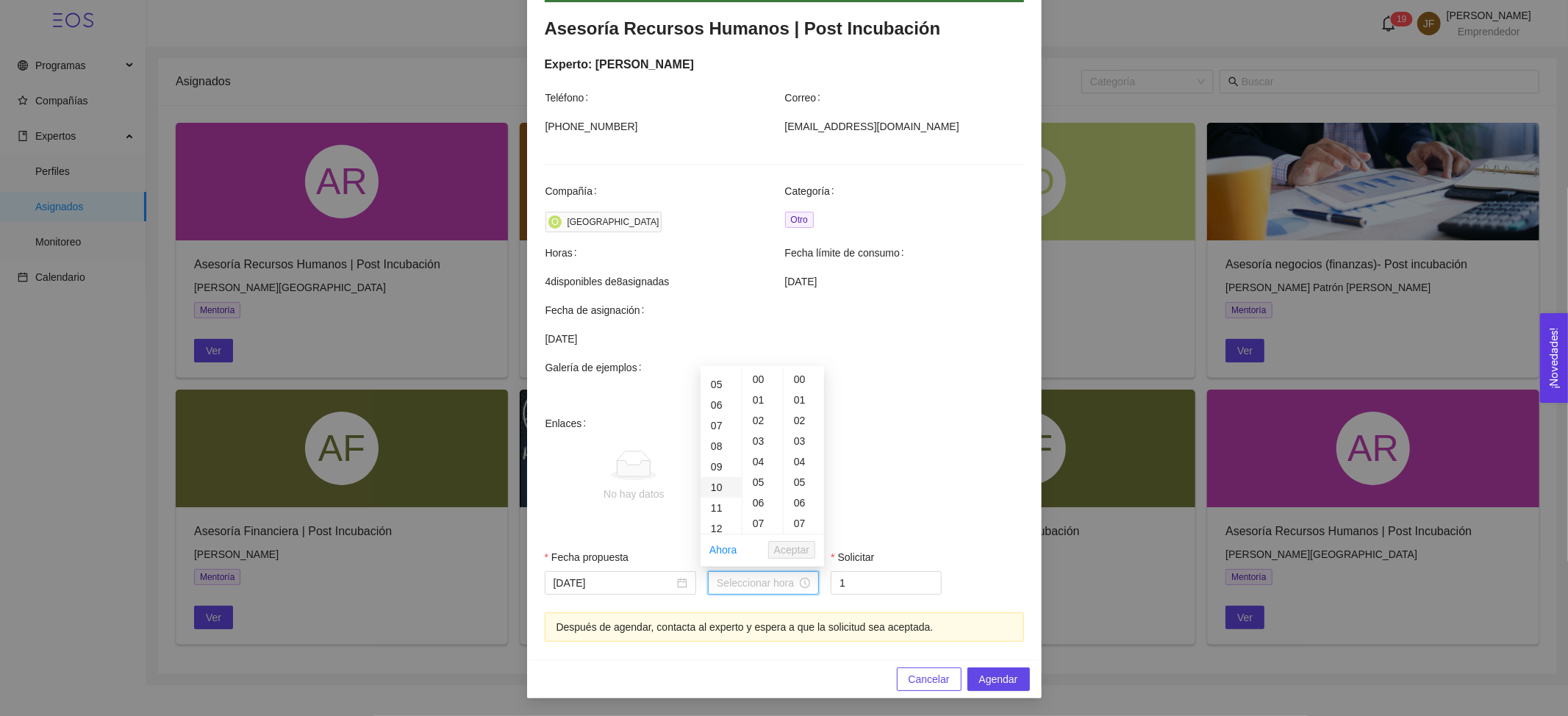
click at [716, 491] on div "10" at bounding box center [721, 487] width 41 height 20
type input "10:00:00"
click at [868, 567] on div "Solicitar" at bounding box center [886, 560] width 111 height 22
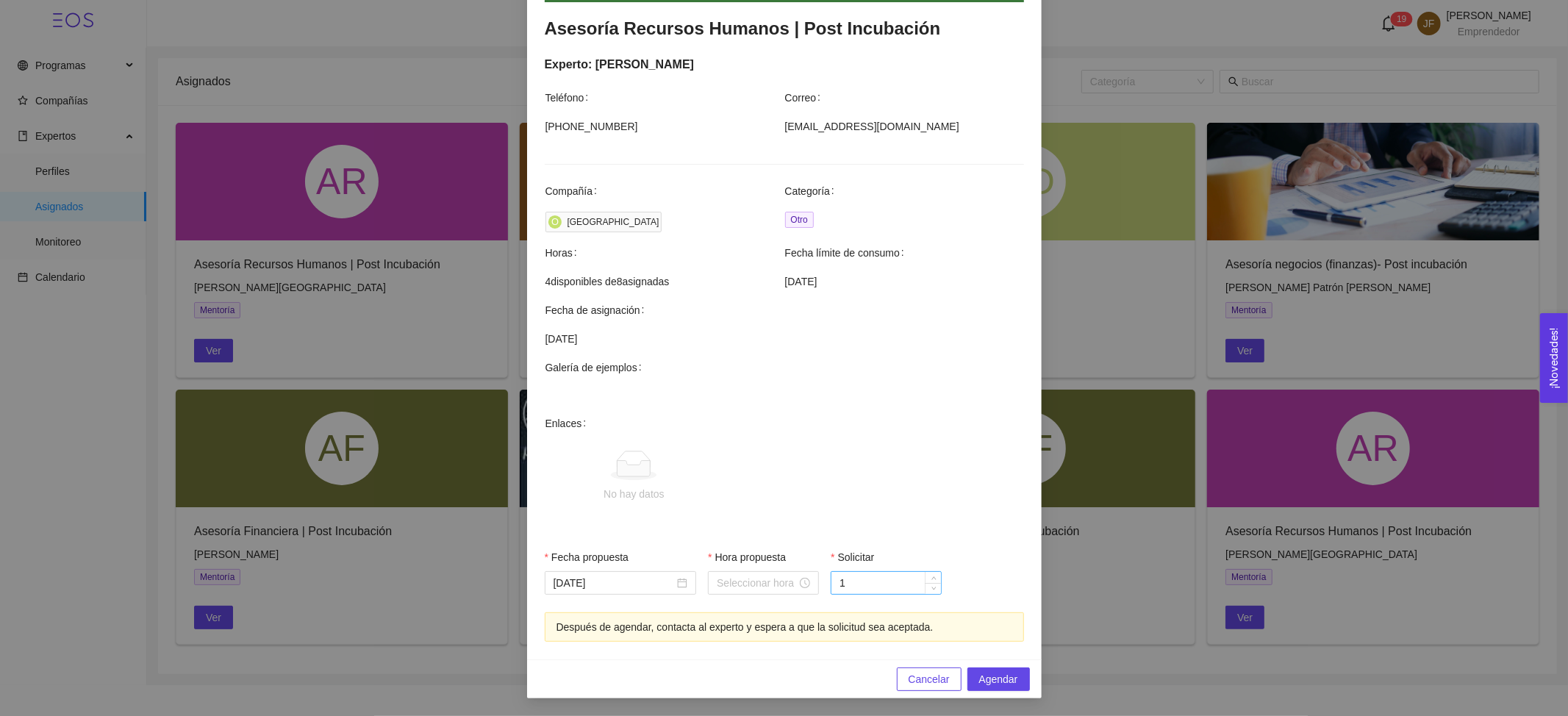
click at [860, 580] on input "1" at bounding box center [886, 583] width 110 height 22
click at [927, 580] on span "Decrease Value" at bounding box center [932, 587] width 16 height 14
click at [842, 575] on input "1" at bounding box center [886, 583] width 110 height 22
click at [864, 585] on input "1" at bounding box center [886, 583] width 110 height 22
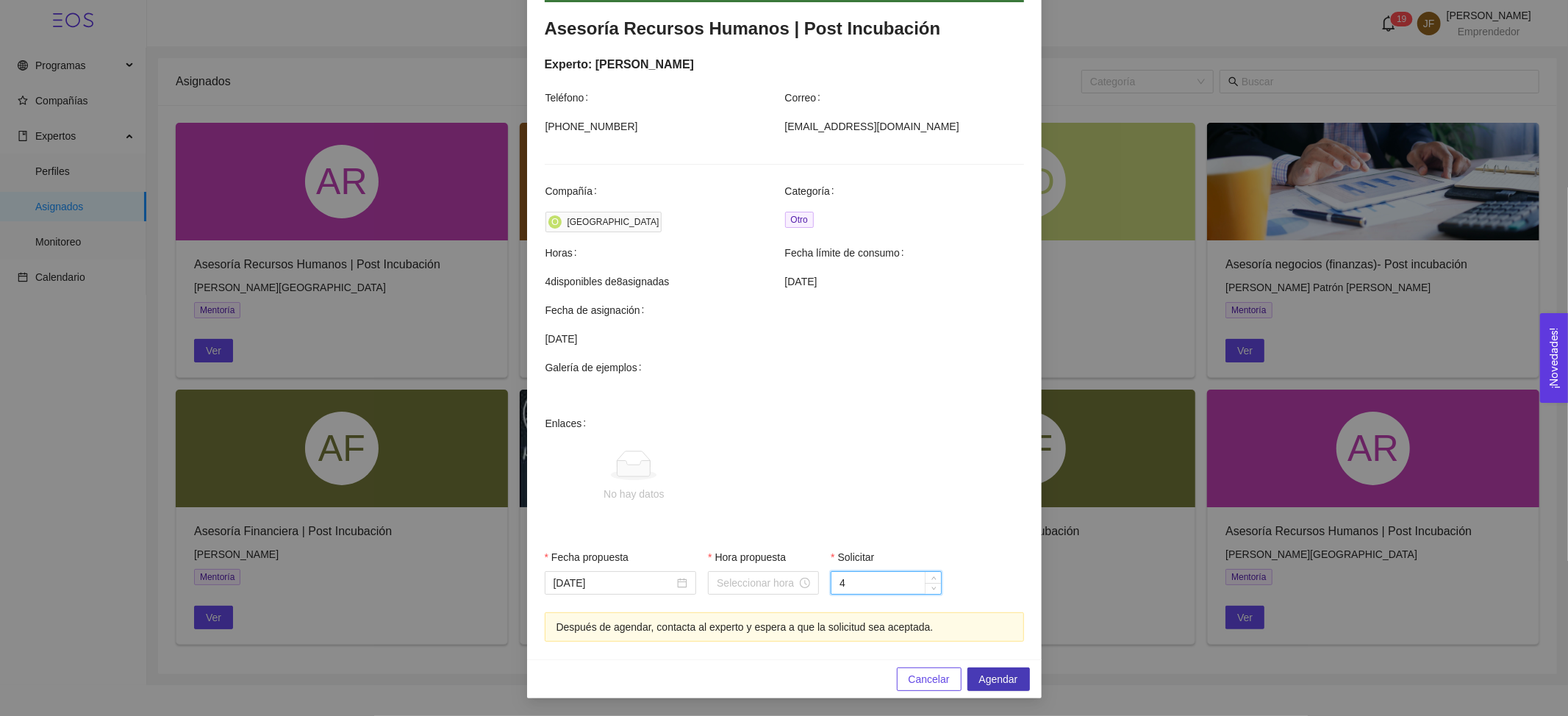
type input "4"
click at [994, 678] on span "Agendar" at bounding box center [999, 679] width 39 height 16
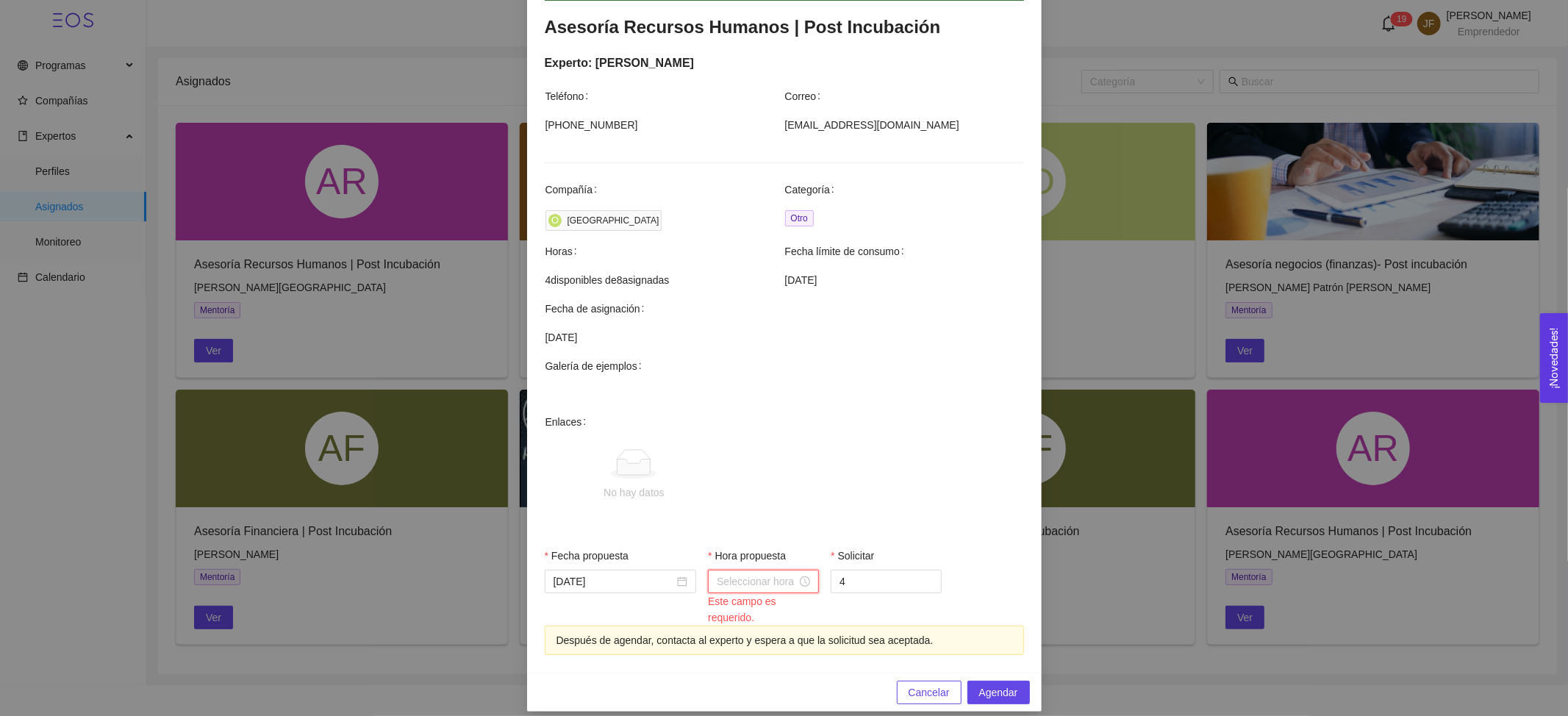
click at [753, 579] on input "Hora propuesta" at bounding box center [756, 581] width 80 height 16
click at [723, 515] on div "17" at bounding box center [721, 523] width 41 height 20
type input "17:00:00"
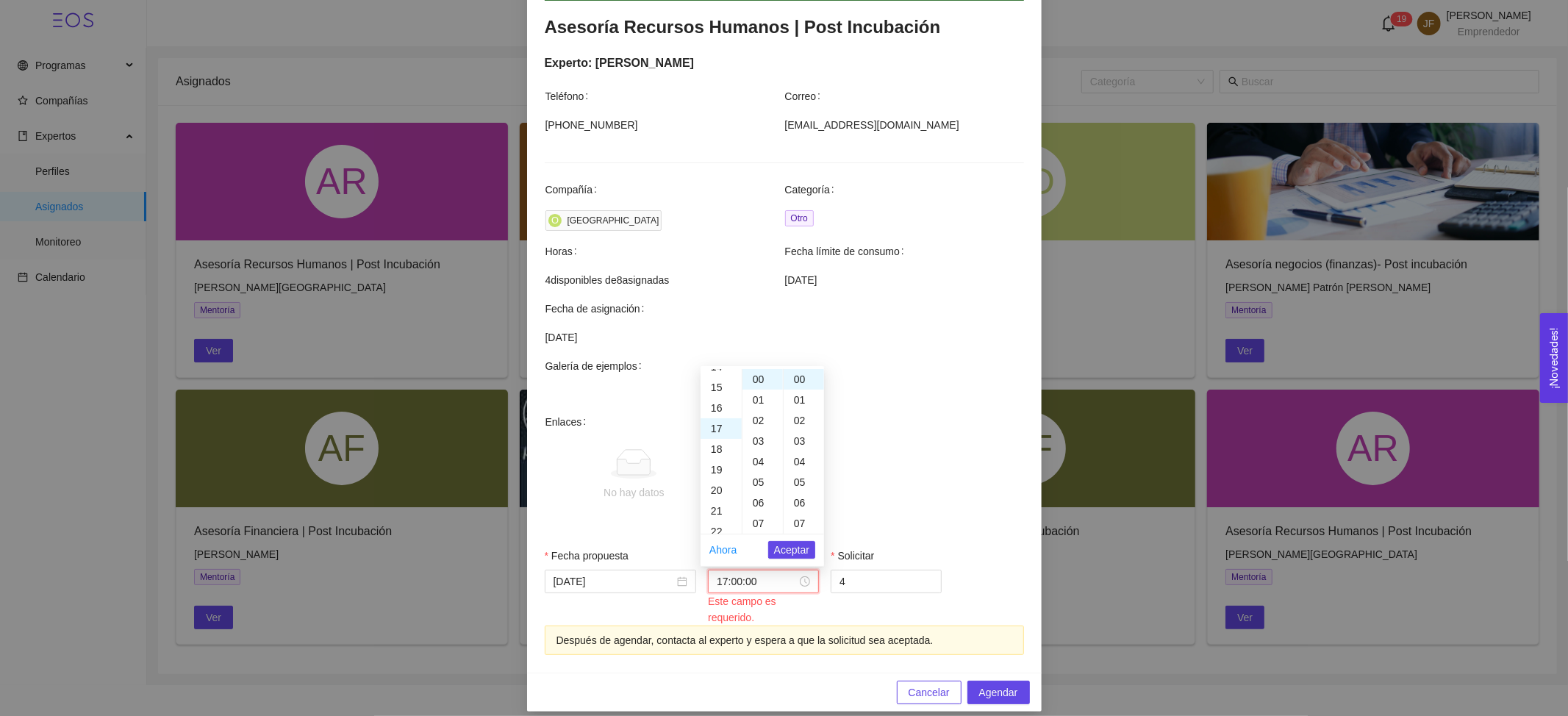
scroll to position [350, 0]
click at [781, 544] on span "Aceptar" at bounding box center [792, 550] width 36 height 16
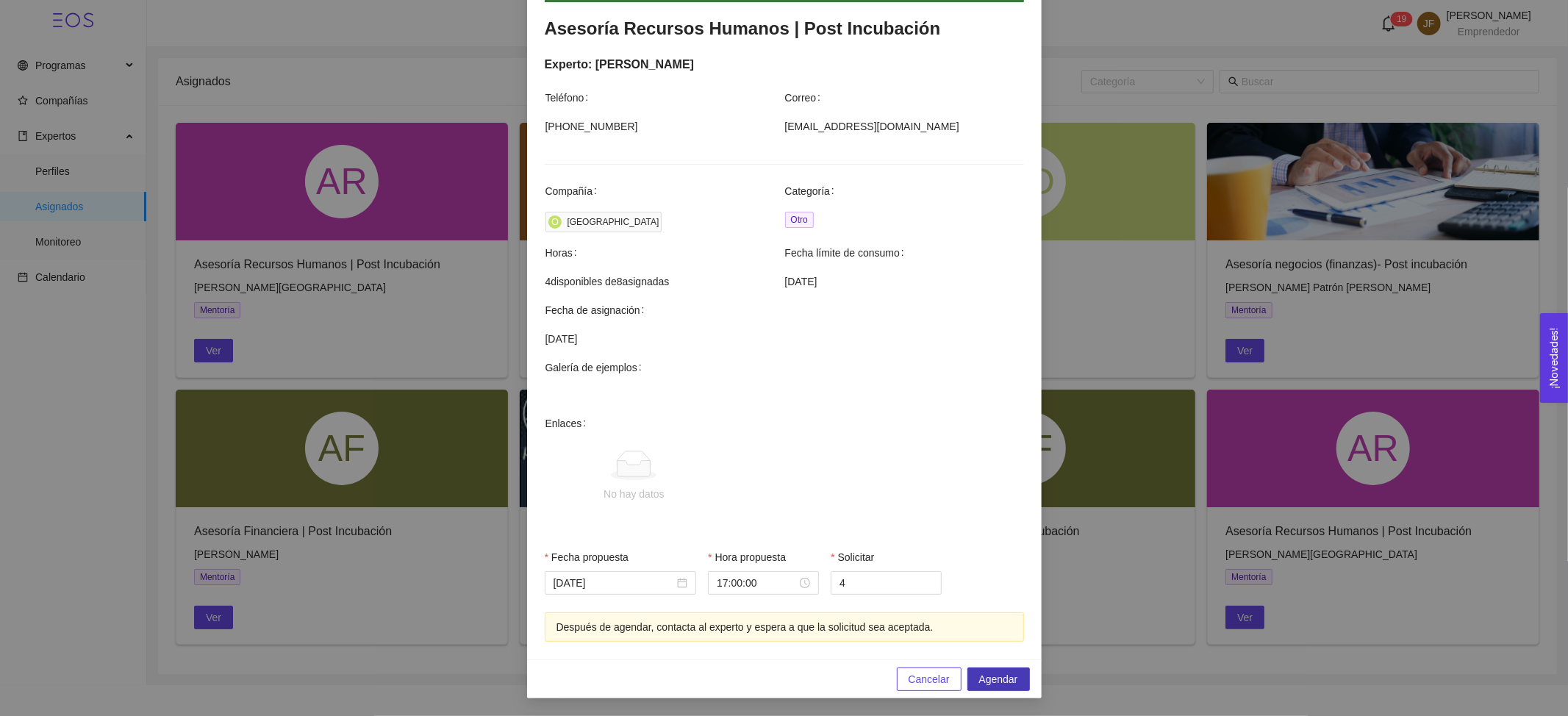
click at [968, 684] on button "Agendar" at bounding box center [999, 679] width 63 height 24
click at [1113, 448] on div "Agendar mentoría Asesoría Recursos Humanos | Post Incubación Experto: [PERSON_N…" at bounding box center [784, 358] width 1568 height 716
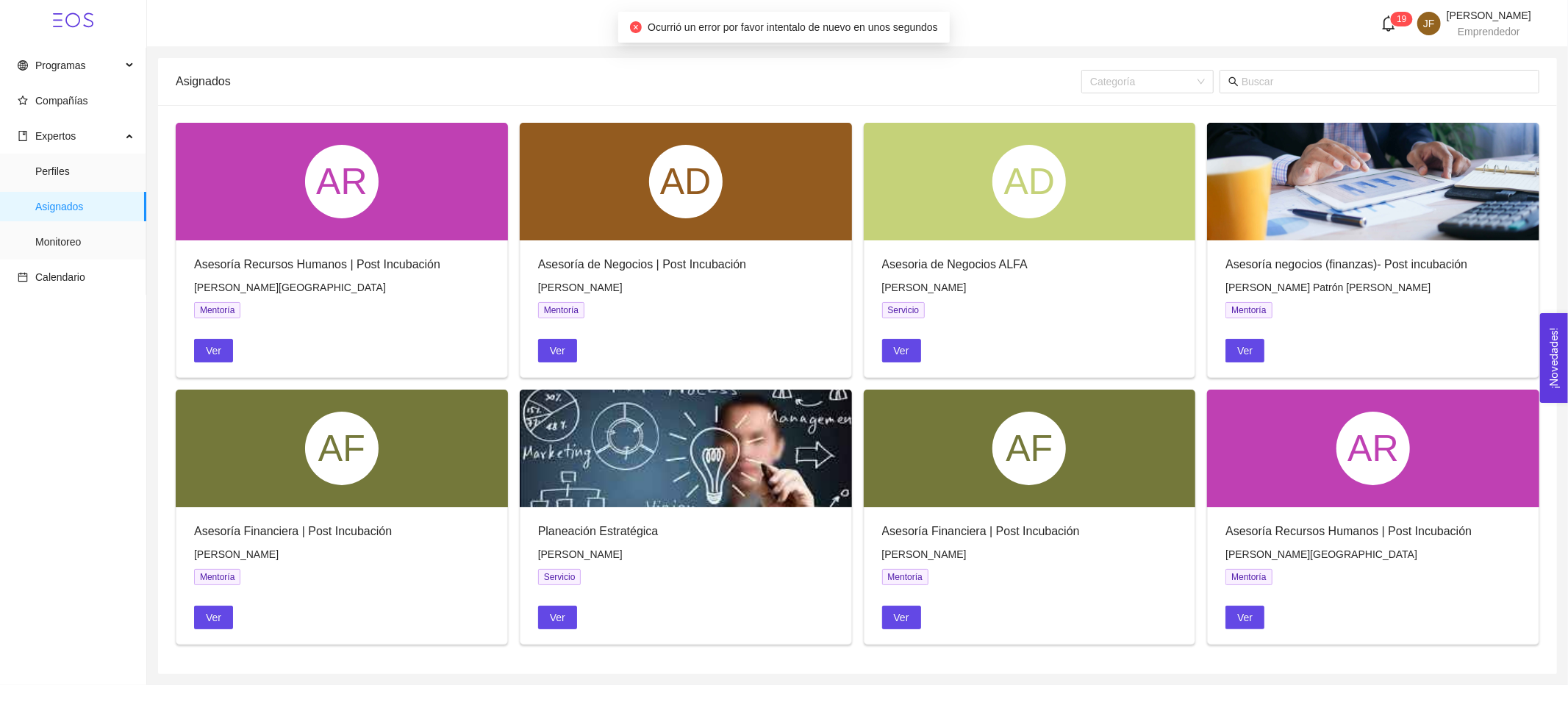
scroll to position [204, 0]
